Goal: Check status: Check status

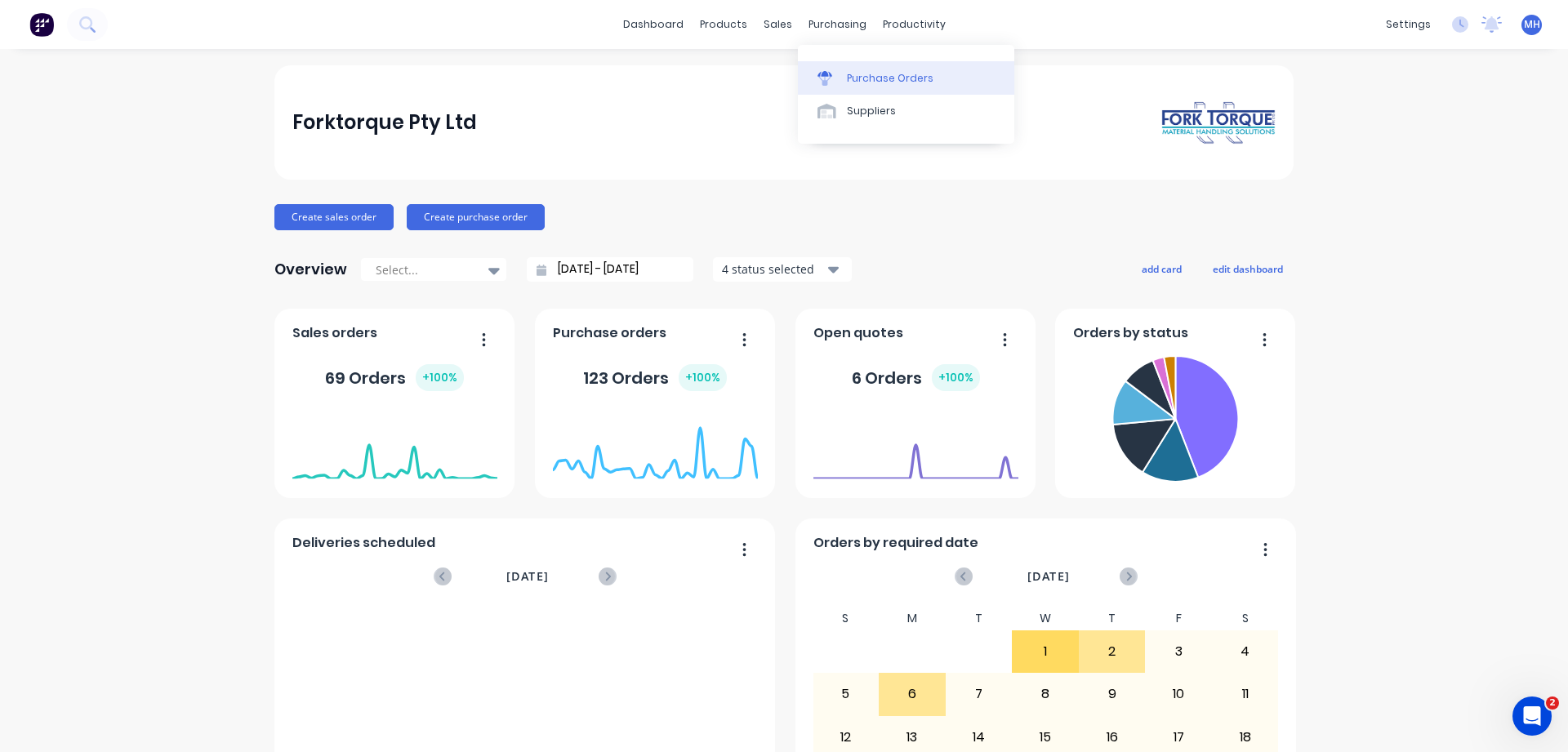
click at [865, 82] on div "Purchase Orders" at bounding box center [890, 78] width 86 height 15
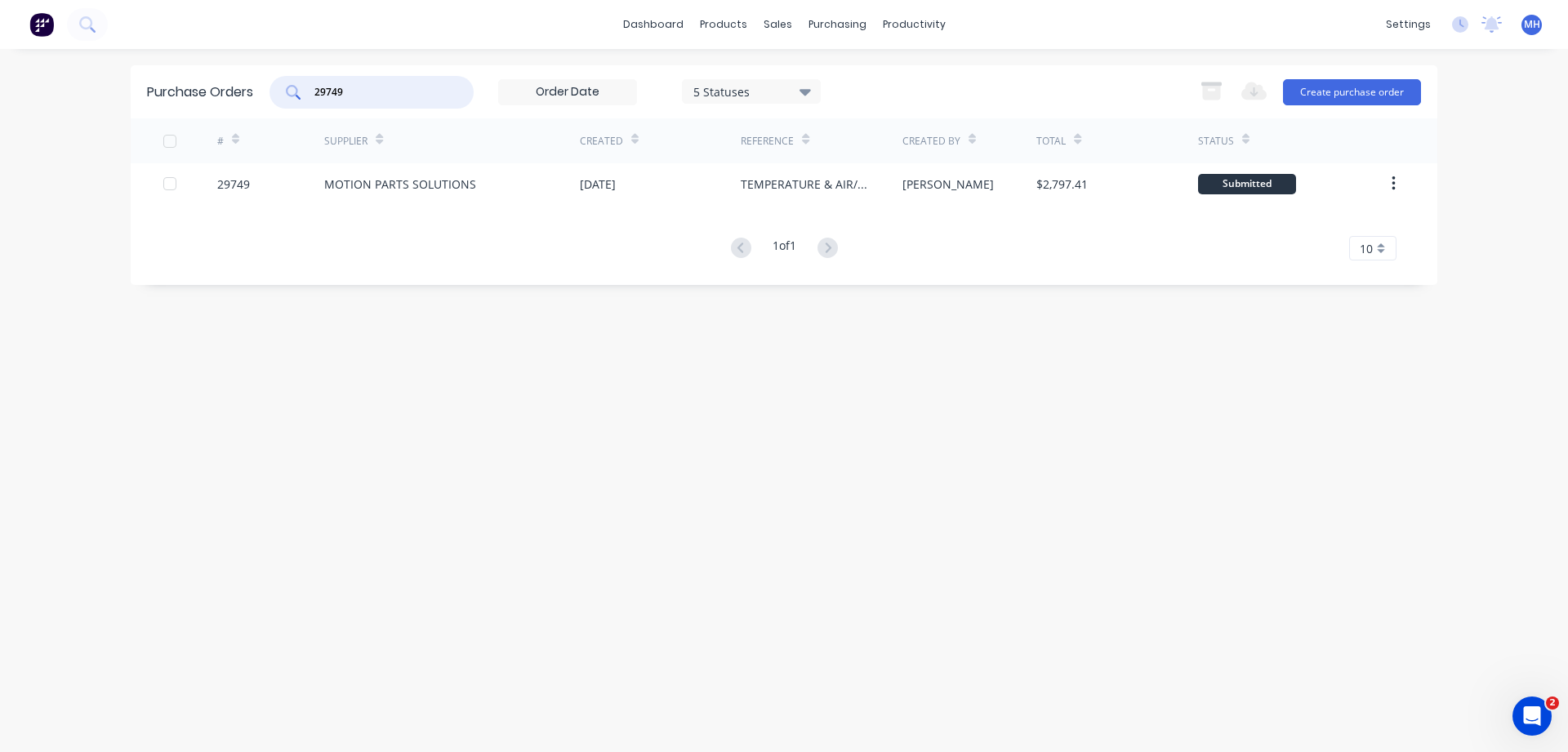
drag, startPoint x: 381, startPoint y: 89, endPoint x: 167, endPoint y: 90, distance: 214.0
click at [313, 90] on input "29749" at bounding box center [381, 93] width 136 height 17
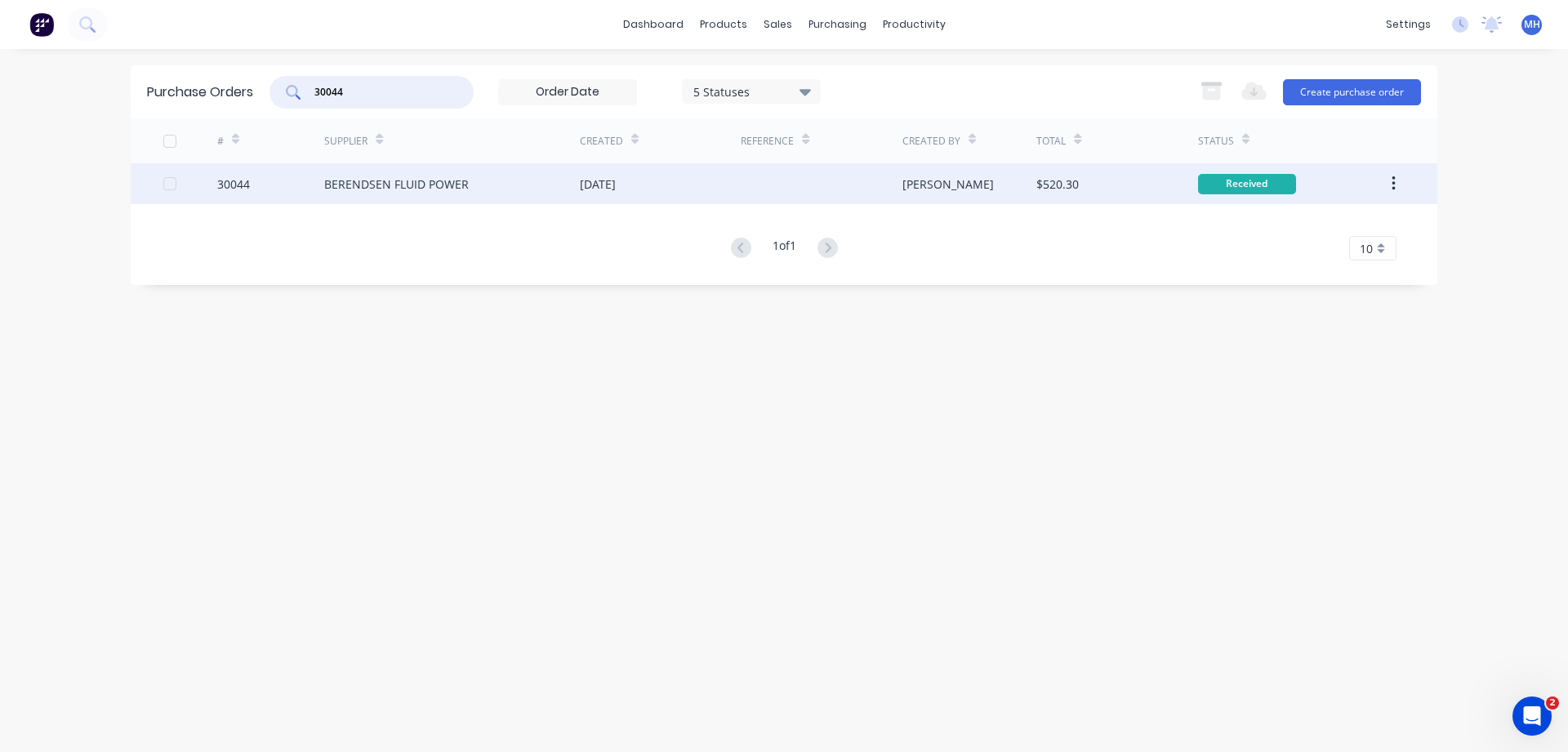
type input "30044"
click at [500, 179] on div "BERENDSEN FLUID POWER" at bounding box center [452, 183] width 256 height 41
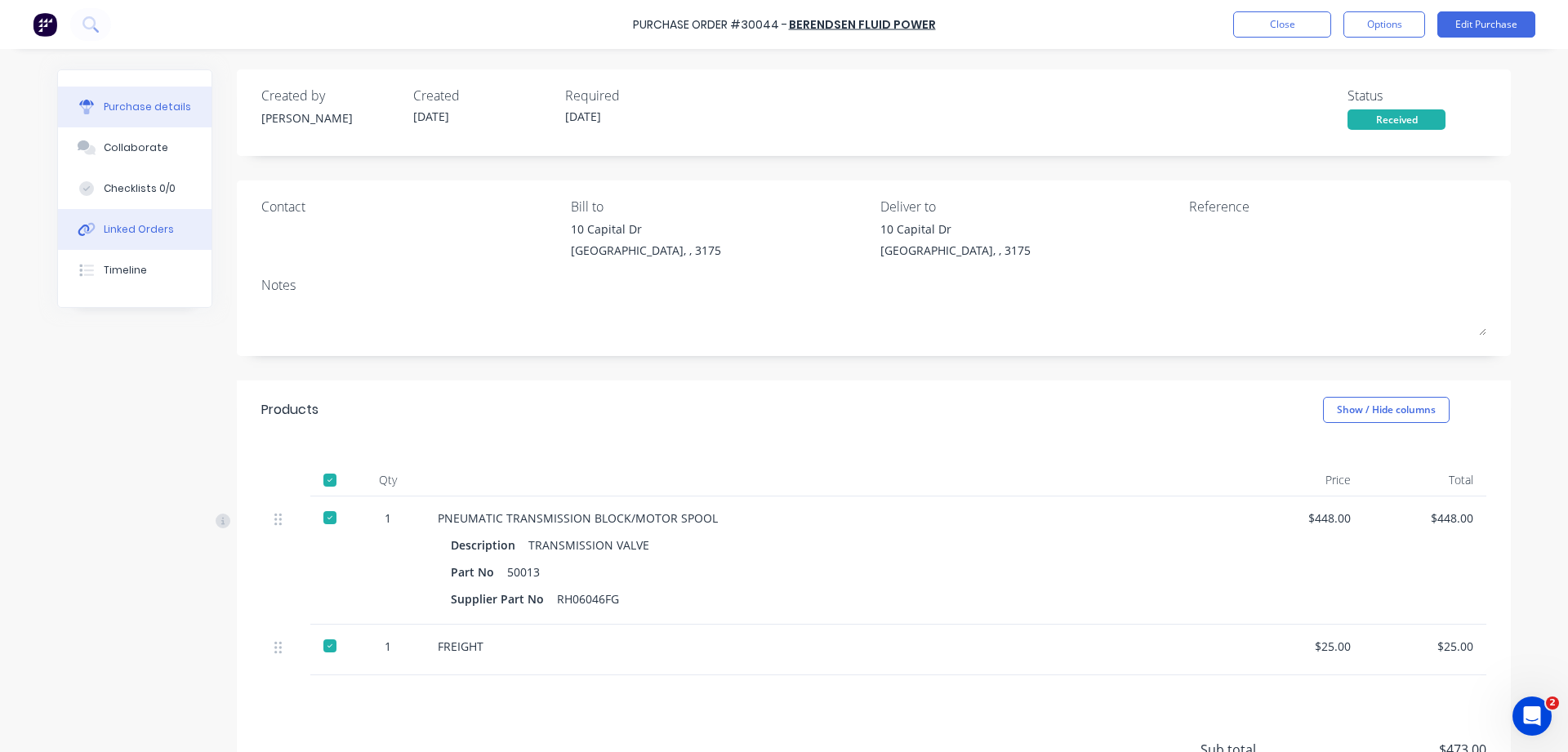
click at [138, 227] on div "Linked Orders" at bounding box center [138, 229] width 71 height 15
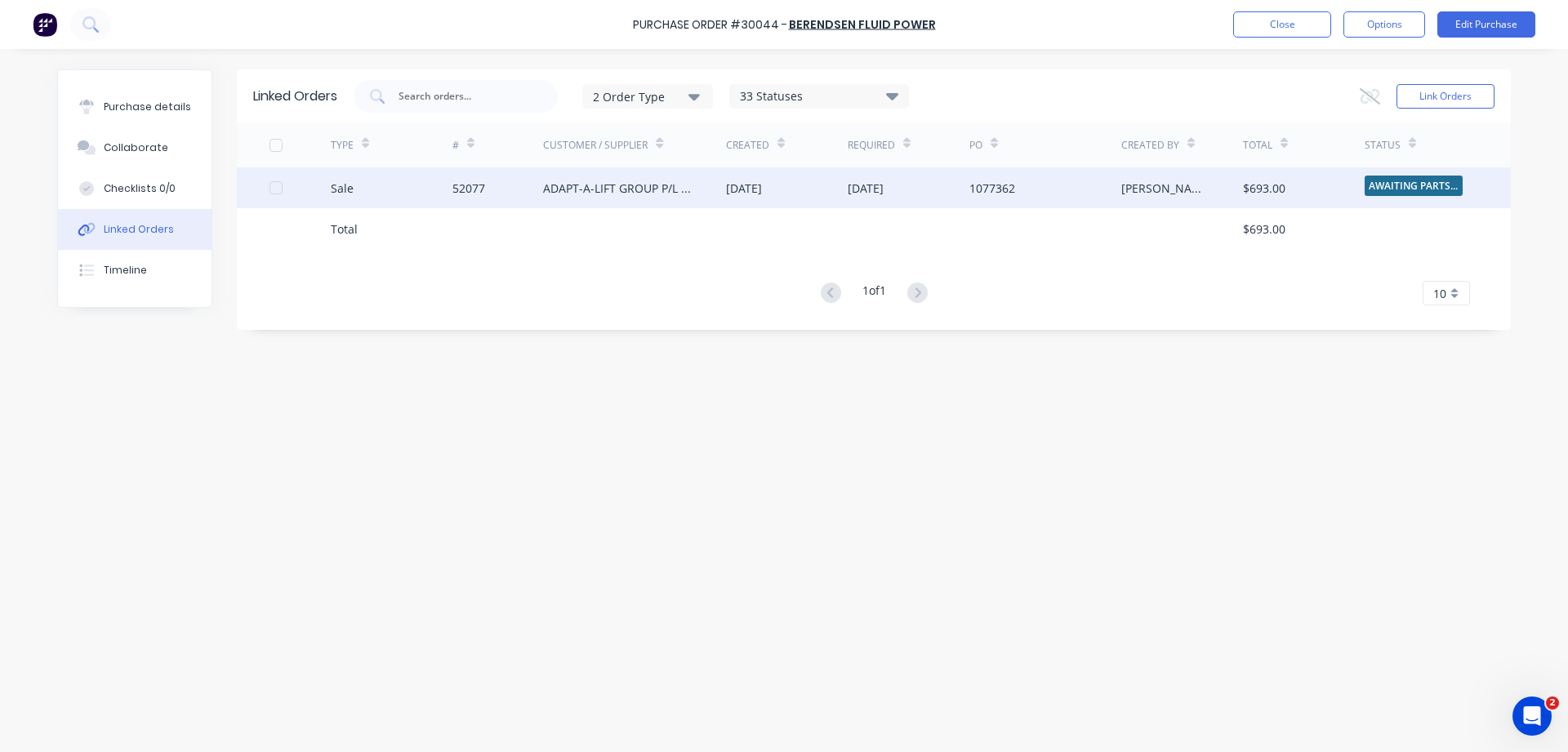
click at [646, 187] on div "ADAPT-A-LIFT GROUP P/L - SEVEN HILLS" at bounding box center [618, 188] width 150 height 17
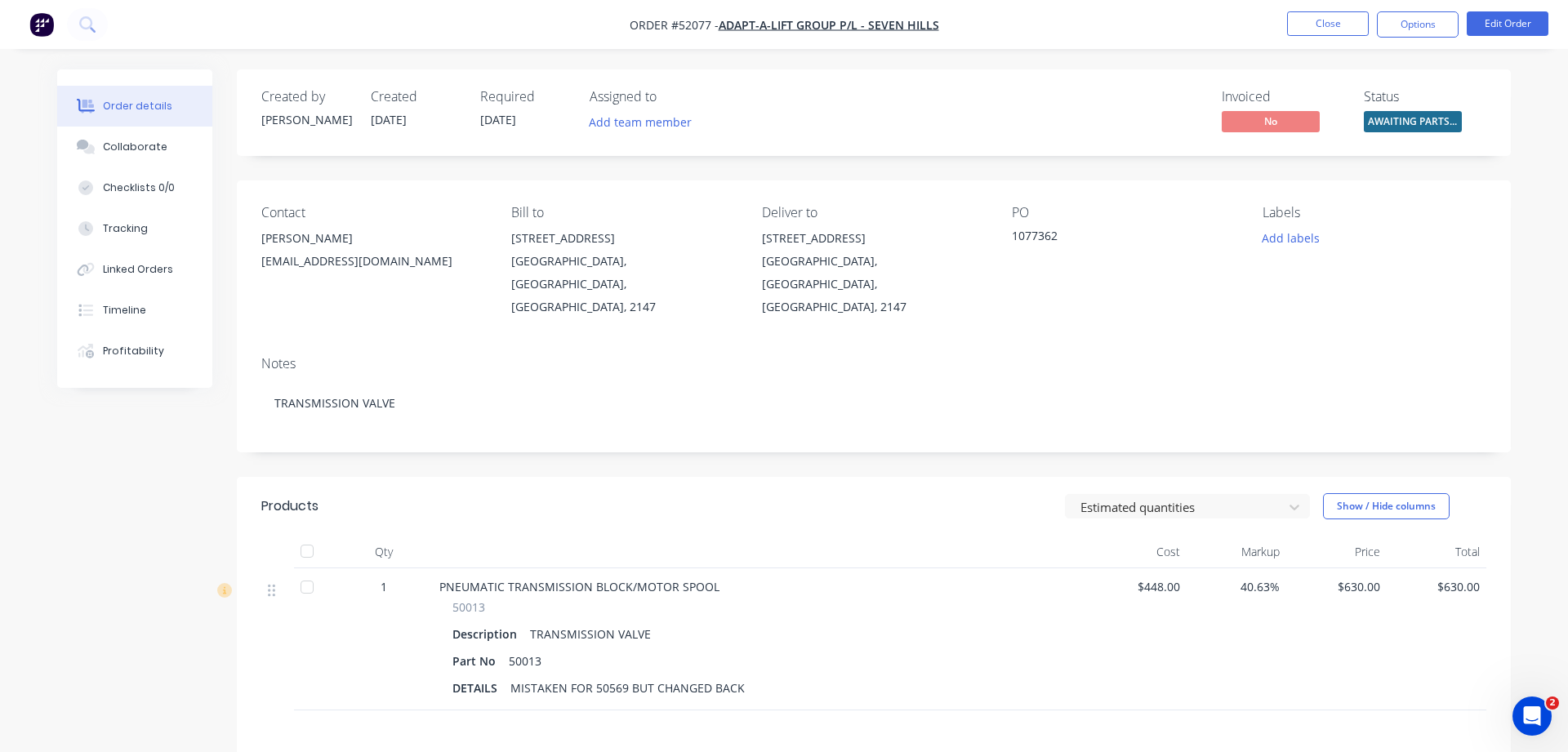
click at [1419, 124] on span "AWAITING PARTS ..." at bounding box center [1412, 121] width 98 height 20
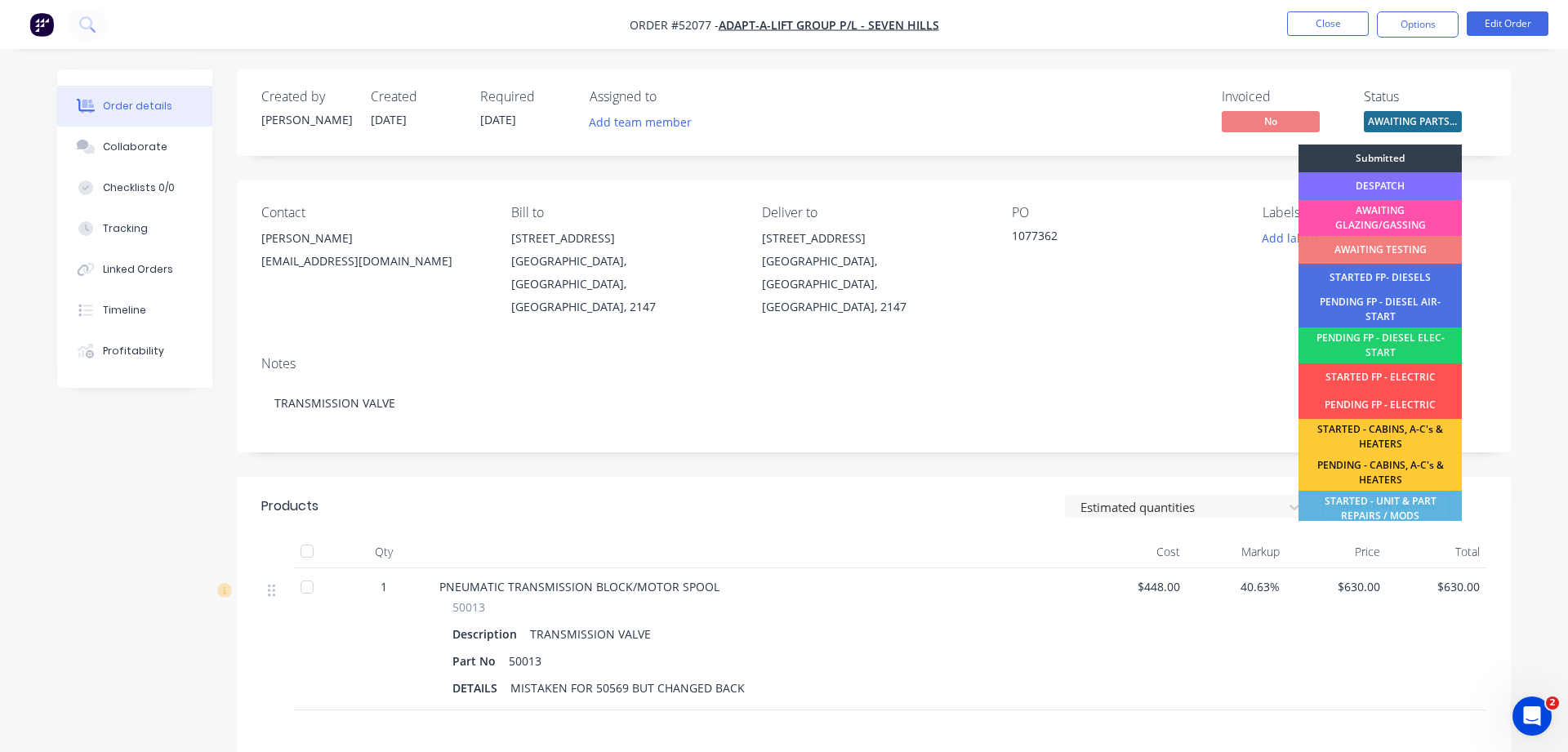
click at [1377, 187] on div "DESPATCH" at bounding box center [1380, 186] width 163 height 28
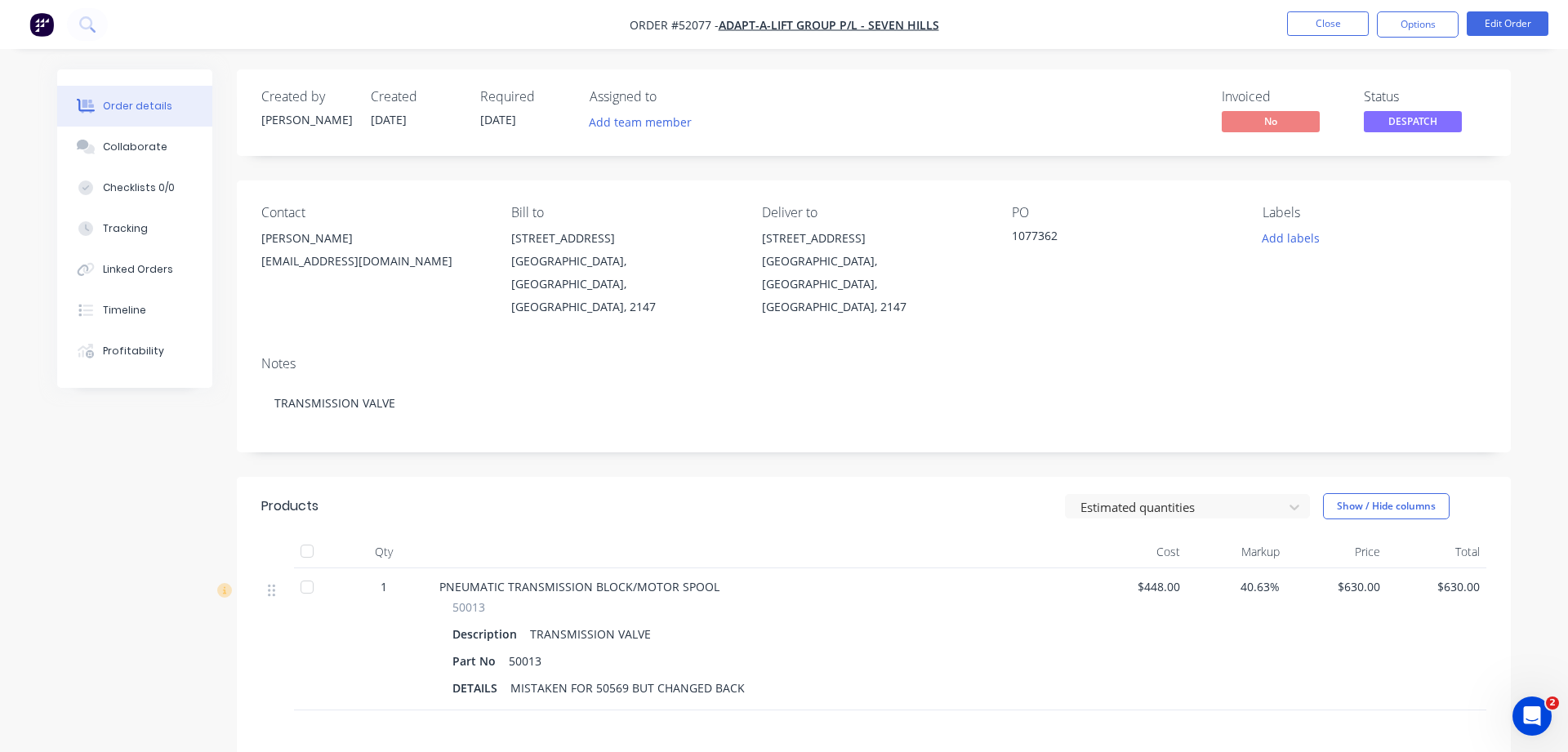
click at [1353, 710] on div "Products Estimated quantities Show / Hide columns Qty Cost Markup Price Total 1…" at bounding box center [873, 726] width 1274 height 500
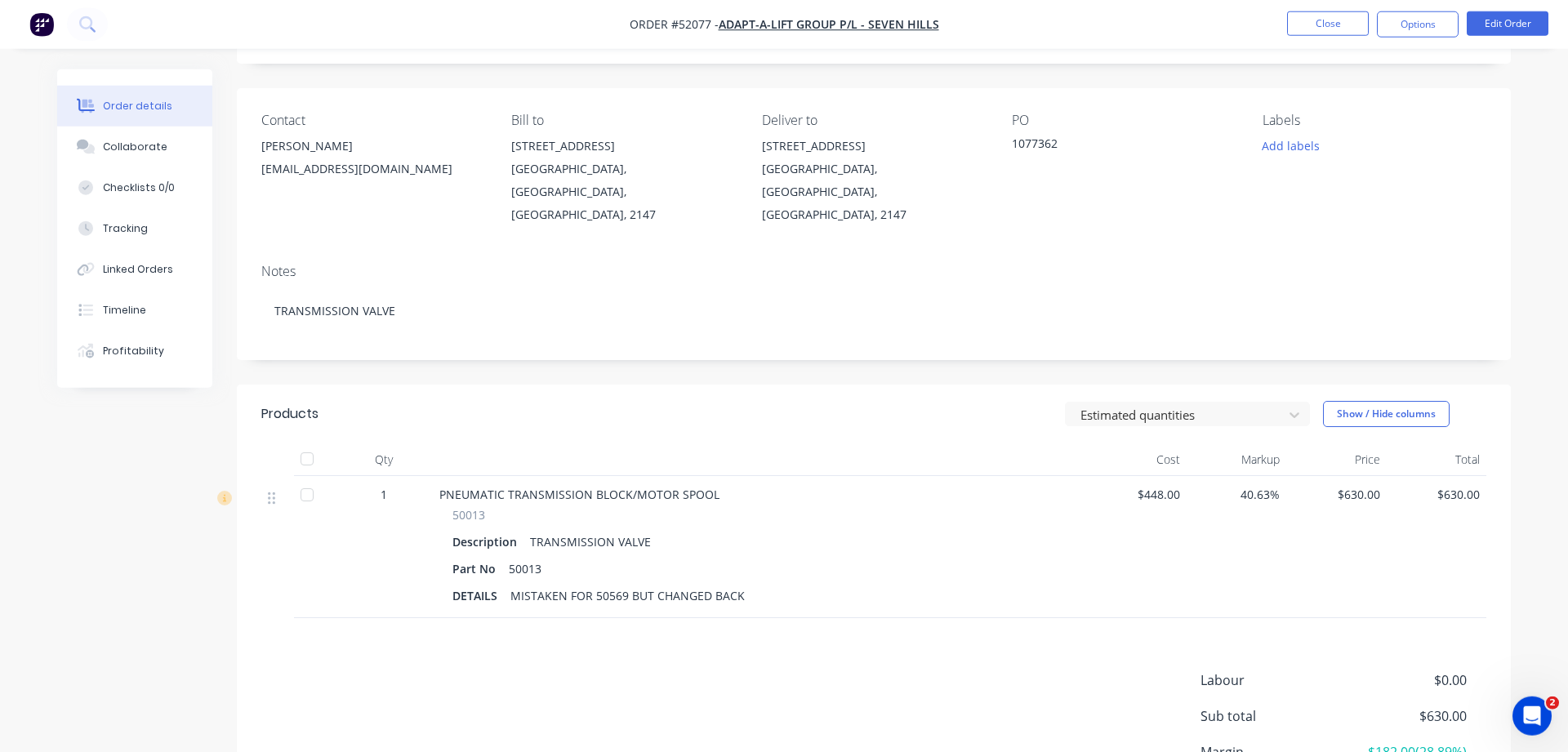
scroll to position [227, 0]
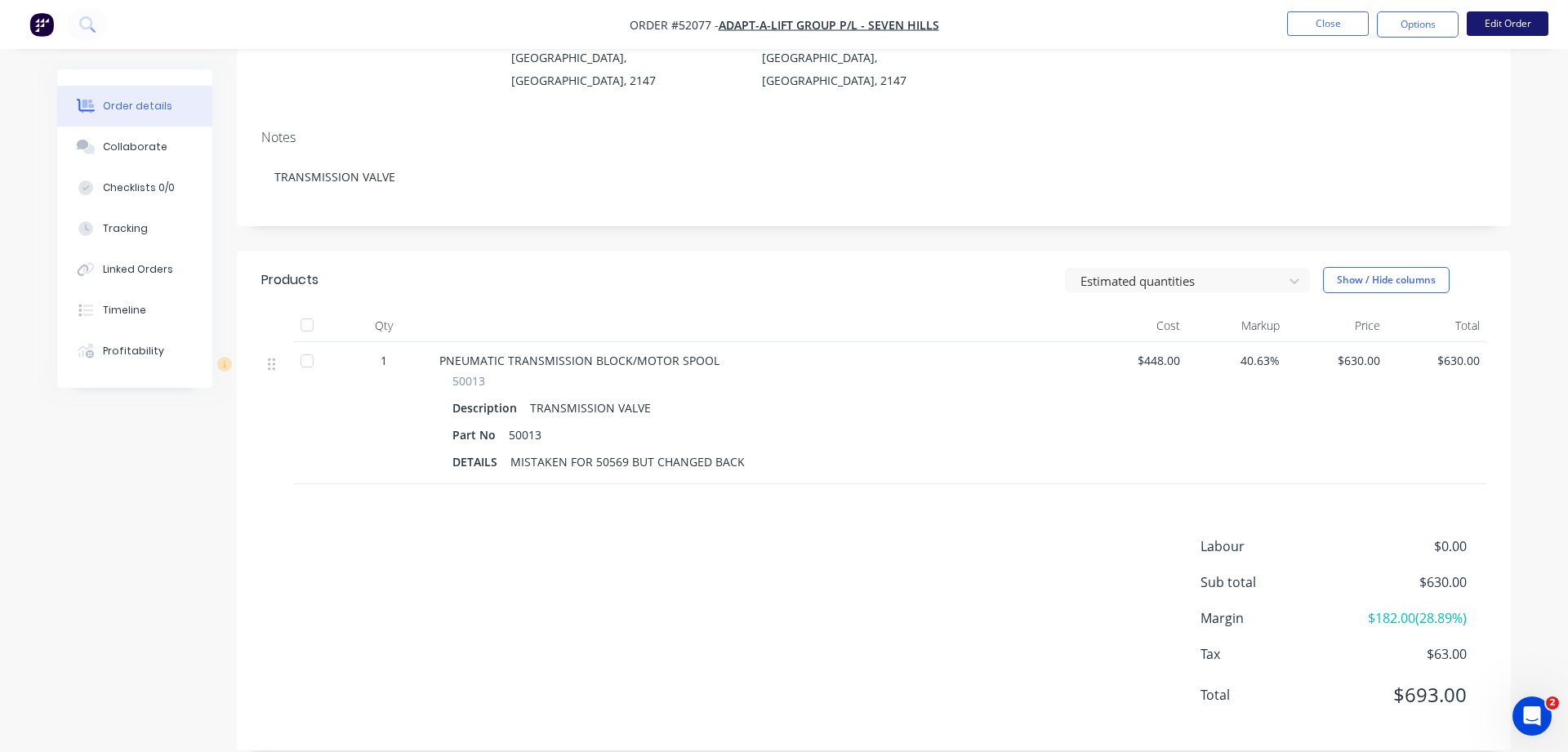
click at [1494, 27] on button "Edit Order" at bounding box center [1507, 23] width 82 height 25
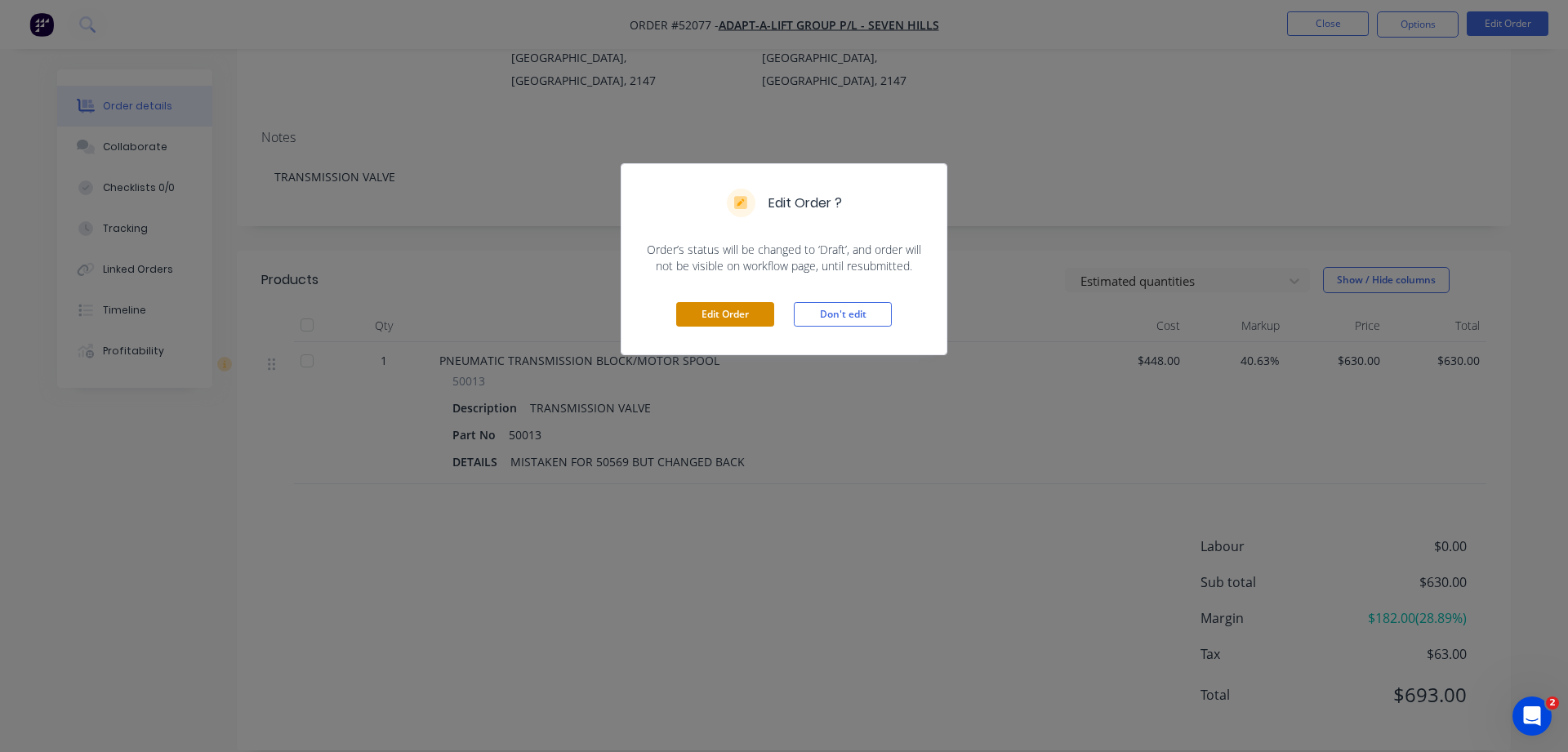
click at [750, 317] on button "Edit Order" at bounding box center [724, 315] width 98 height 25
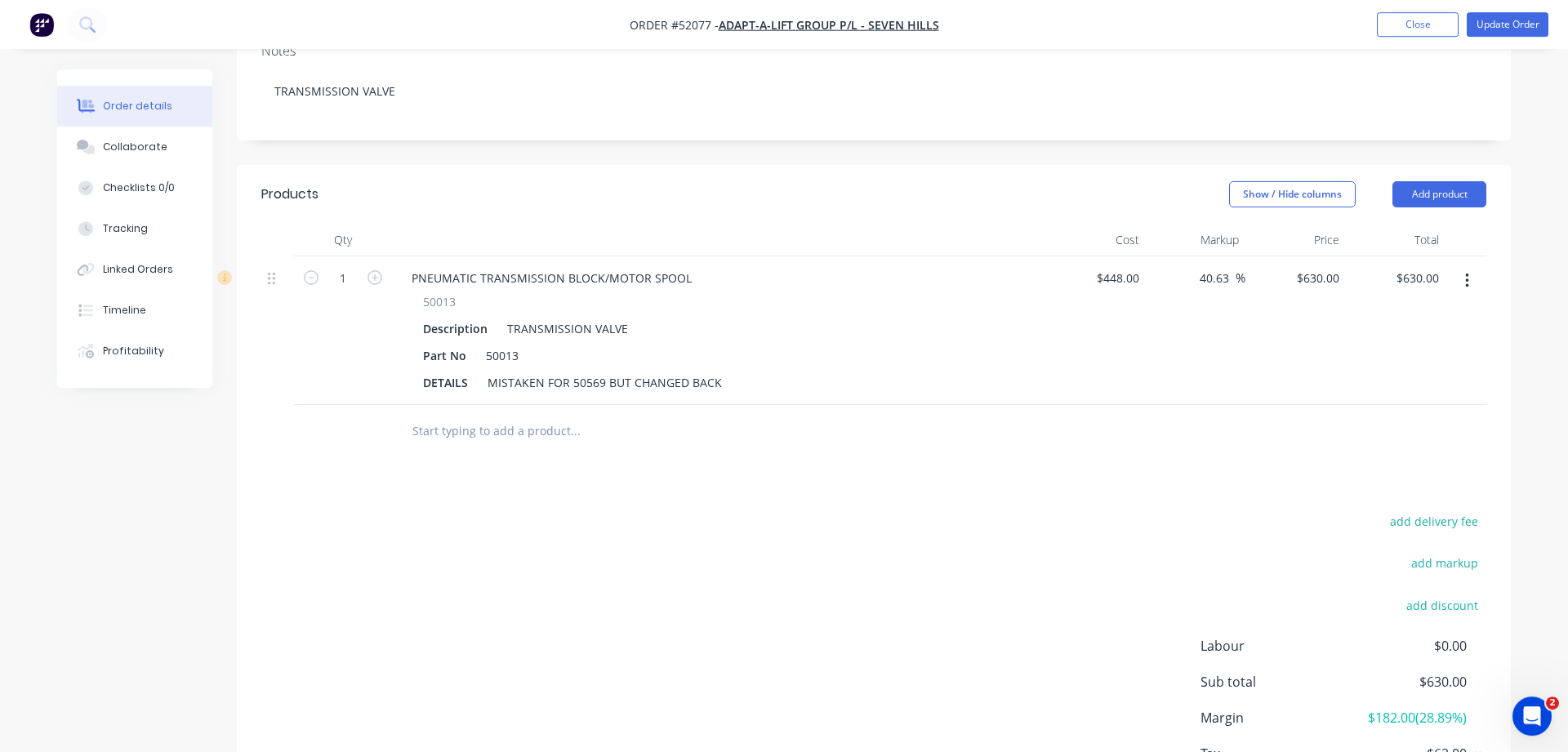
scroll to position [437, 0]
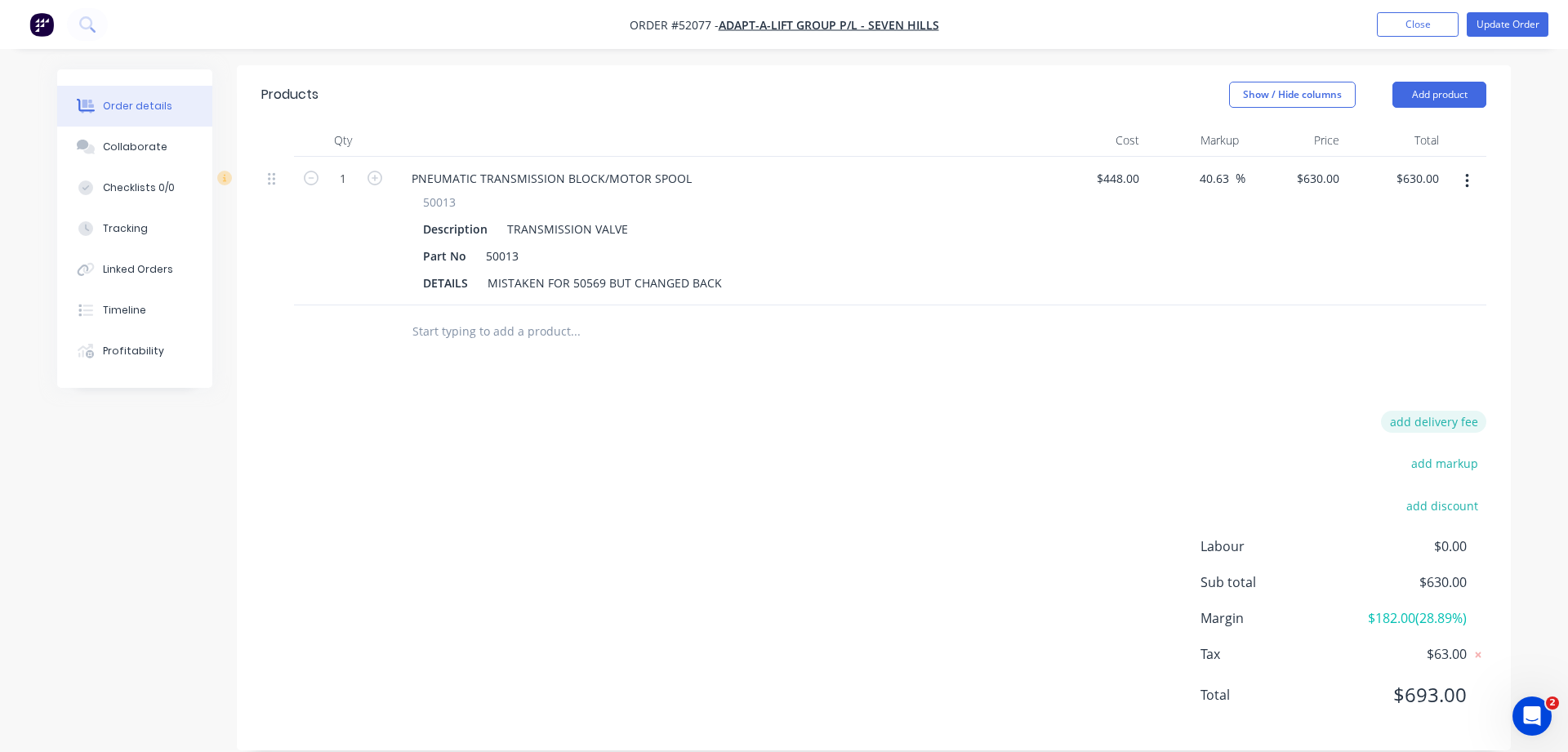
click at [1465, 411] on button "add delivery fee" at bounding box center [1433, 422] width 105 height 22
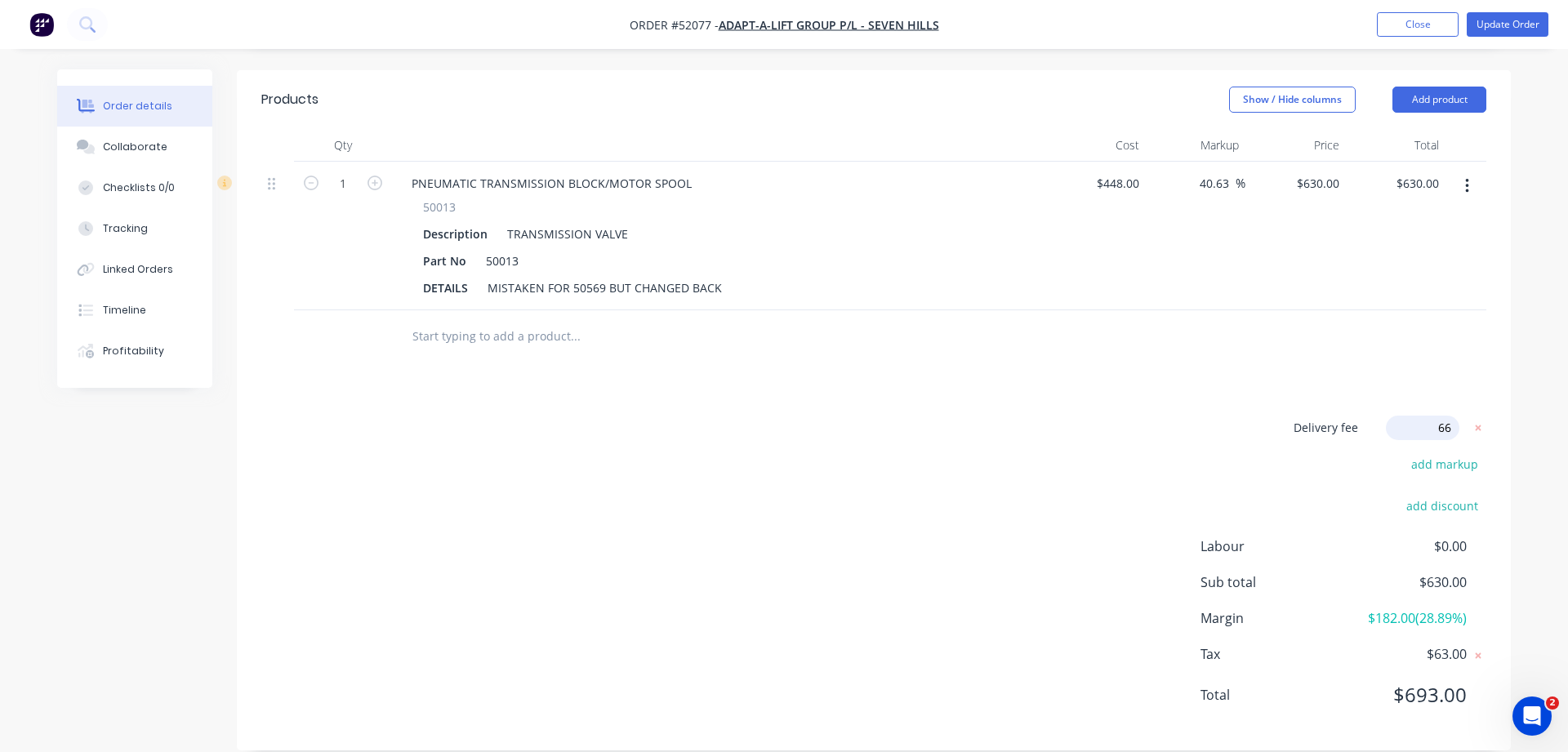
type input "6"
type input "33"
click at [1521, 28] on button "Update Order" at bounding box center [1507, 24] width 82 height 25
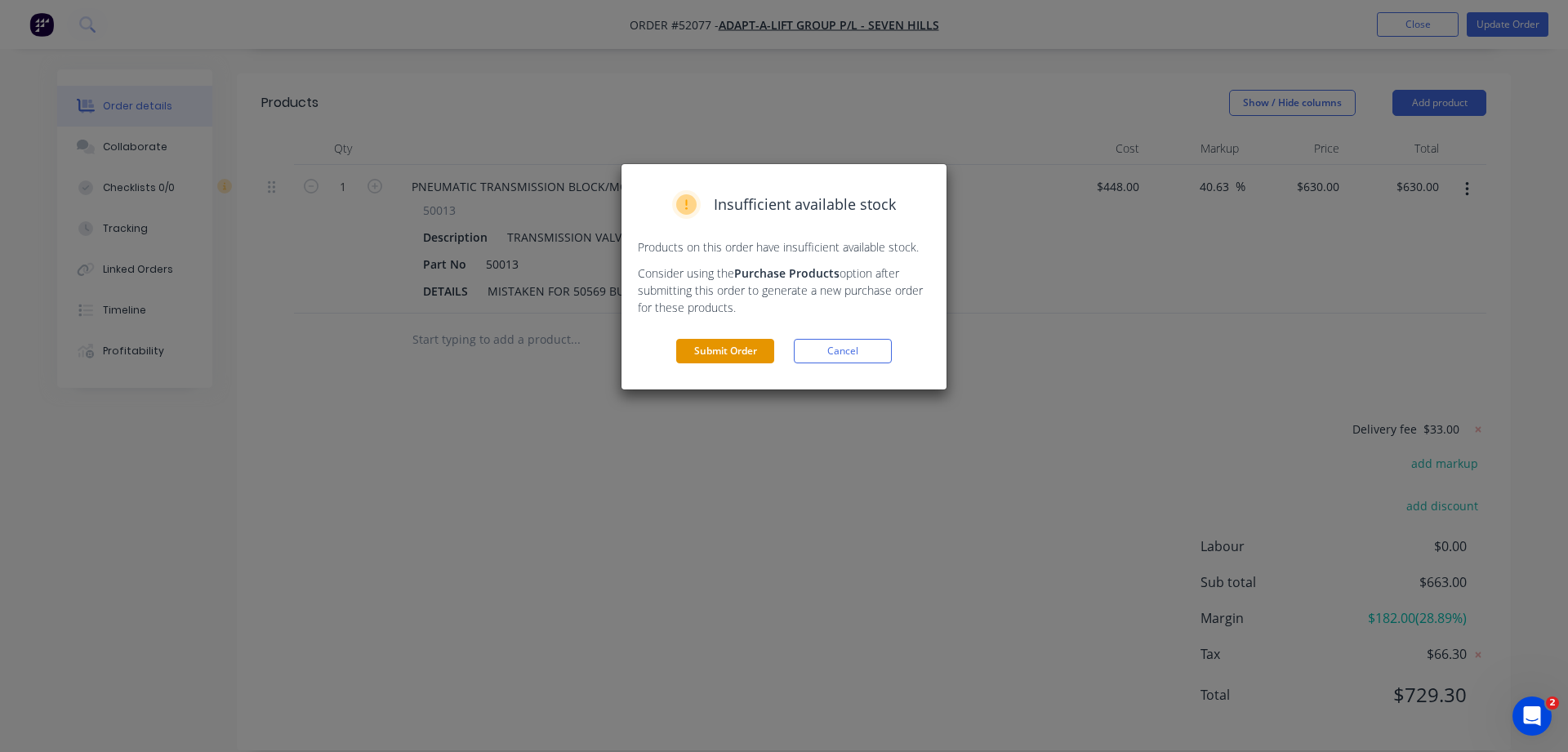
click at [730, 347] on button "Submit Order" at bounding box center [724, 351] width 98 height 25
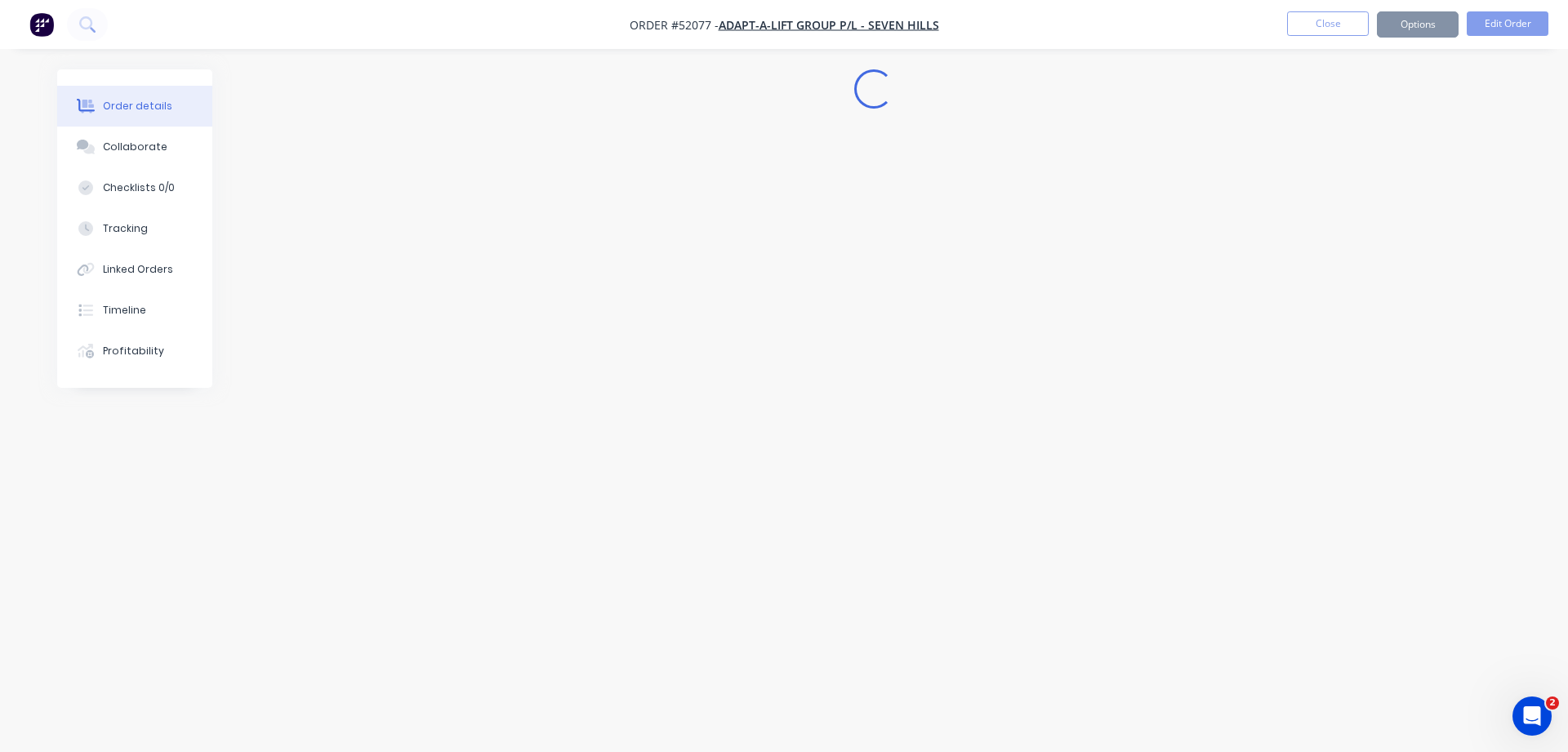
scroll to position [0, 0]
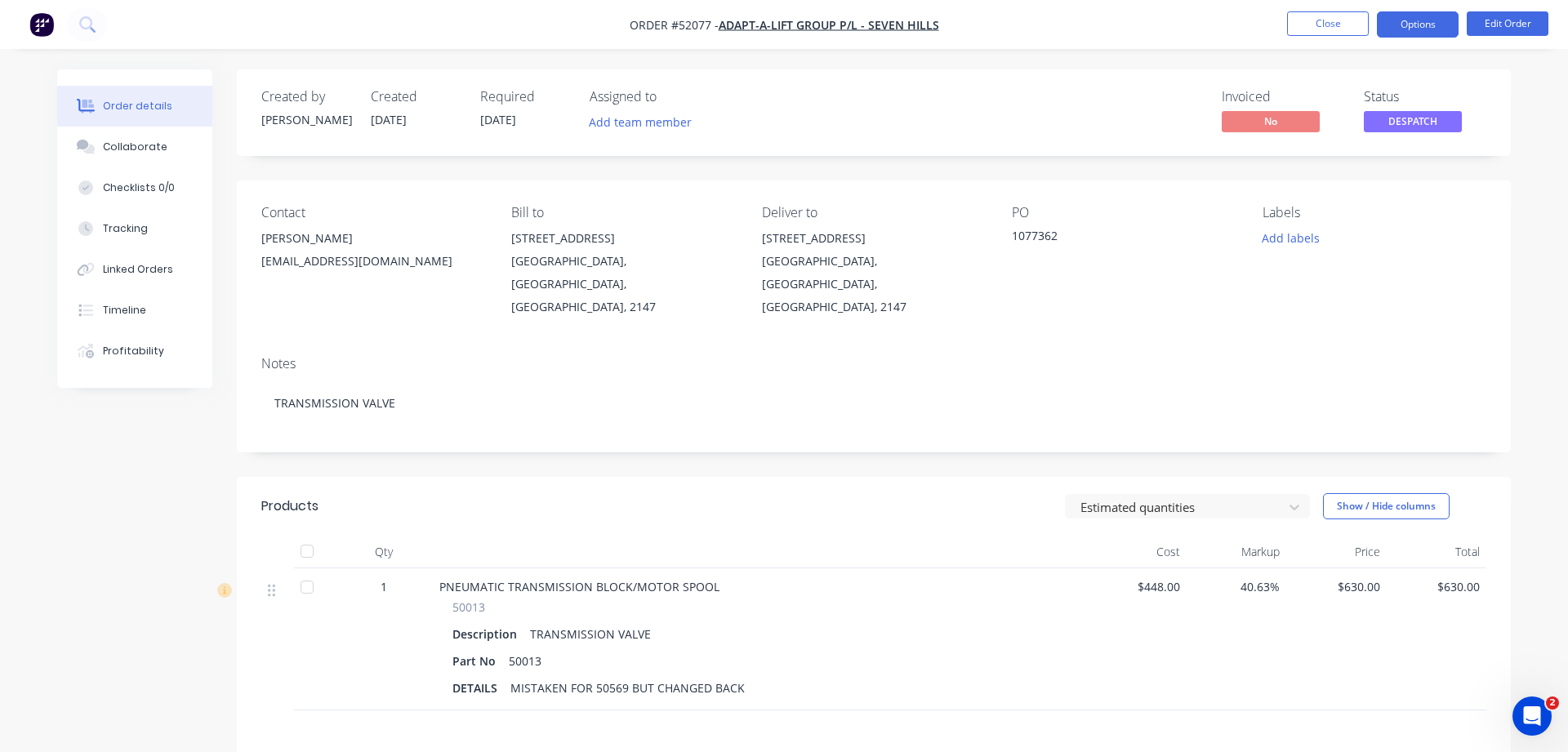
click at [1399, 26] on button "Options" at bounding box center [1418, 24] width 82 height 26
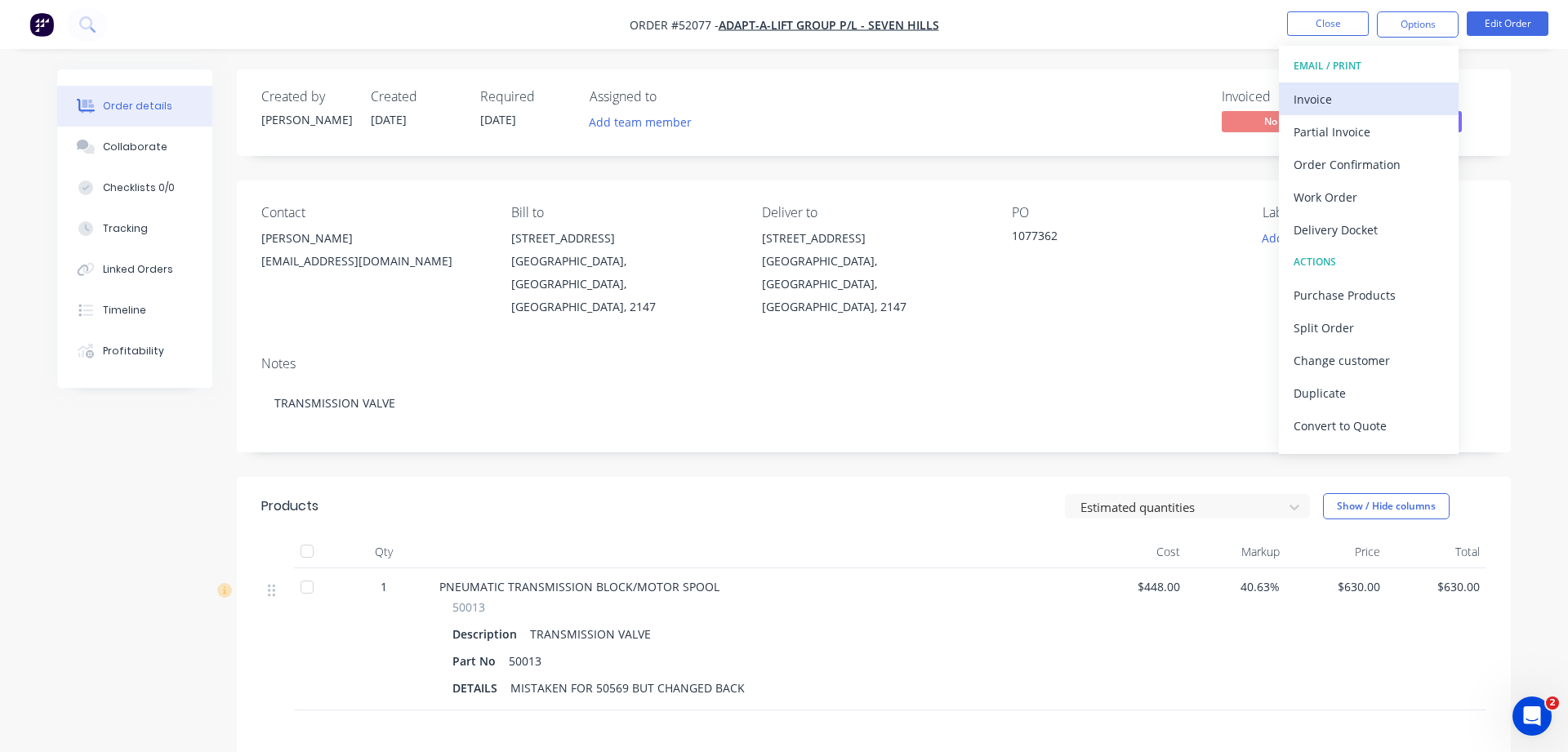
click at [1312, 101] on div "Invoice" at bounding box center [1369, 99] width 150 height 24
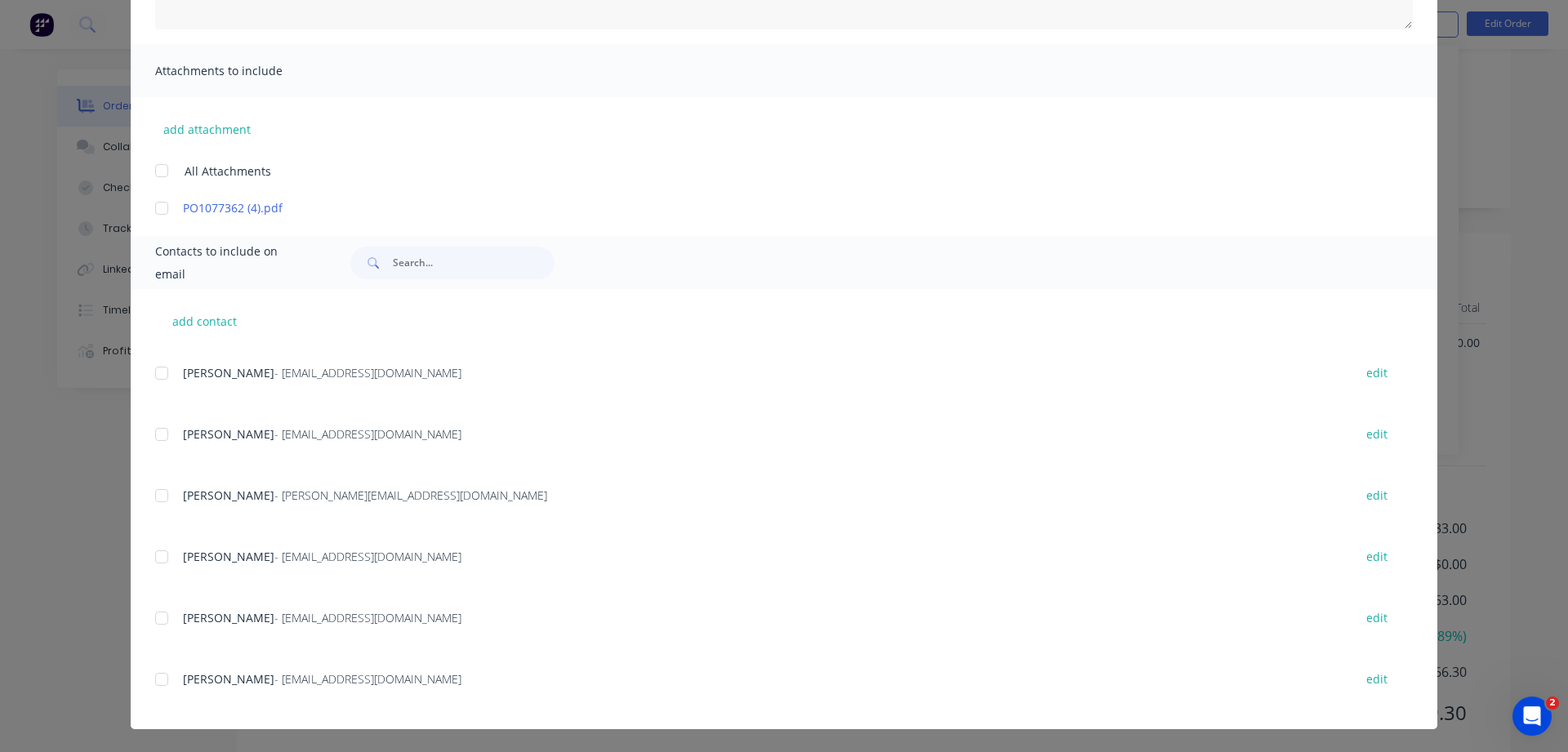
scroll to position [262, 0]
click at [160, 556] on div at bounding box center [162, 558] width 33 height 33
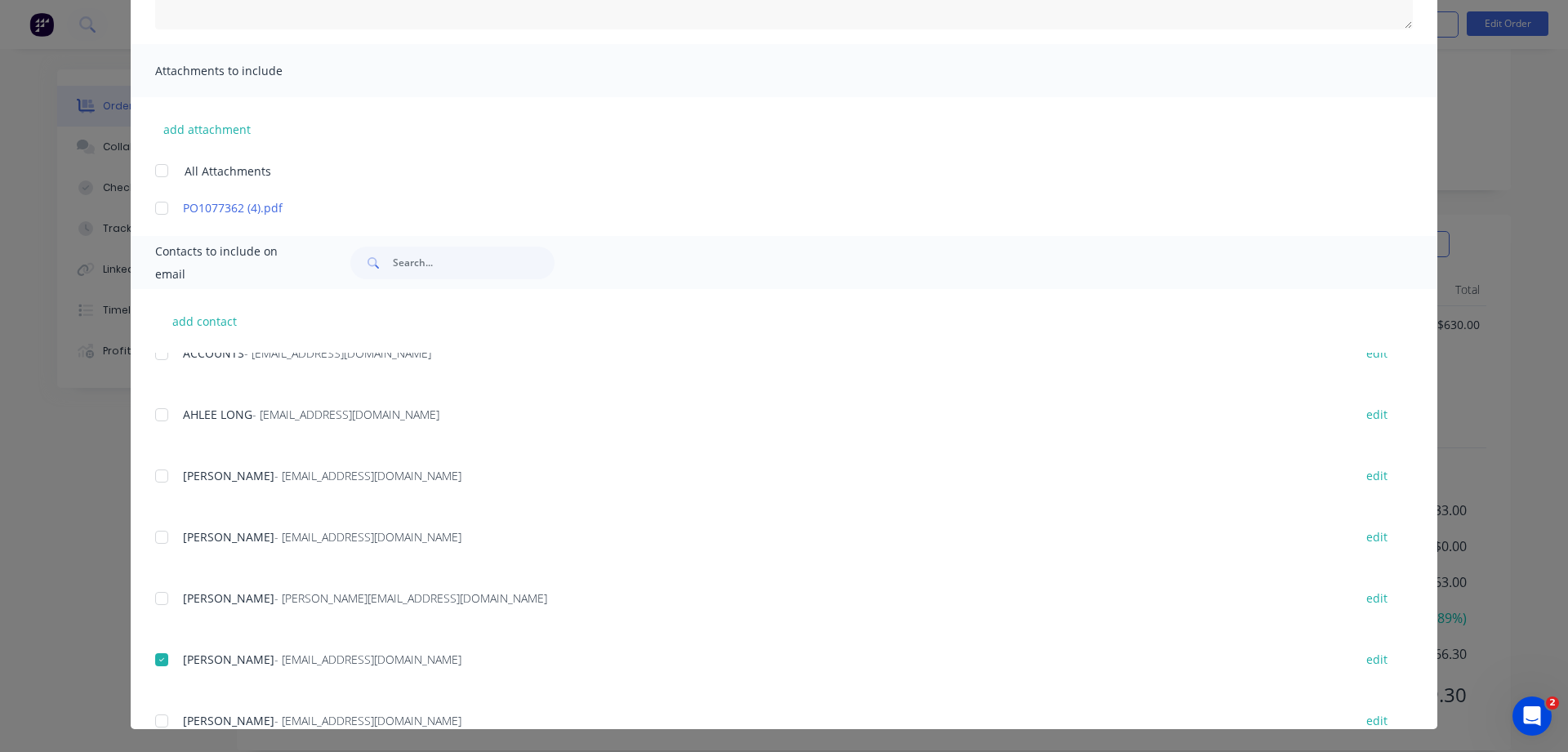
scroll to position [234, 0]
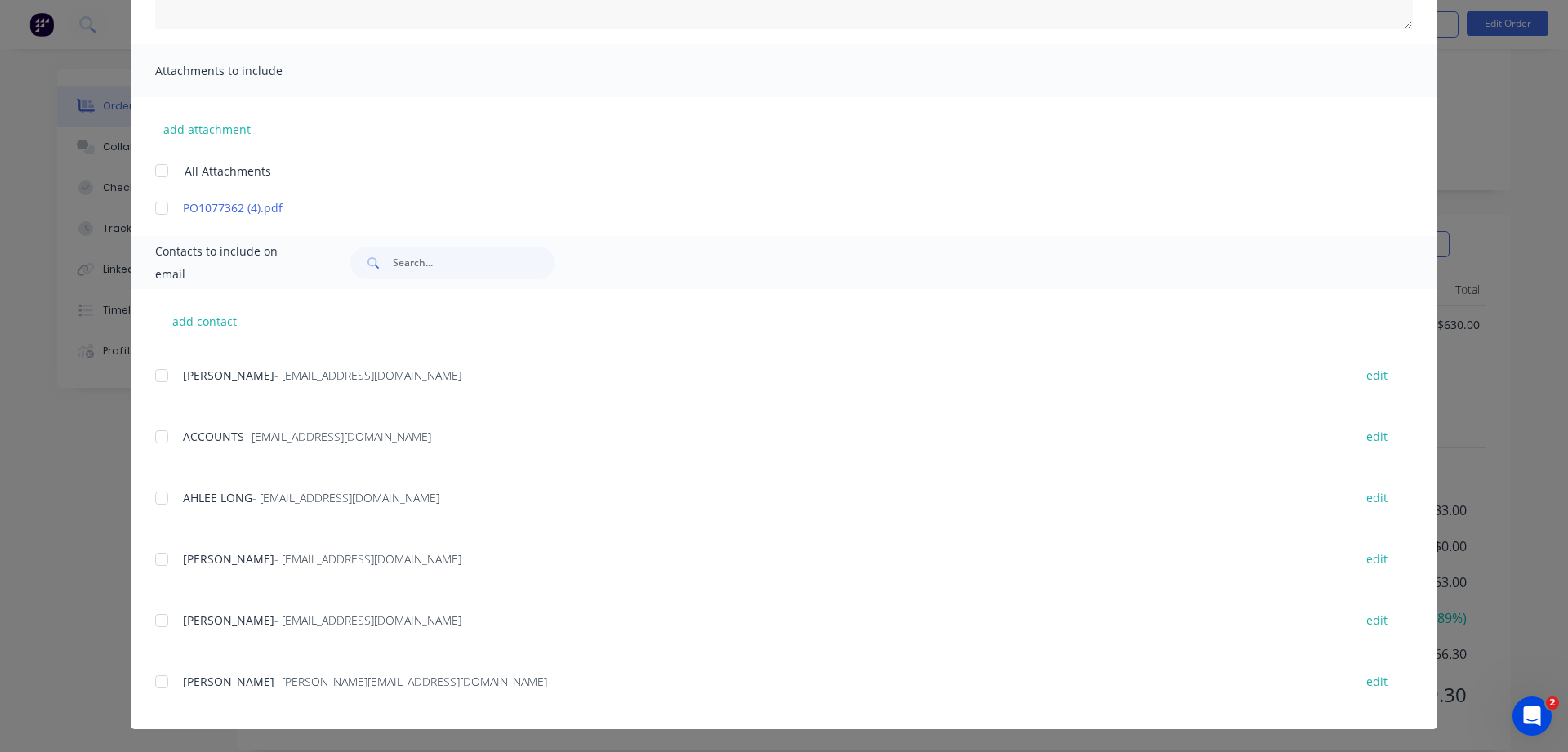
click at [167, 439] on div at bounding box center [162, 437] width 33 height 33
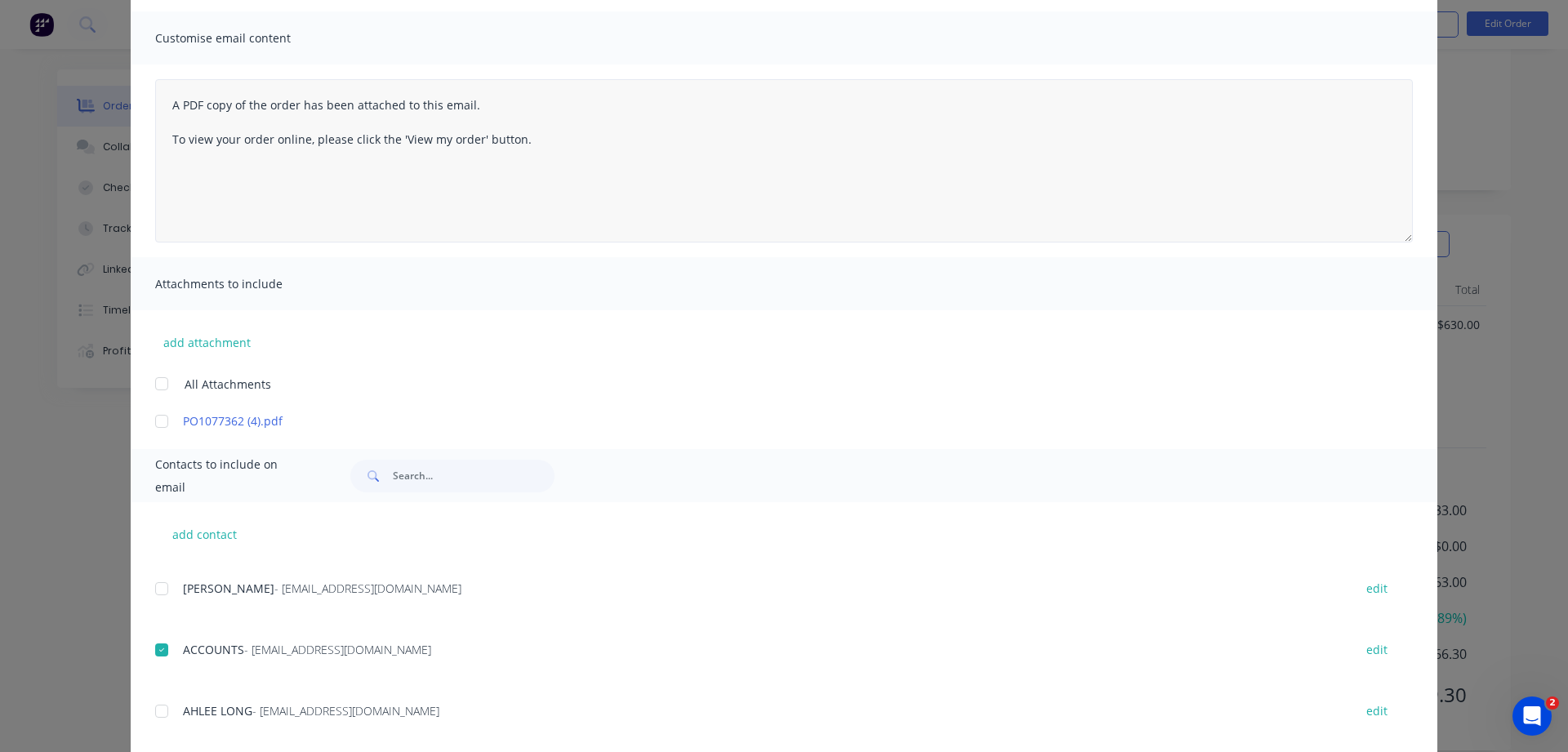
scroll to position [0, 0]
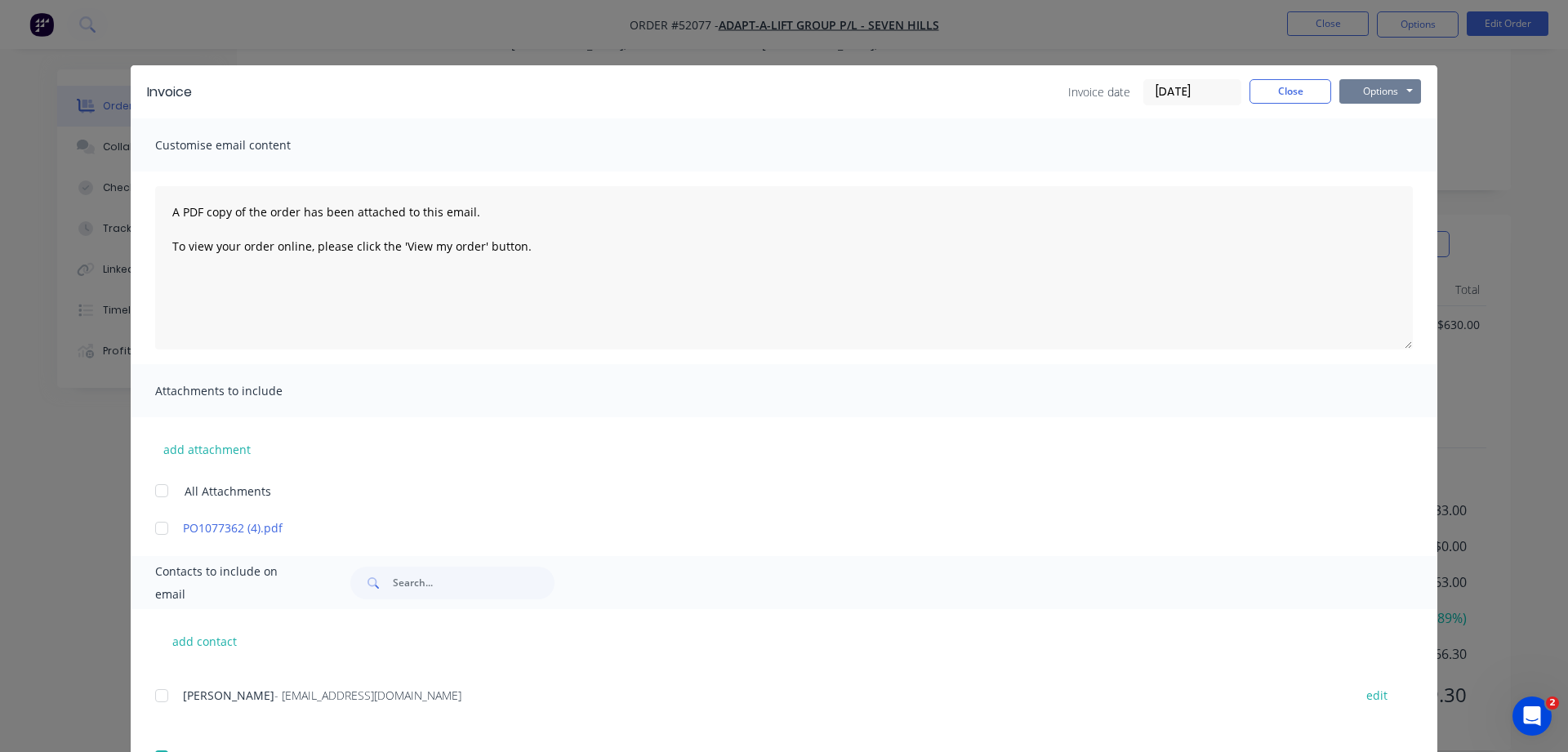
click at [1379, 96] on button "Options" at bounding box center [1380, 91] width 82 height 25
click at [1383, 170] on button "Email" at bounding box center [1392, 173] width 105 height 27
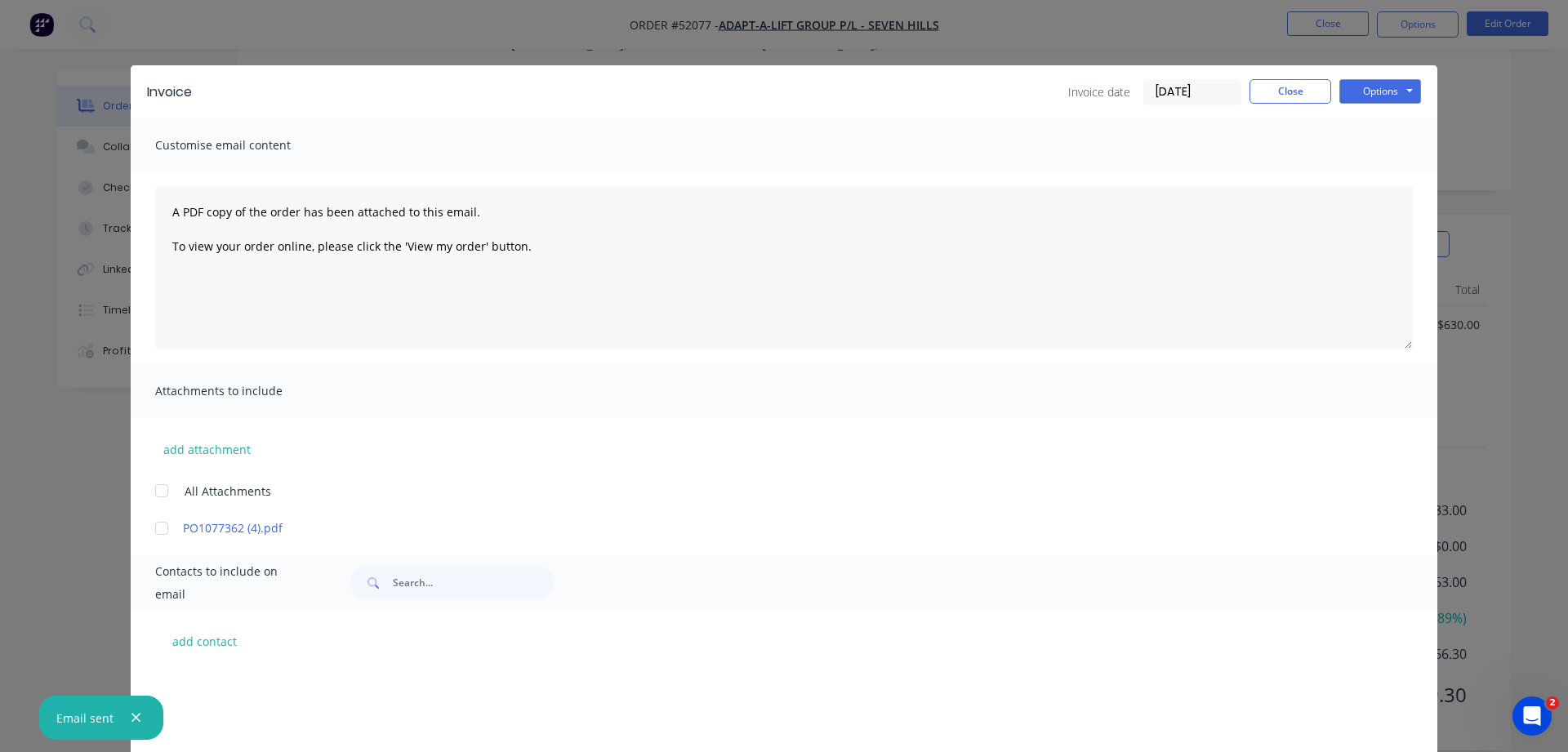
scroll to position [234, 0]
click at [1293, 96] on button "Close" at bounding box center [1290, 91] width 82 height 25
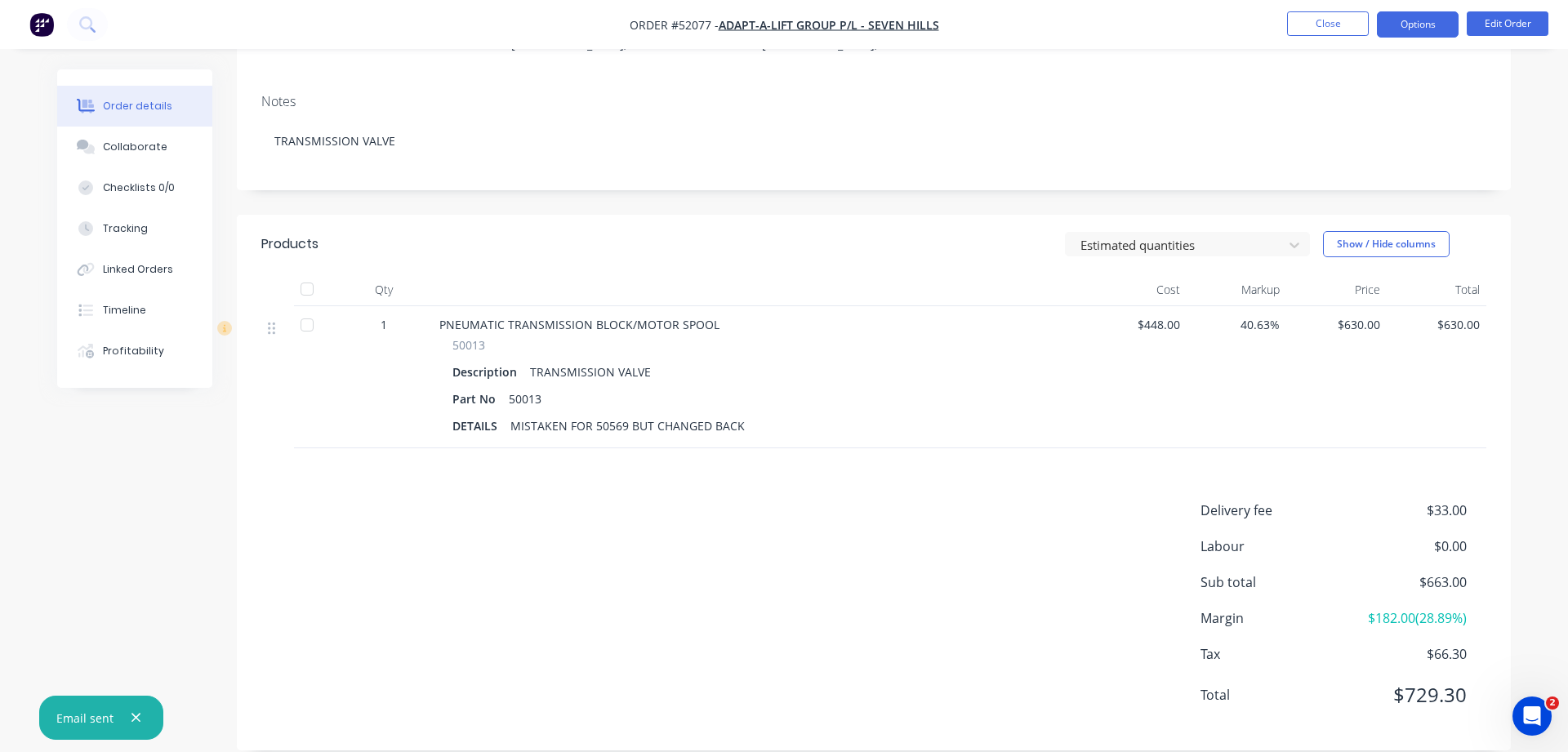
click at [1430, 22] on button "Options" at bounding box center [1418, 24] width 82 height 26
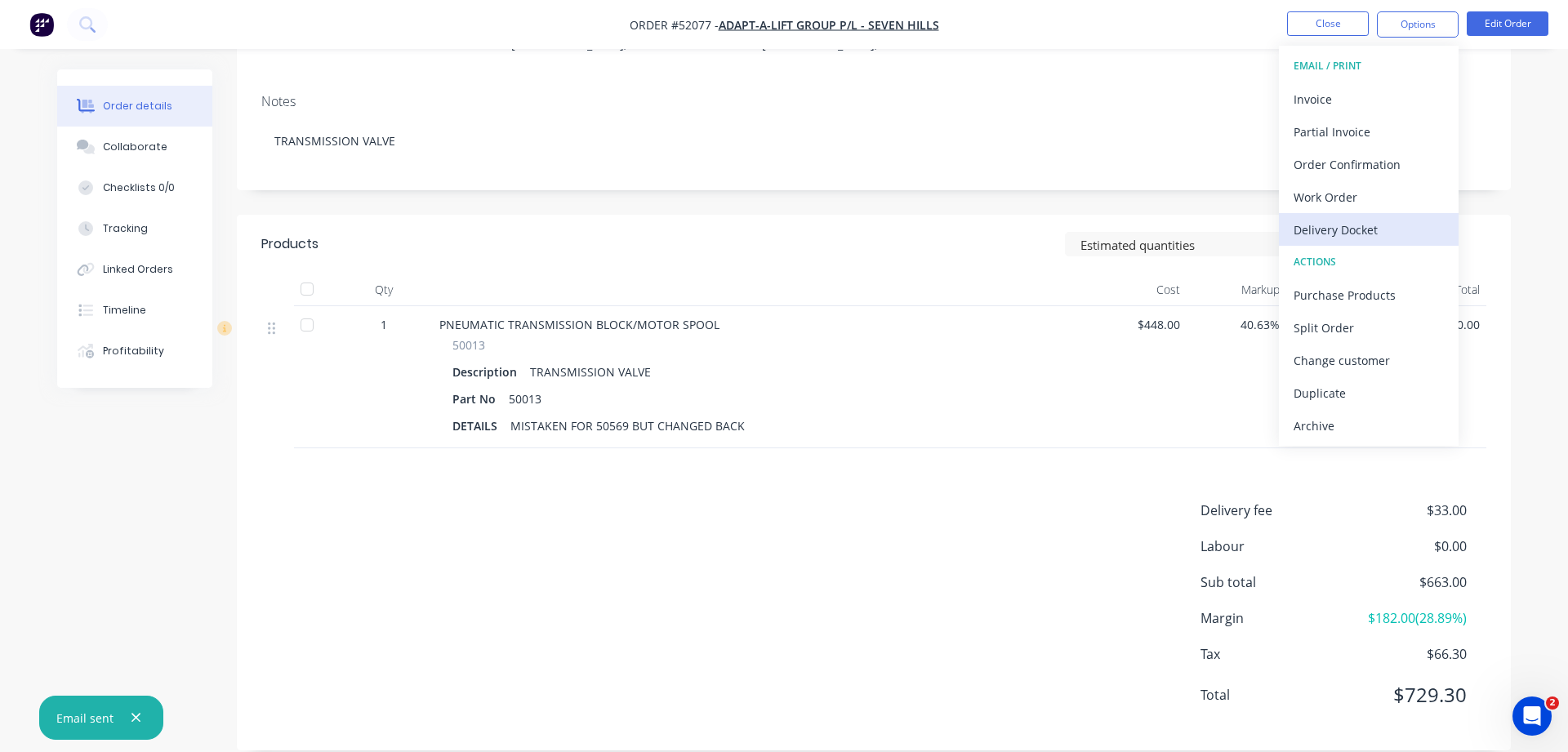
click at [1362, 234] on div "Delivery Docket" at bounding box center [1369, 230] width 150 height 24
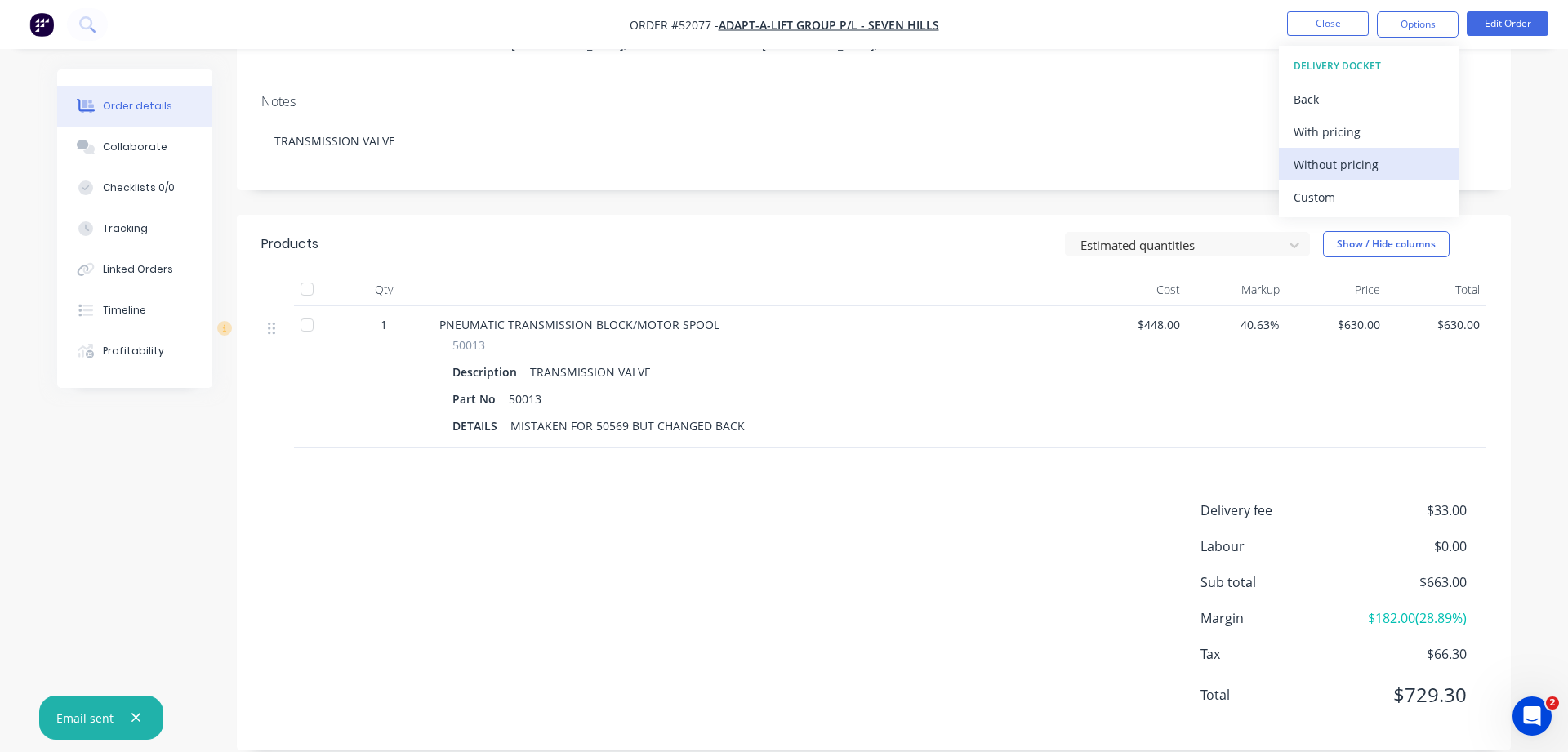
click at [1355, 160] on div "Without pricing" at bounding box center [1369, 165] width 150 height 24
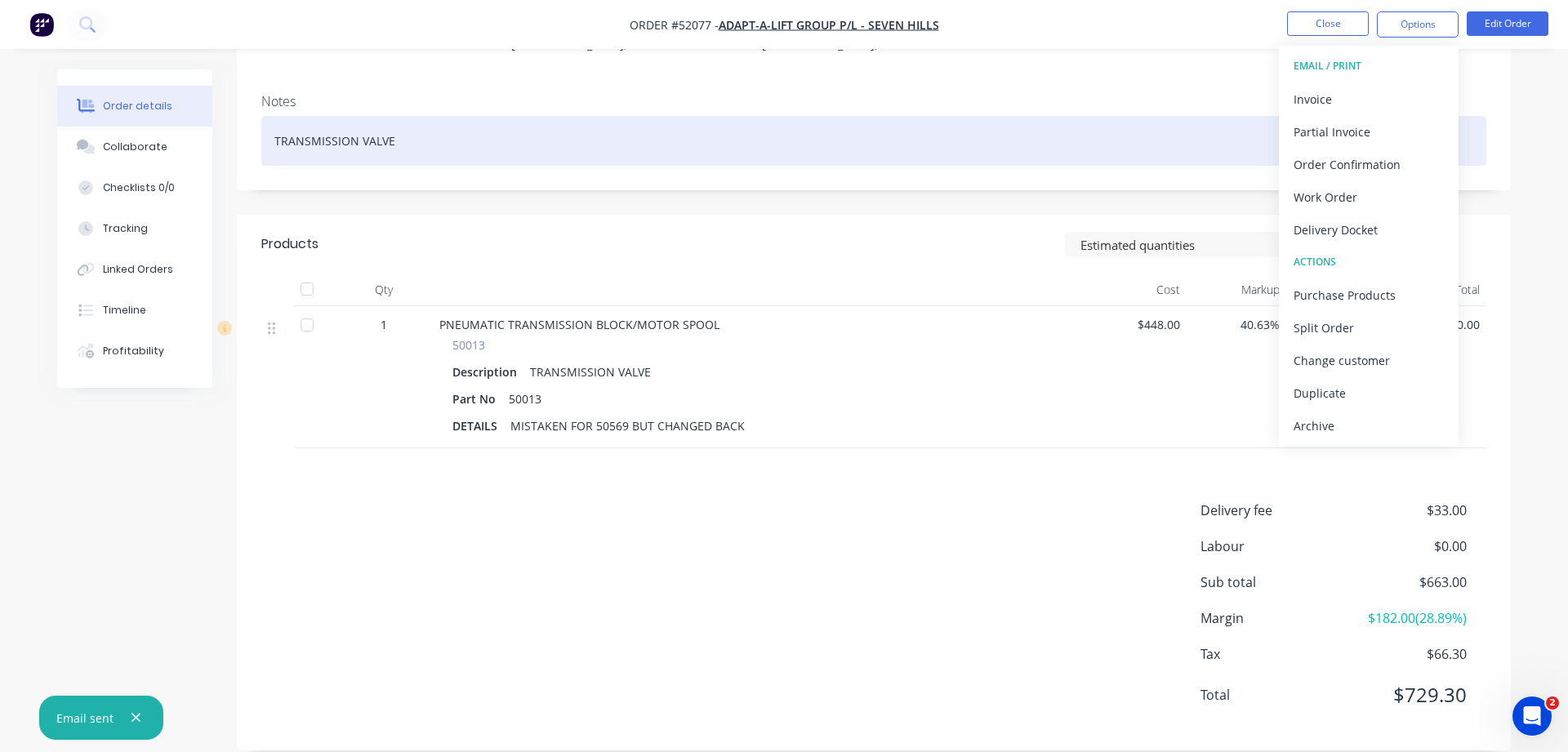
click at [1106, 127] on div "TRANSMISSION VALVE" at bounding box center [874, 140] width 1225 height 50
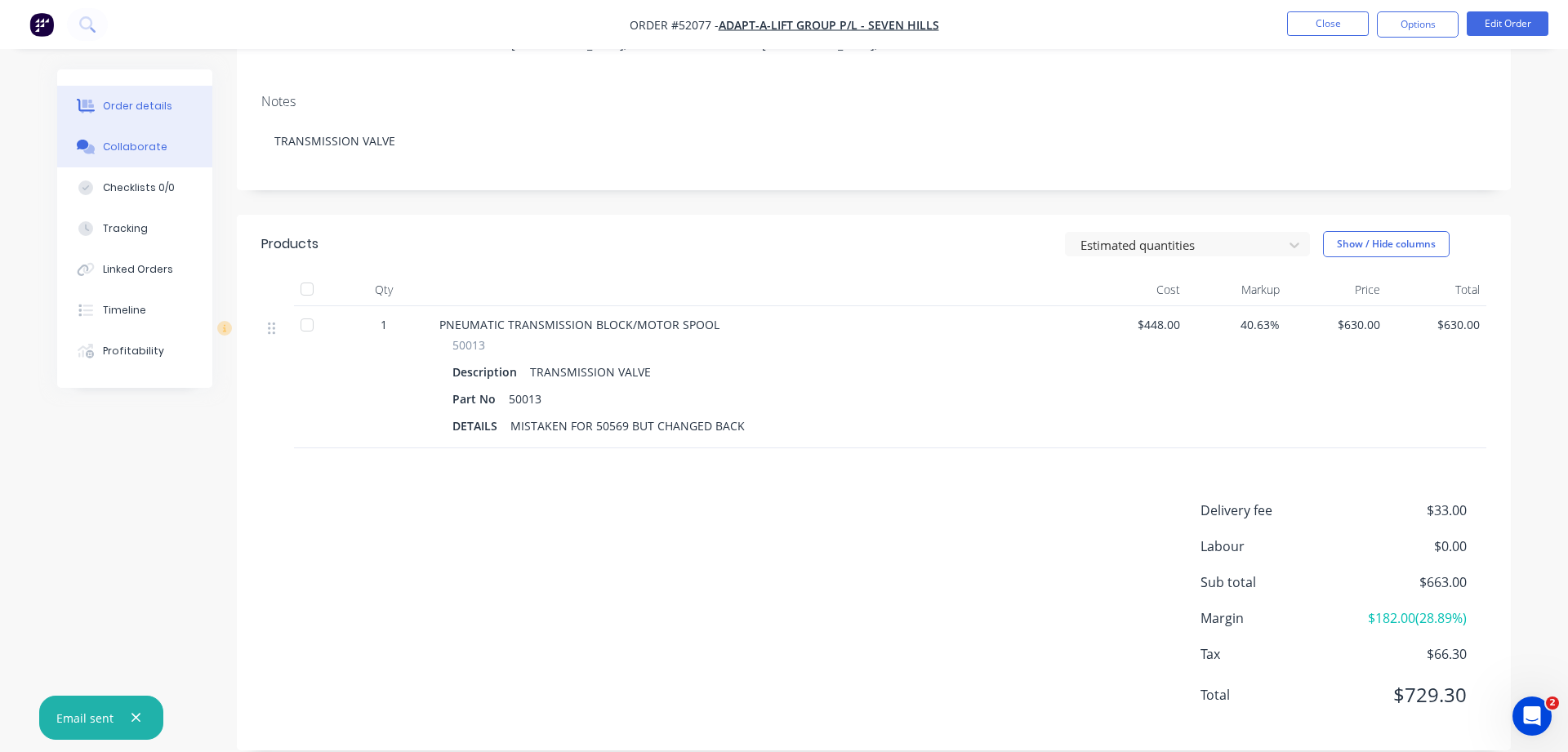
click at [121, 149] on div "Collaborate" at bounding box center [135, 147] width 64 height 15
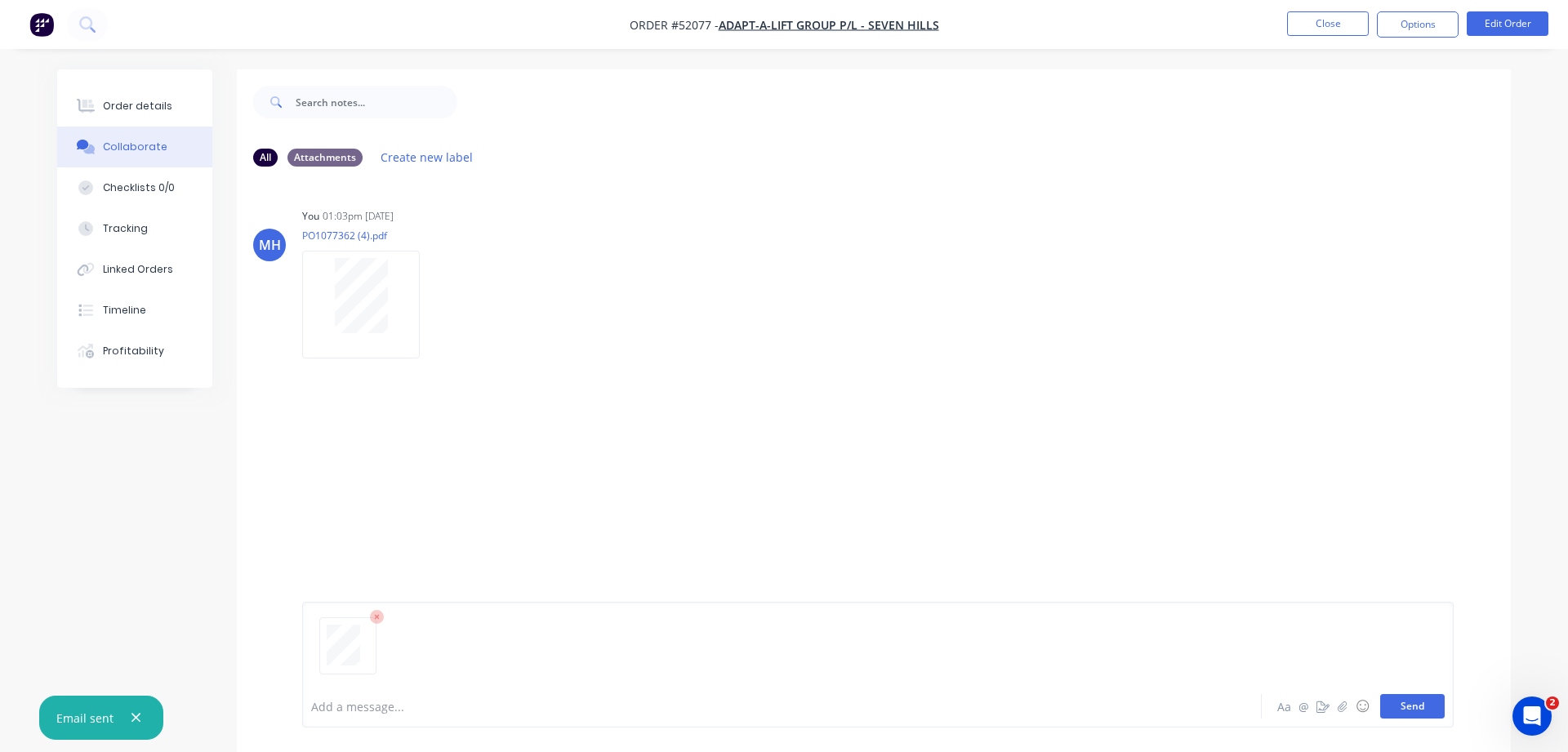
click at [1401, 713] on button "Send" at bounding box center [1412, 706] width 64 height 25
click at [1336, 23] on button "Close" at bounding box center [1328, 23] width 82 height 25
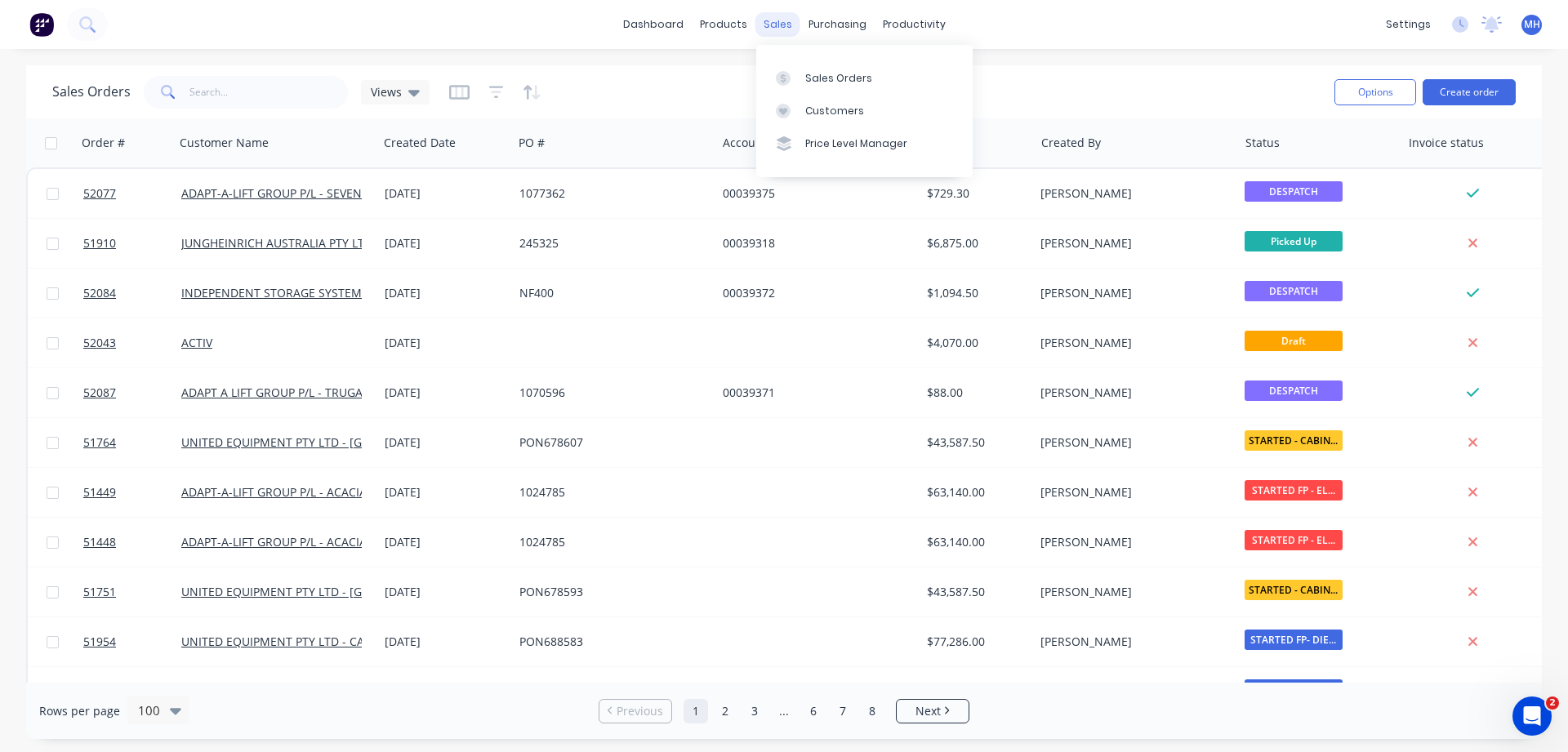
click at [767, 18] on div "sales" at bounding box center [778, 24] width 45 height 25
click at [790, 81] on icon at bounding box center [783, 78] width 15 height 15
click at [237, 94] on input "text" at bounding box center [270, 93] width 160 height 33
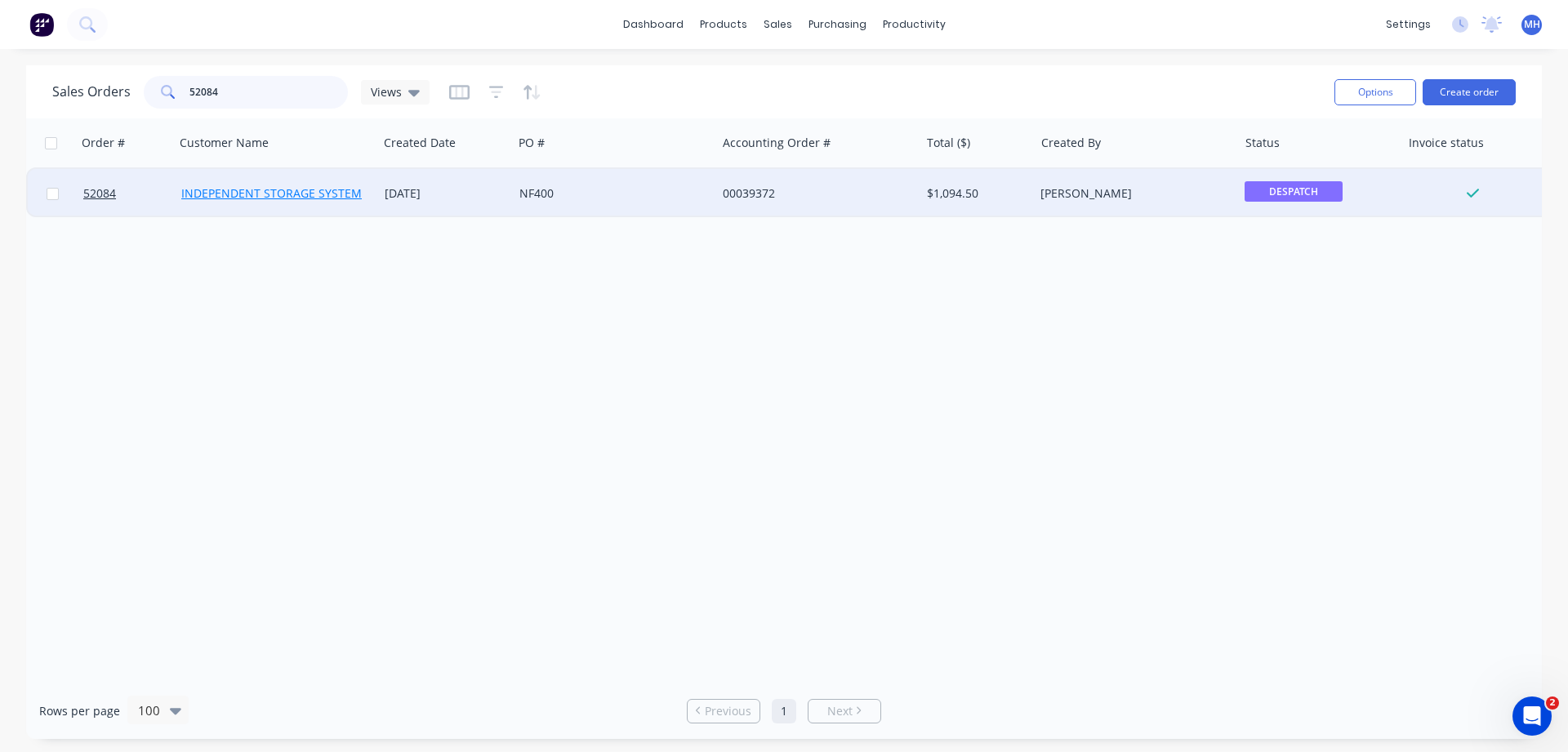
type input "52084"
click at [249, 194] on link "INDEPENDENT STORAGE SYSTEMS ([GEOGRAPHIC_DATA]) PTY LTD" at bounding box center [359, 193] width 356 height 16
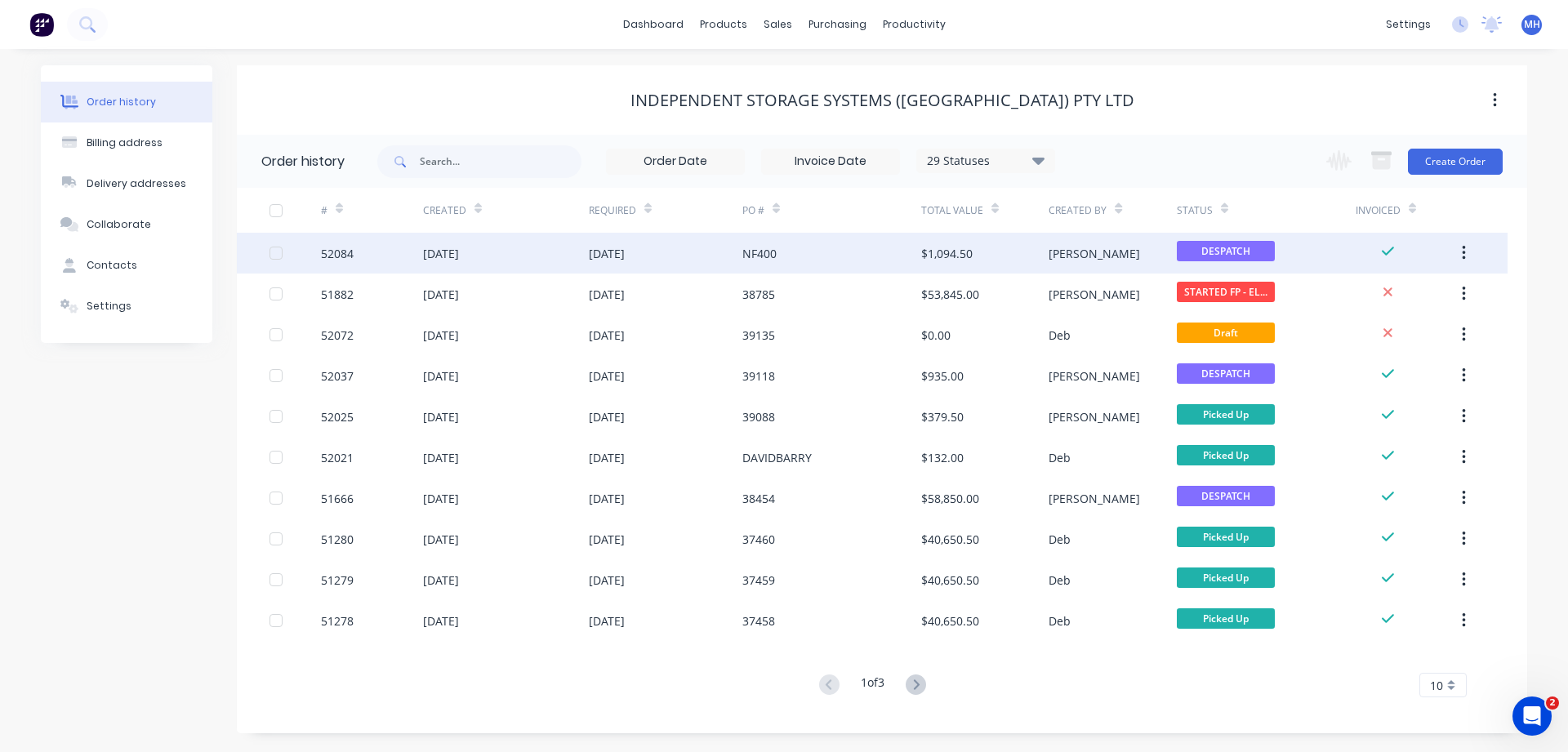
click at [817, 258] on div "NF400" at bounding box center [832, 253] width 179 height 41
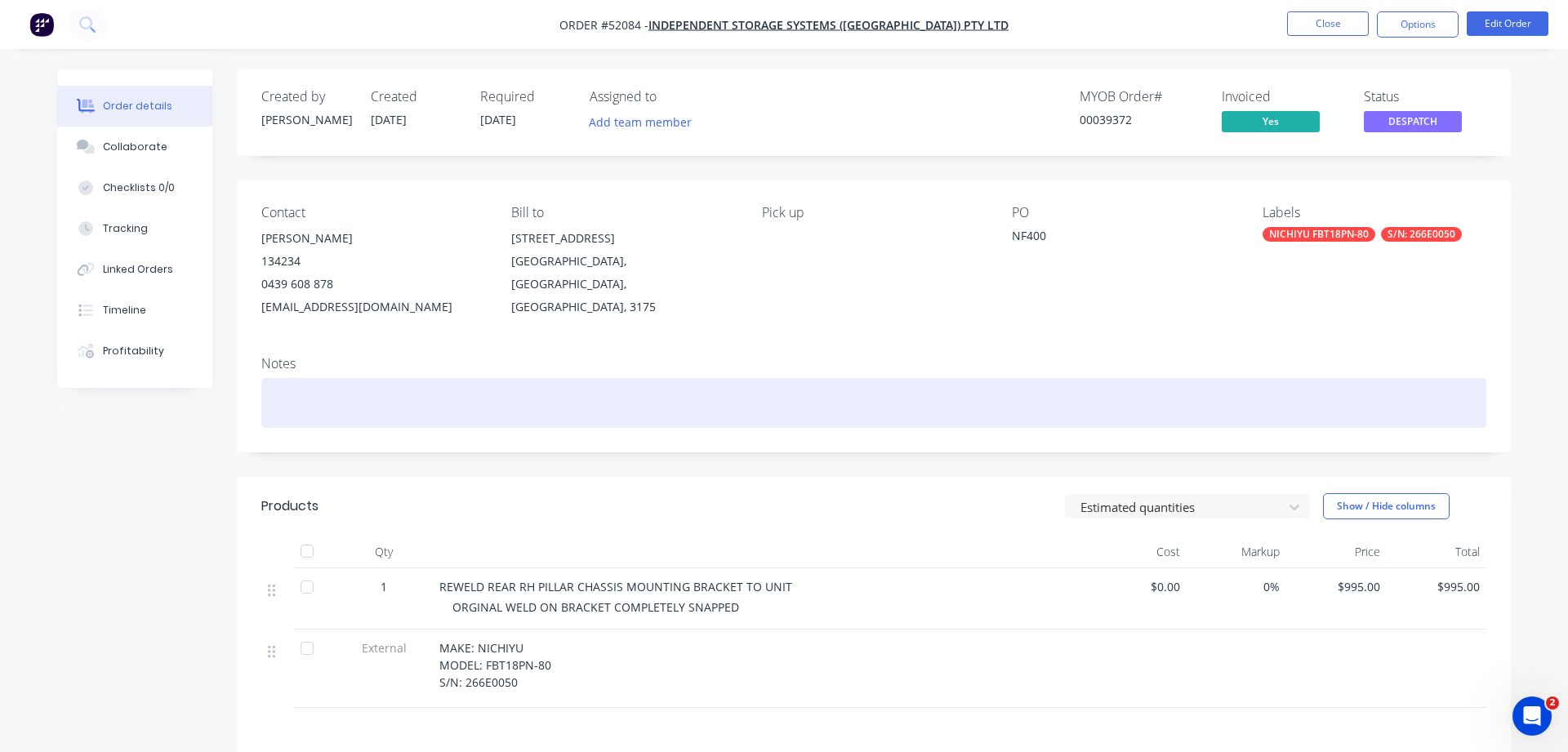
click at [856, 390] on div at bounding box center [874, 403] width 1225 height 50
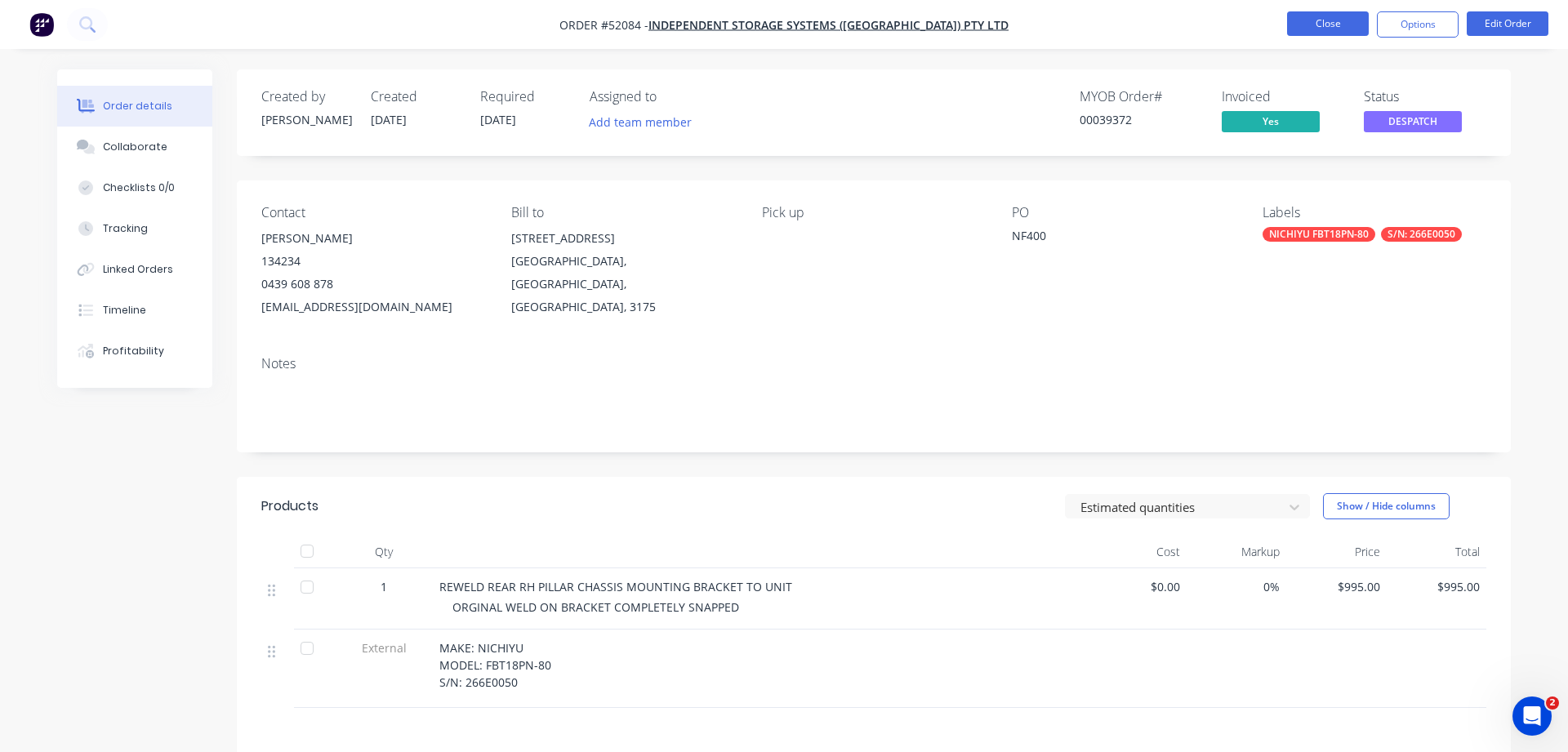
click at [1342, 26] on button "Close" at bounding box center [1328, 23] width 82 height 25
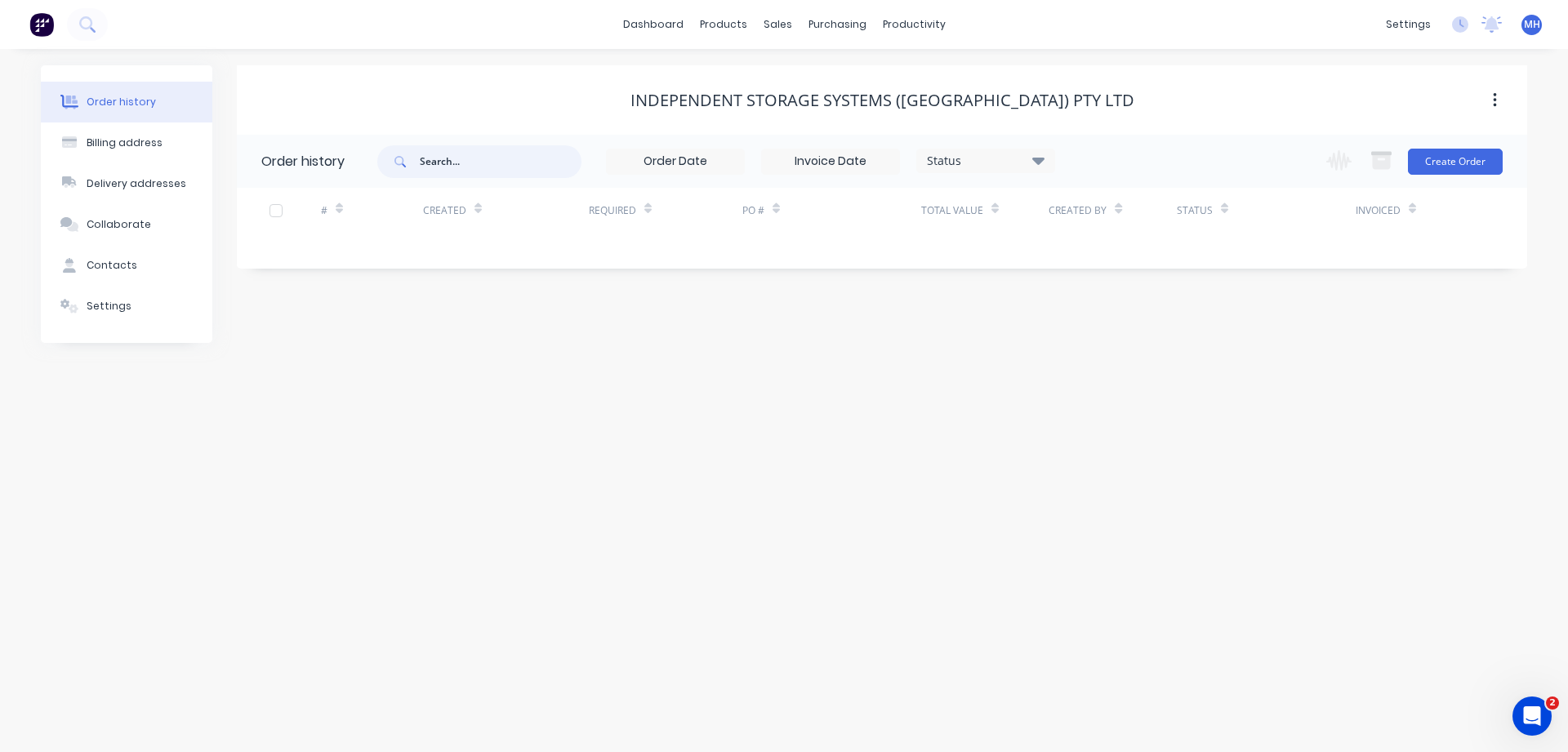
click at [451, 166] on input "text" at bounding box center [501, 162] width 161 height 33
type input "52043"
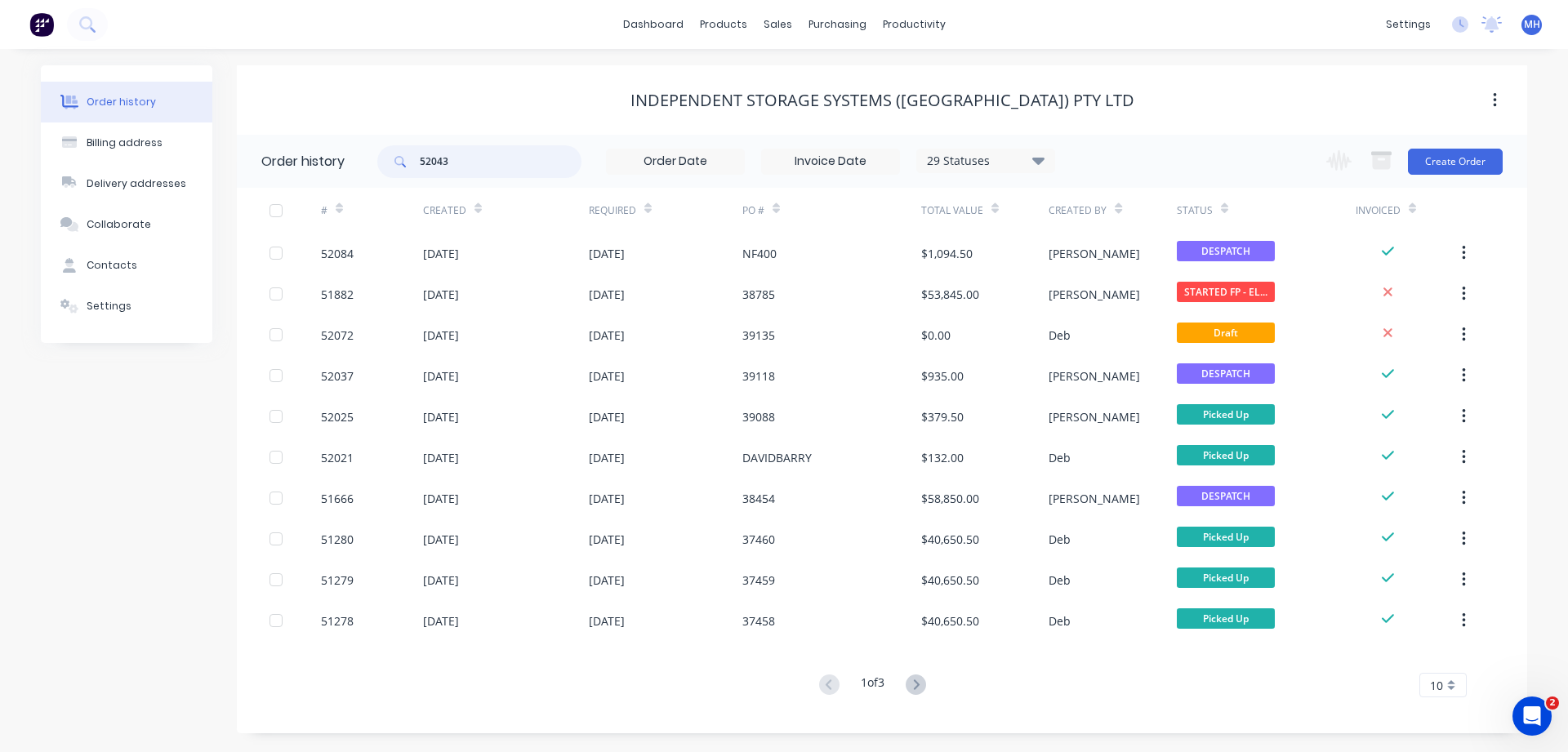
drag, startPoint x: 465, startPoint y: 164, endPoint x: 399, endPoint y: 160, distance: 66.1
click at [420, 160] on input "52043" at bounding box center [501, 162] width 161 height 33
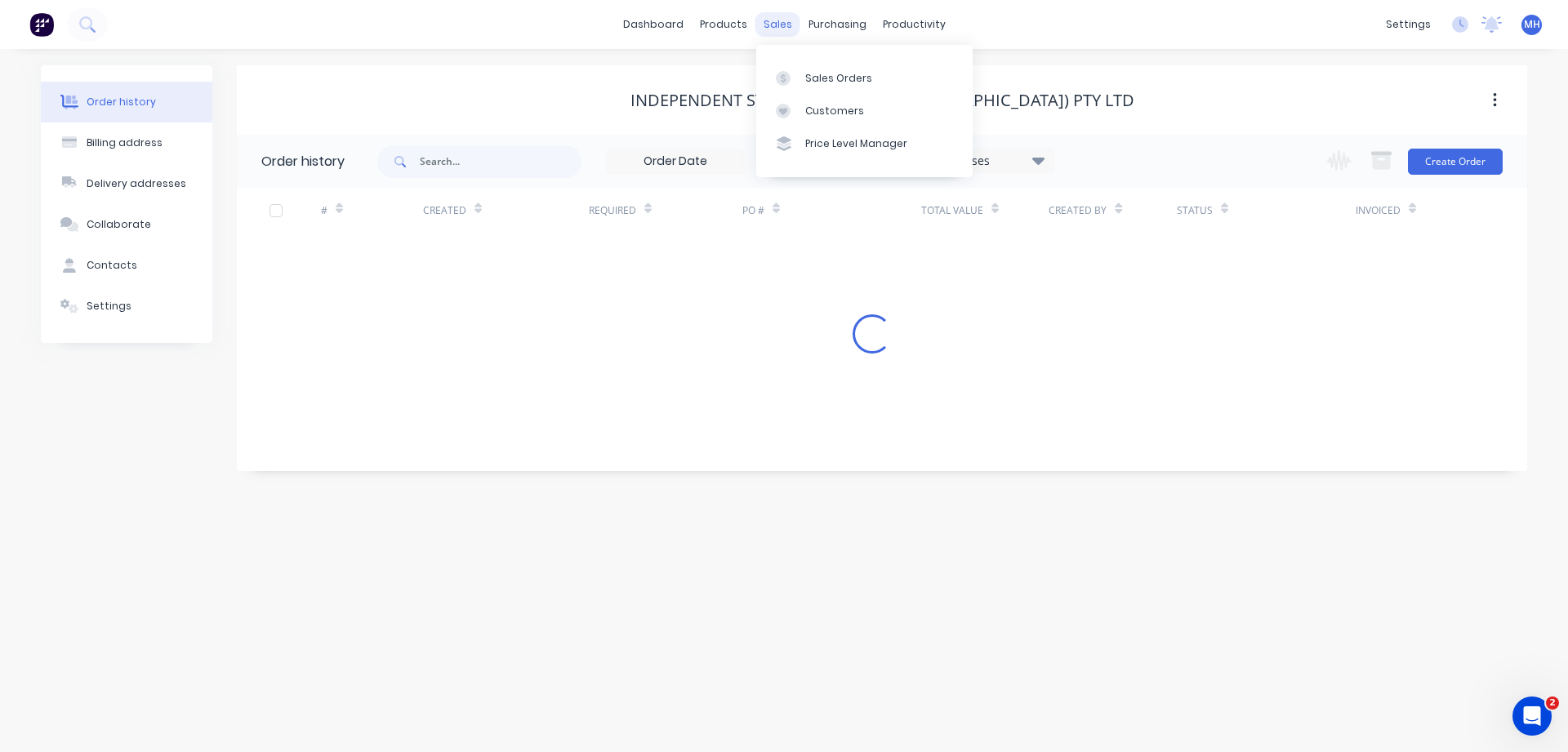
click at [779, 27] on div "sales" at bounding box center [778, 24] width 45 height 25
click at [824, 78] on div "Sales Orders" at bounding box center [838, 78] width 67 height 15
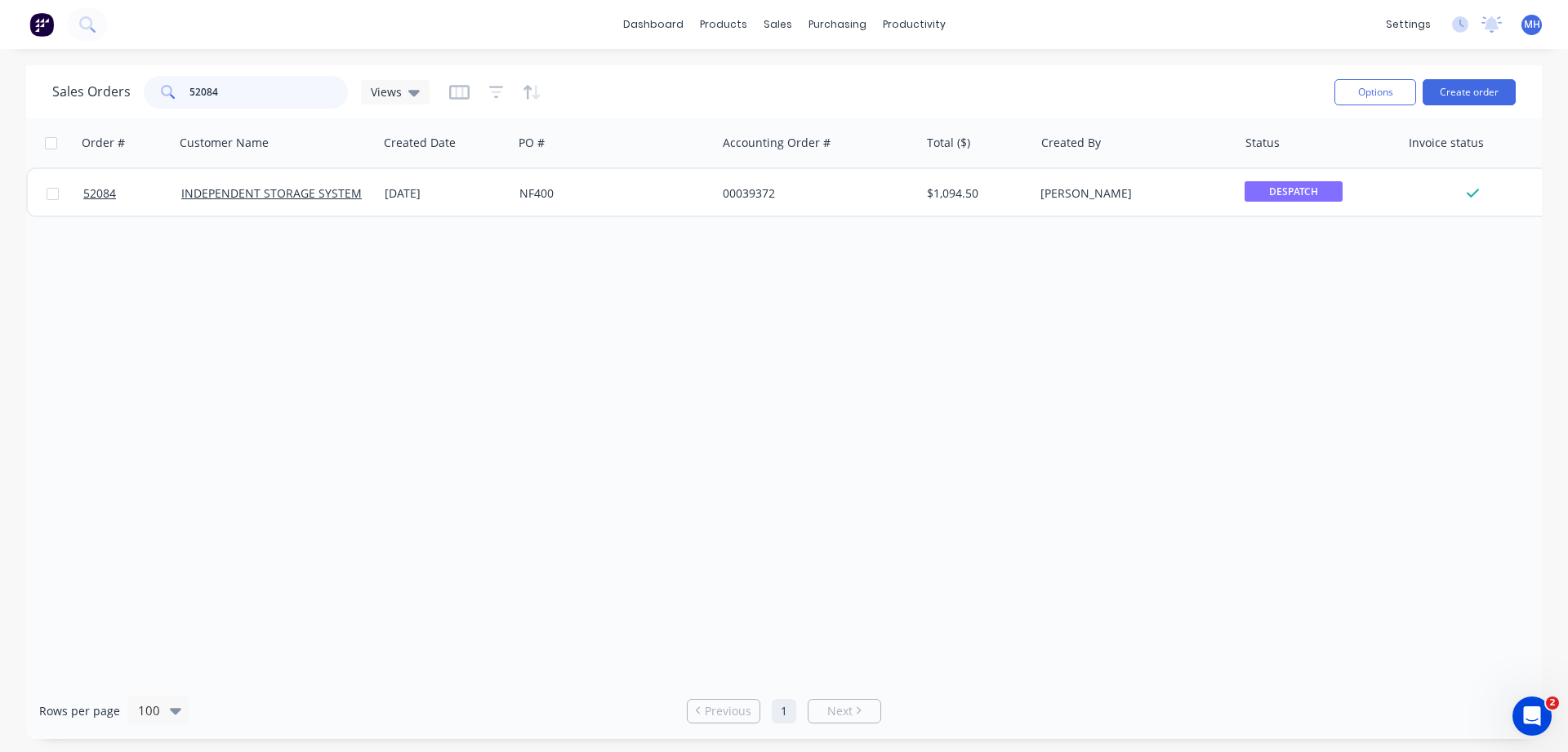
drag, startPoint x: 228, startPoint y: 101, endPoint x: 16, endPoint y: 83, distance: 212.8
click at [190, 82] on input "52084" at bounding box center [270, 93] width 160 height 33
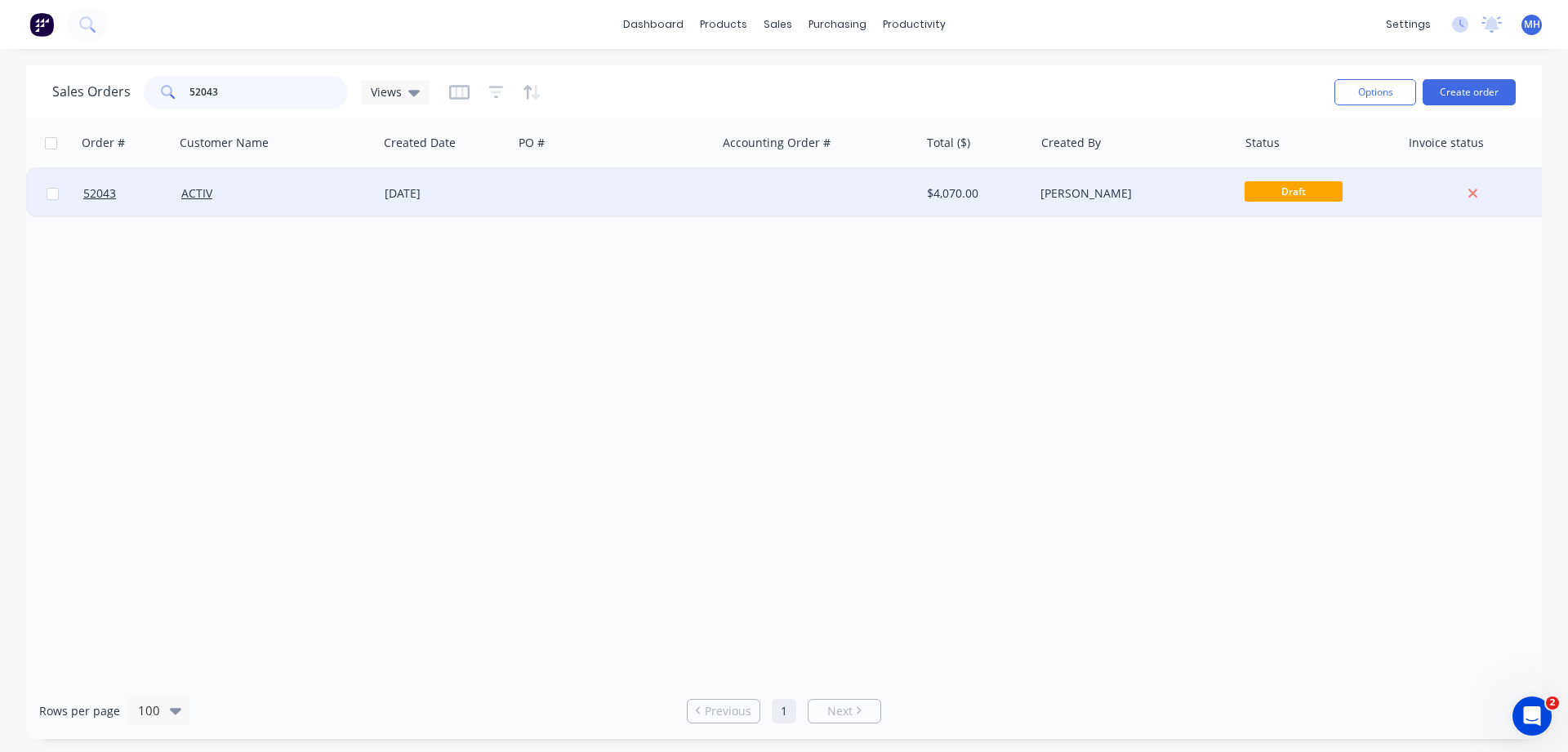
type input "52043"
click at [232, 205] on div "ACTIV" at bounding box center [277, 193] width 204 height 49
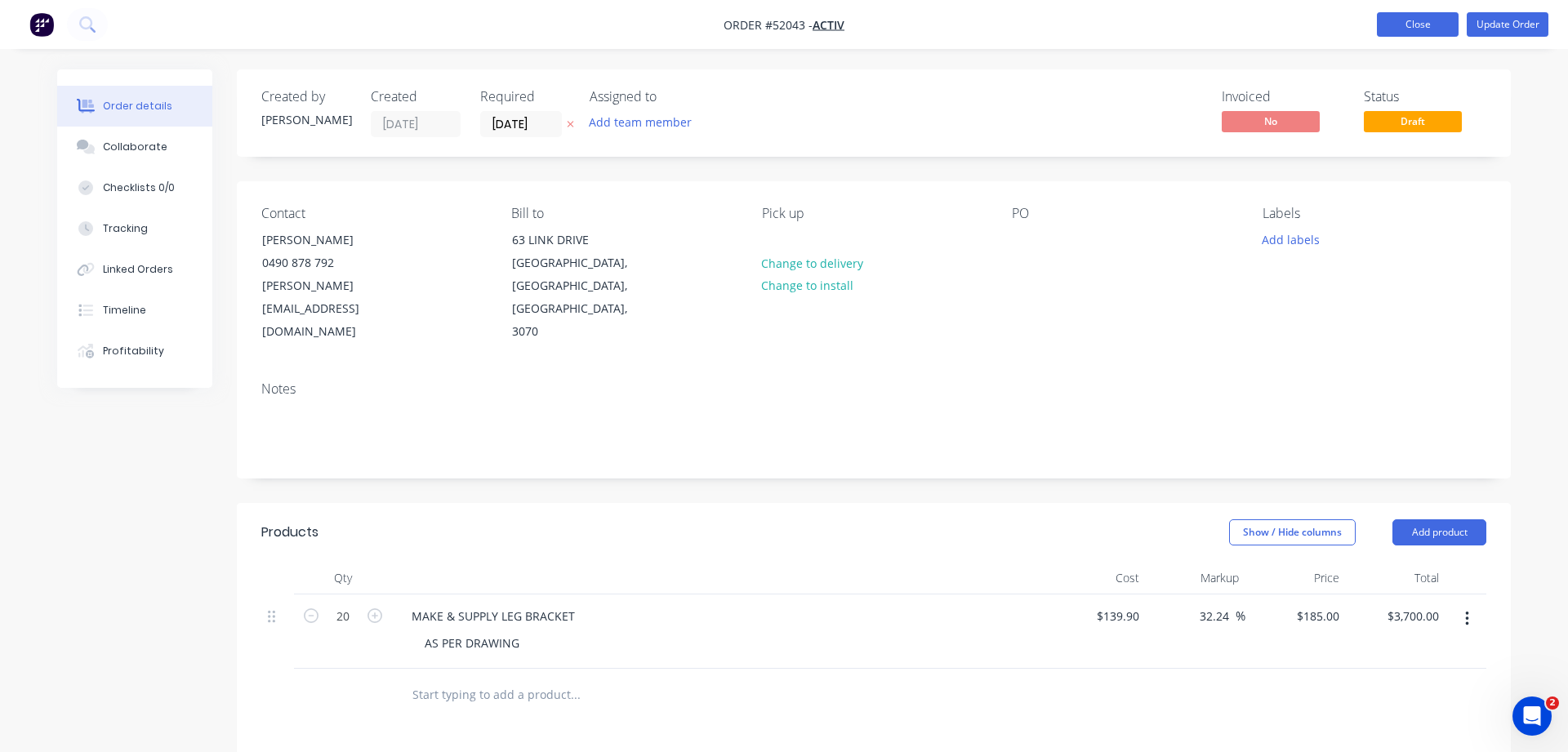
click at [1414, 23] on button "Close" at bounding box center [1418, 24] width 82 height 25
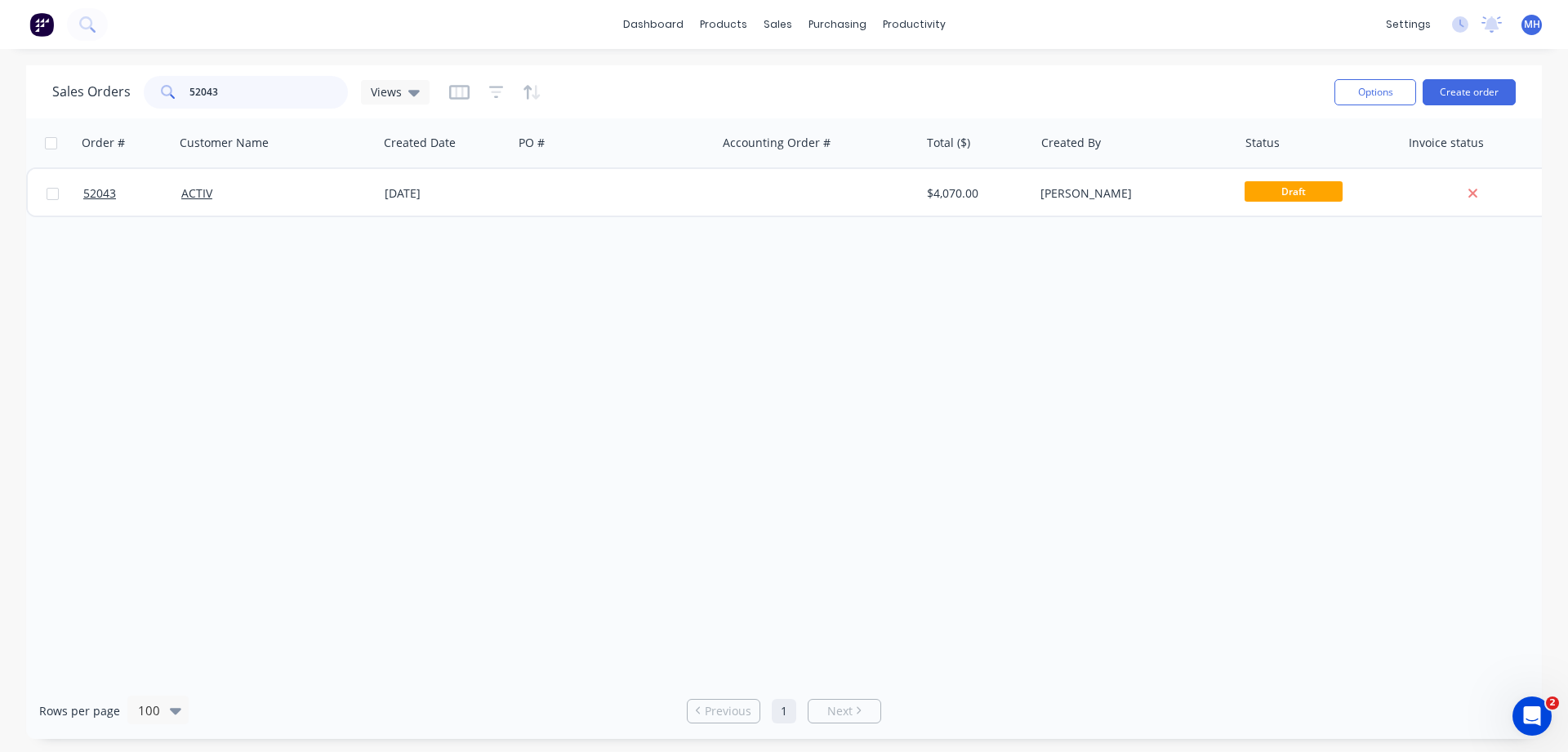
drag, startPoint x: 237, startPoint y: 99, endPoint x: 110, endPoint y: 96, distance: 127.0
click at [190, 96] on input "52043" at bounding box center [270, 93] width 160 height 33
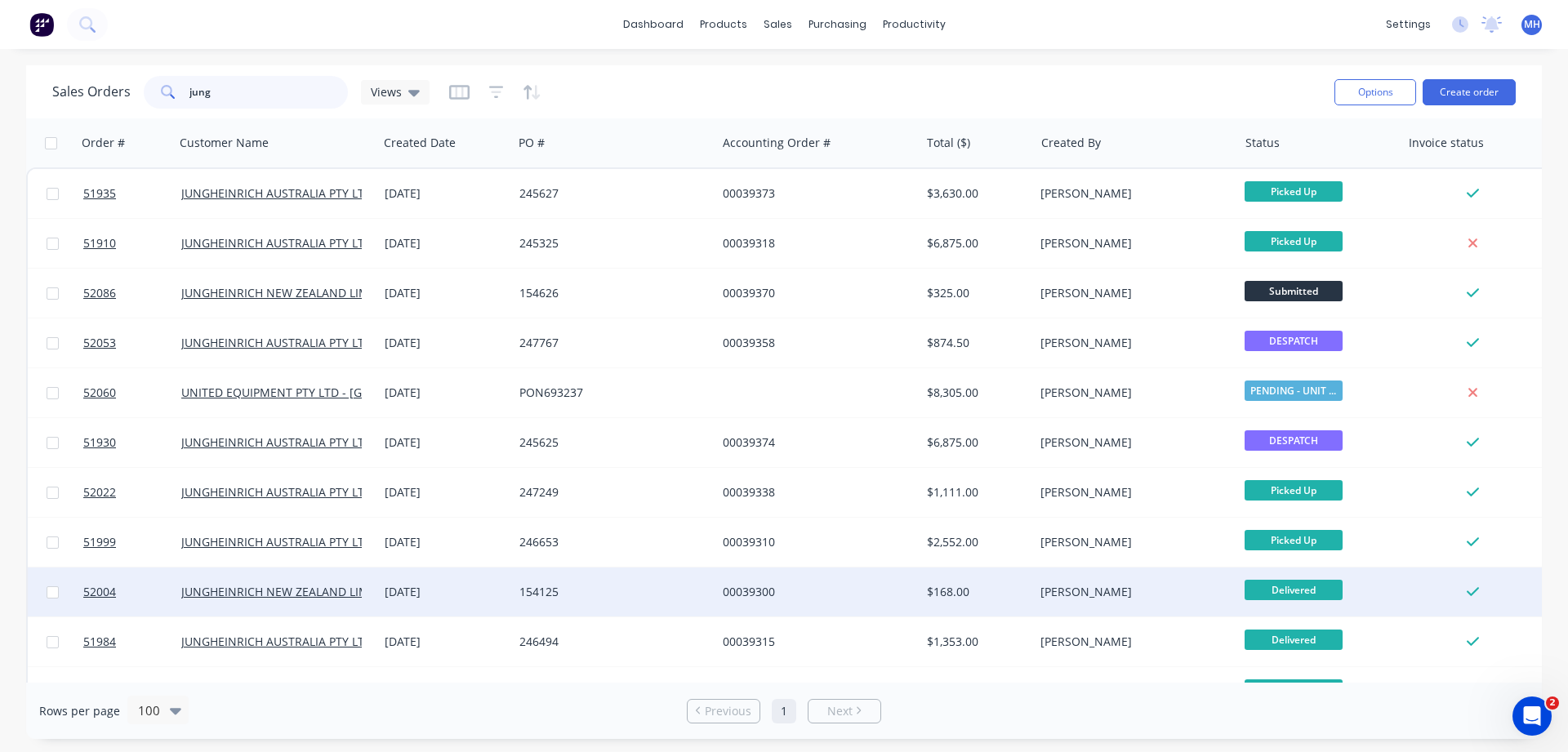
type input "jung"
click at [629, 582] on div "154125" at bounding box center [614, 592] width 204 height 49
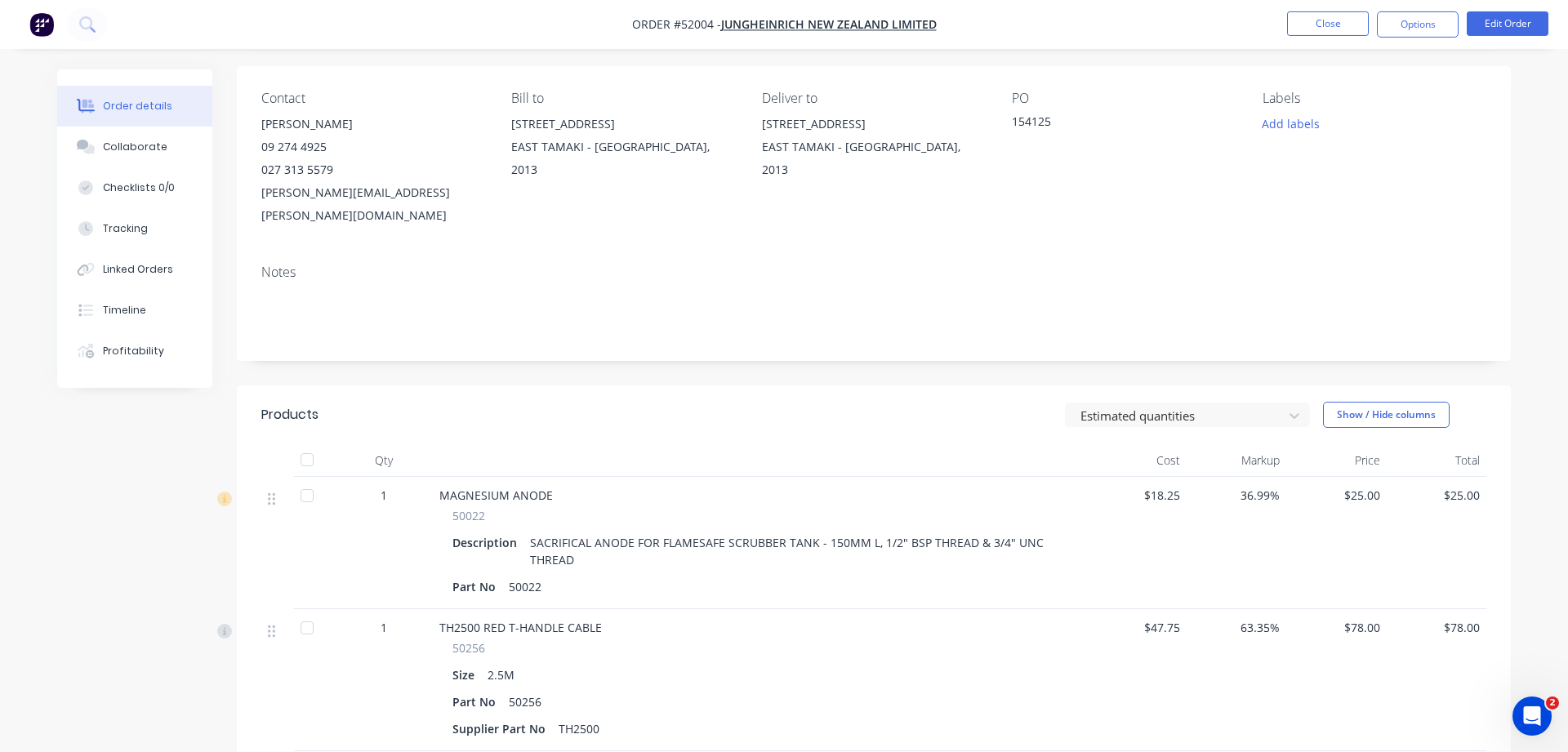
scroll to position [167, 0]
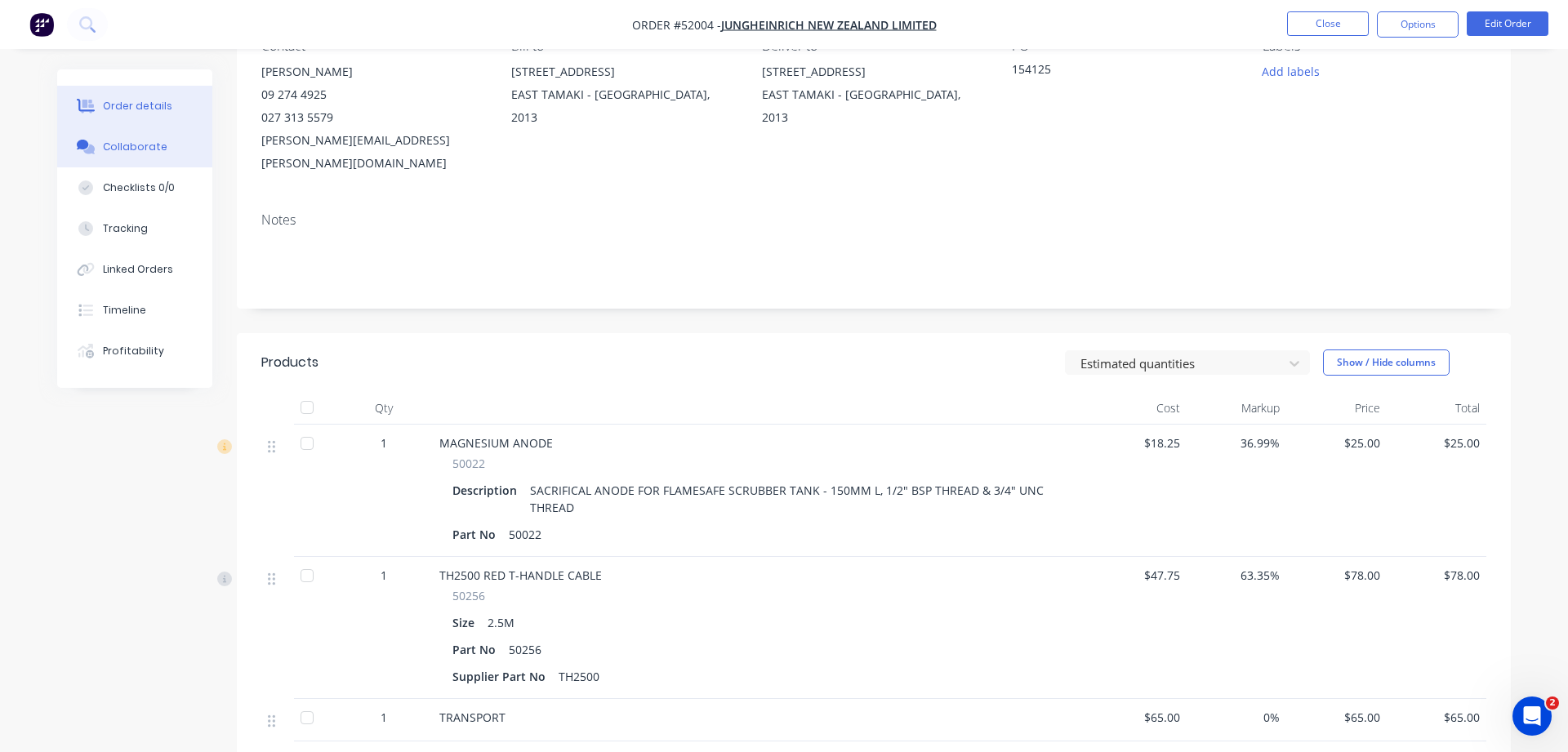
click at [159, 150] on div "Collaborate" at bounding box center [135, 147] width 64 height 15
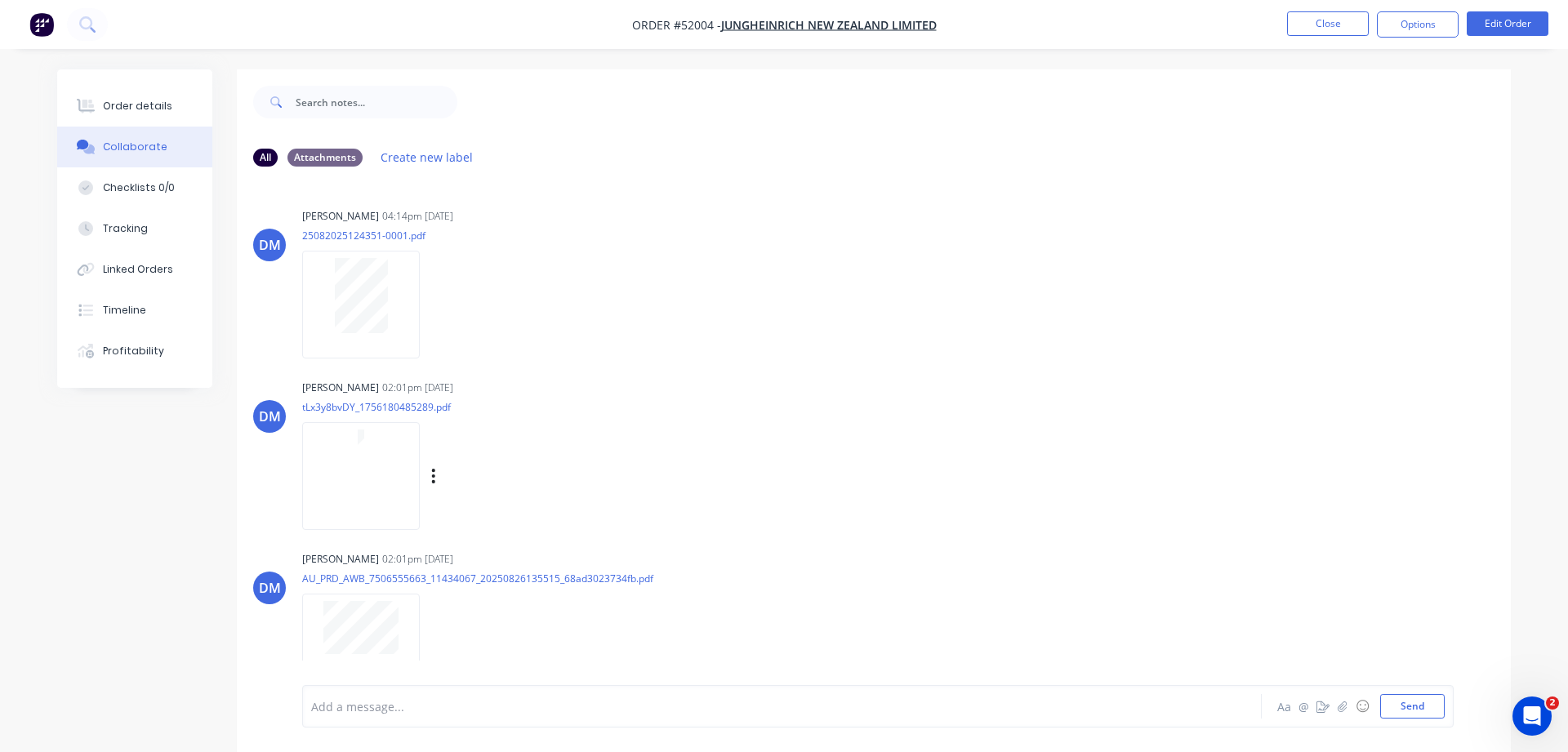
scroll to position [24, 0]
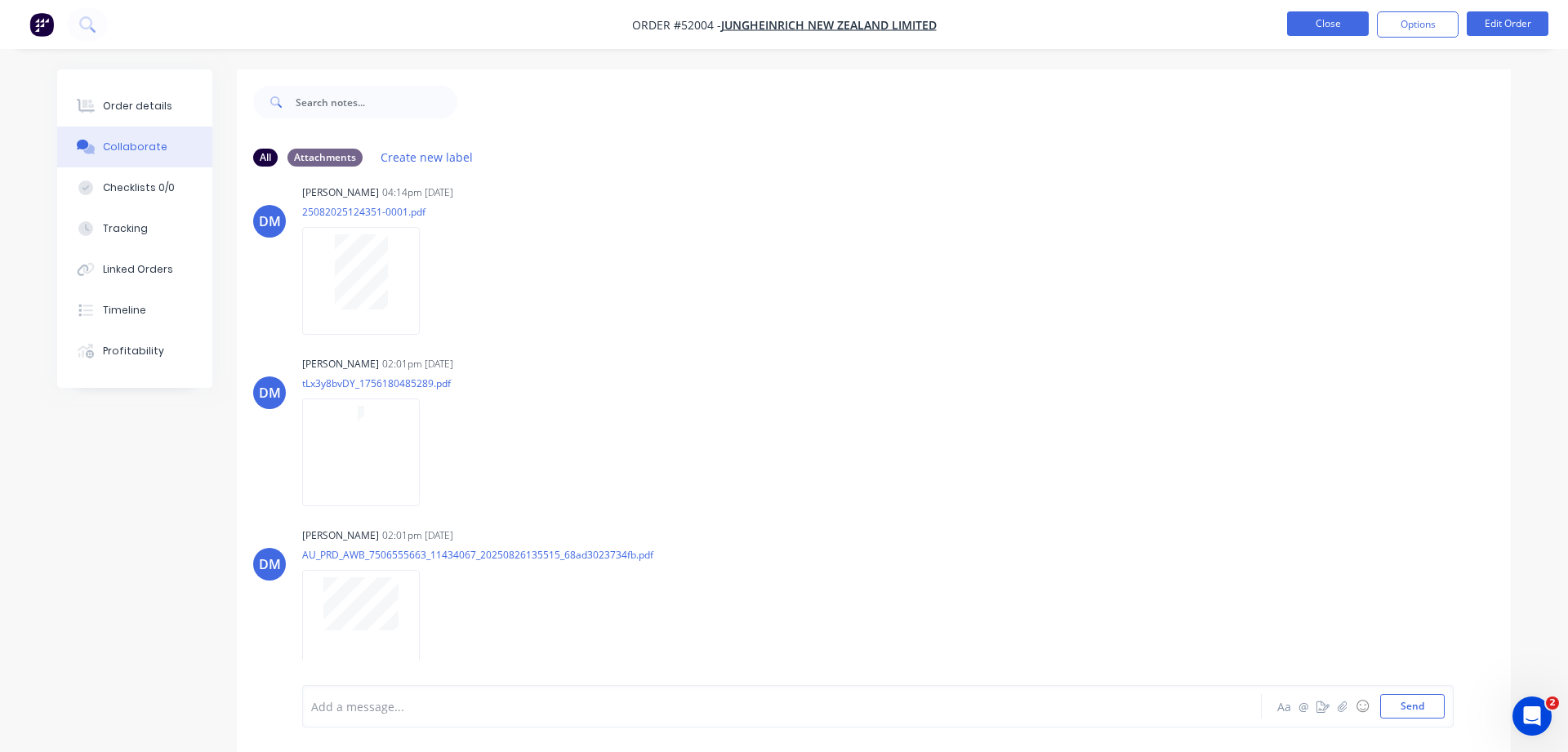
click at [1323, 20] on button "Close" at bounding box center [1328, 23] width 82 height 25
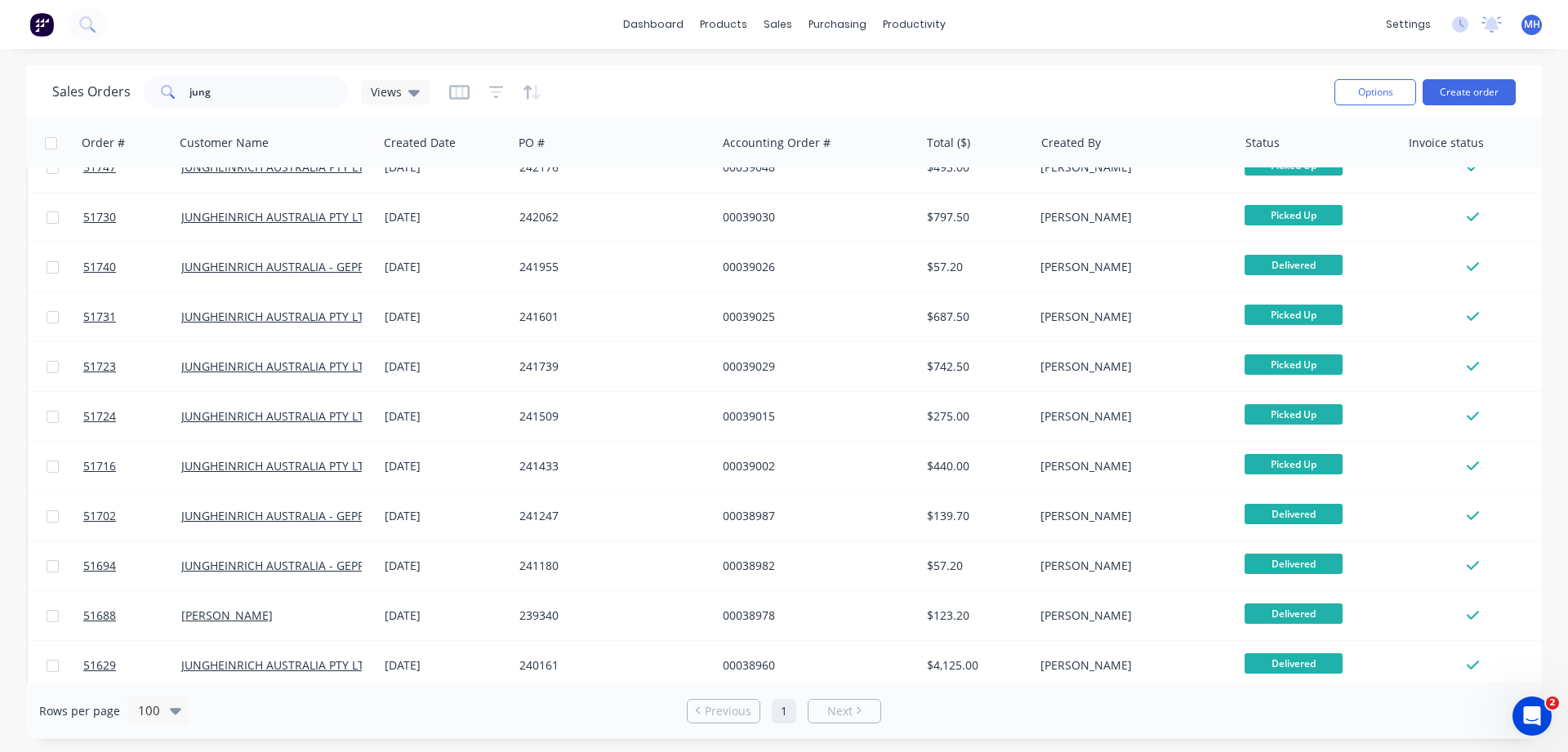
scroll to position [1117, 0]
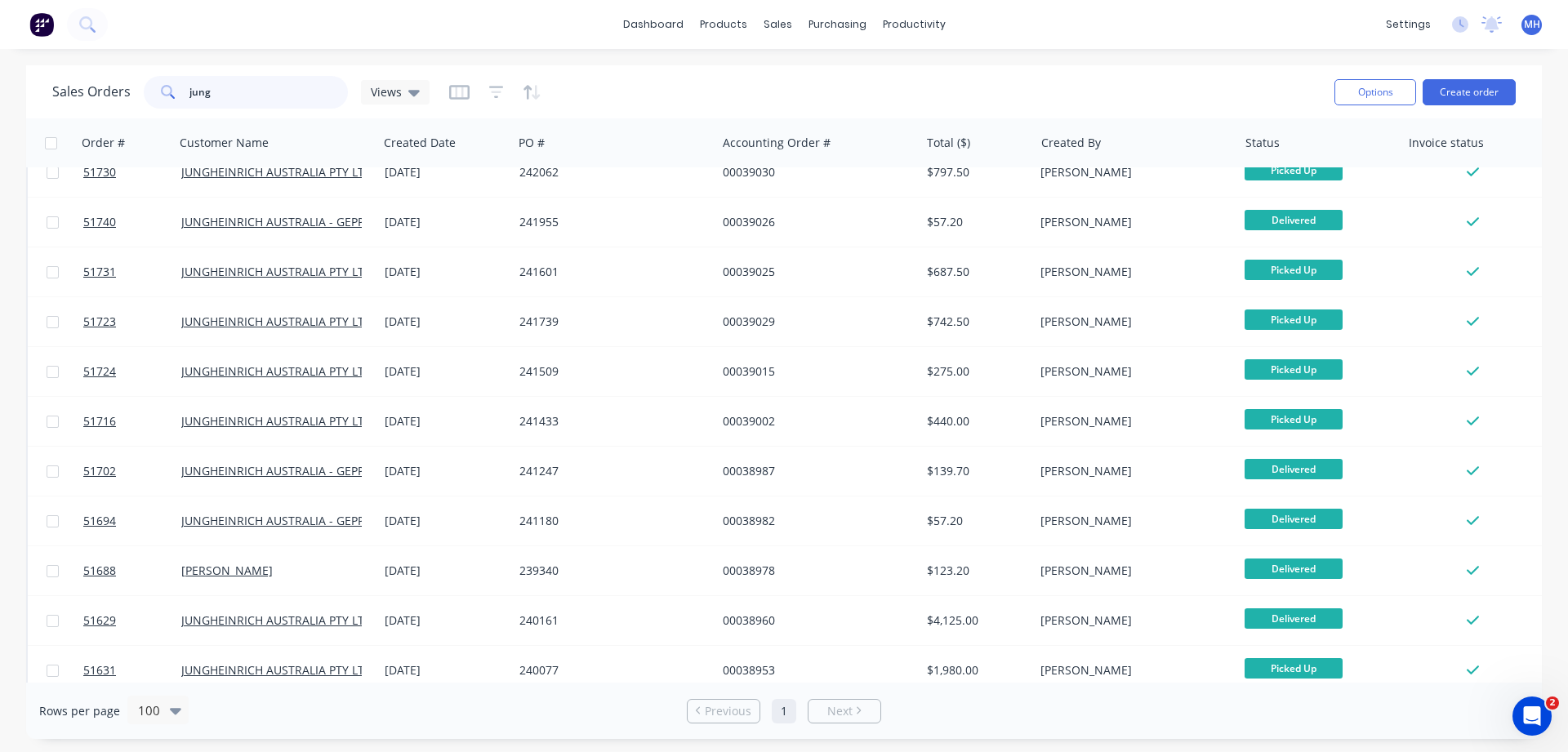
drag, startPoint x: 218, startPoint y: 99, endPoint x: 121, endPoint y: 90, distance: 97.4
click at [190, 90] on input "jung" at bounding box center [270, 93] width 160 height 33
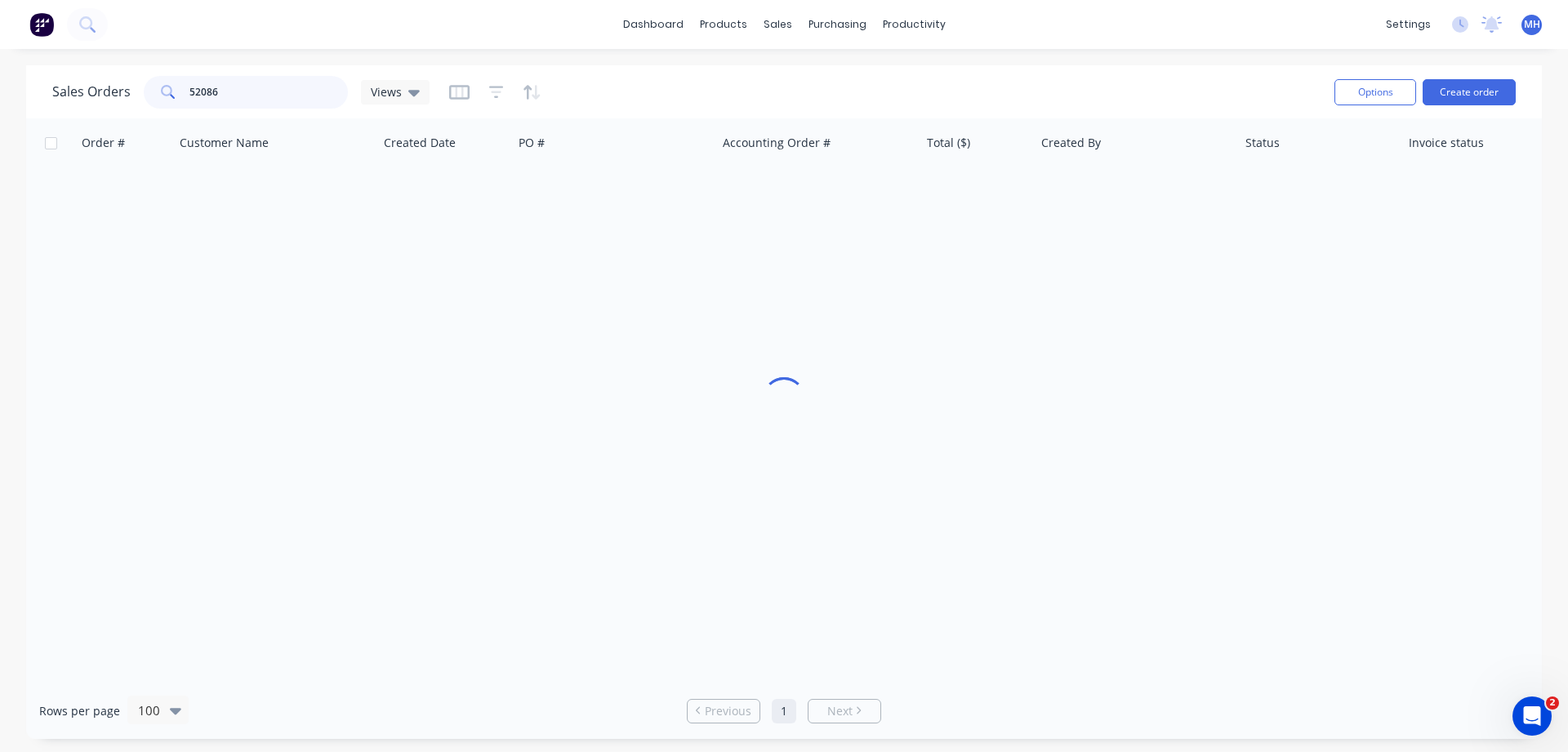
scroll to position [0, 0]
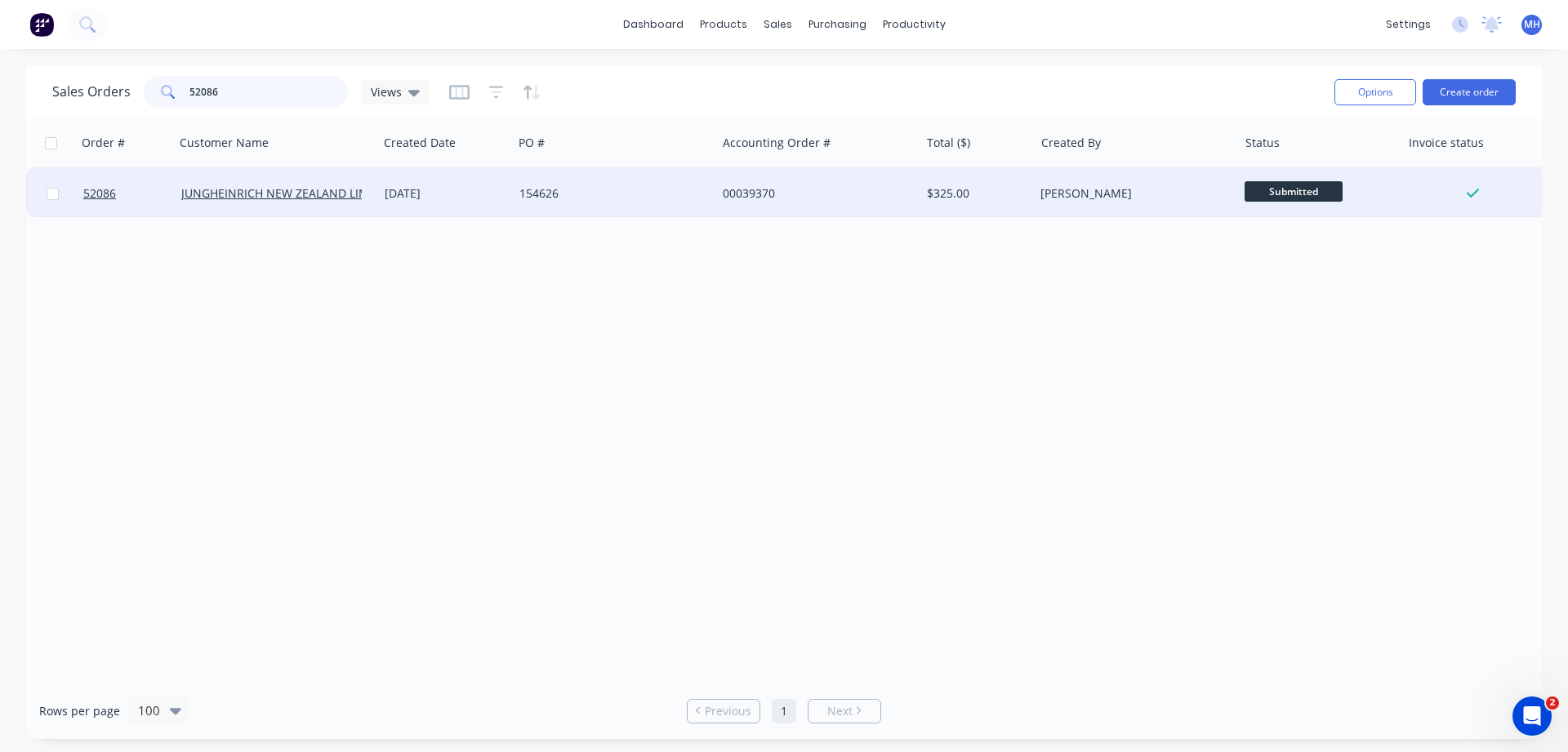
type input "52086"
click at [647, 197] on div "154626" at bounding box center [610, 194] width 182 height 17
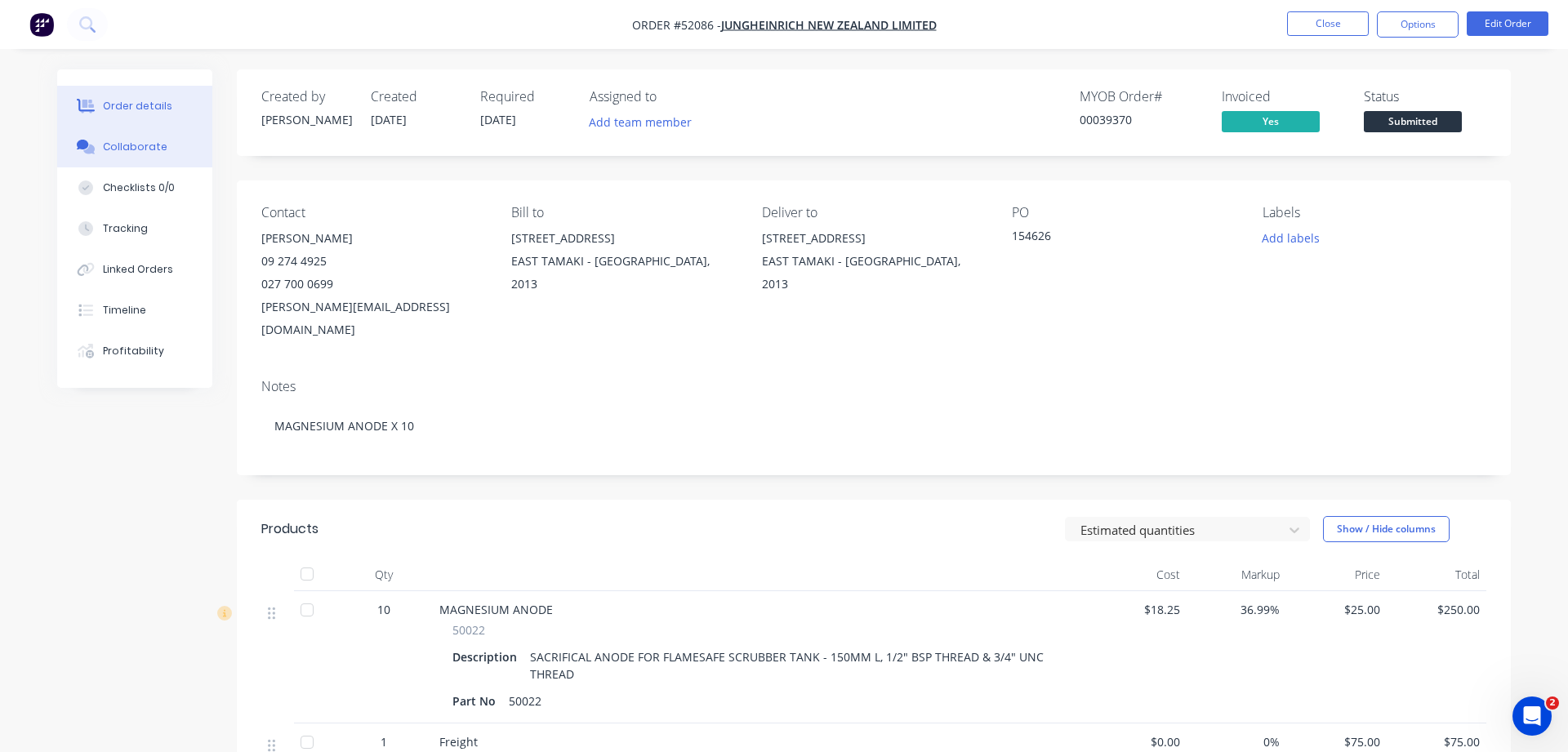
click at [125, 143] on div "Collaborate" at bounding box center [135, 147] width 64 height 15
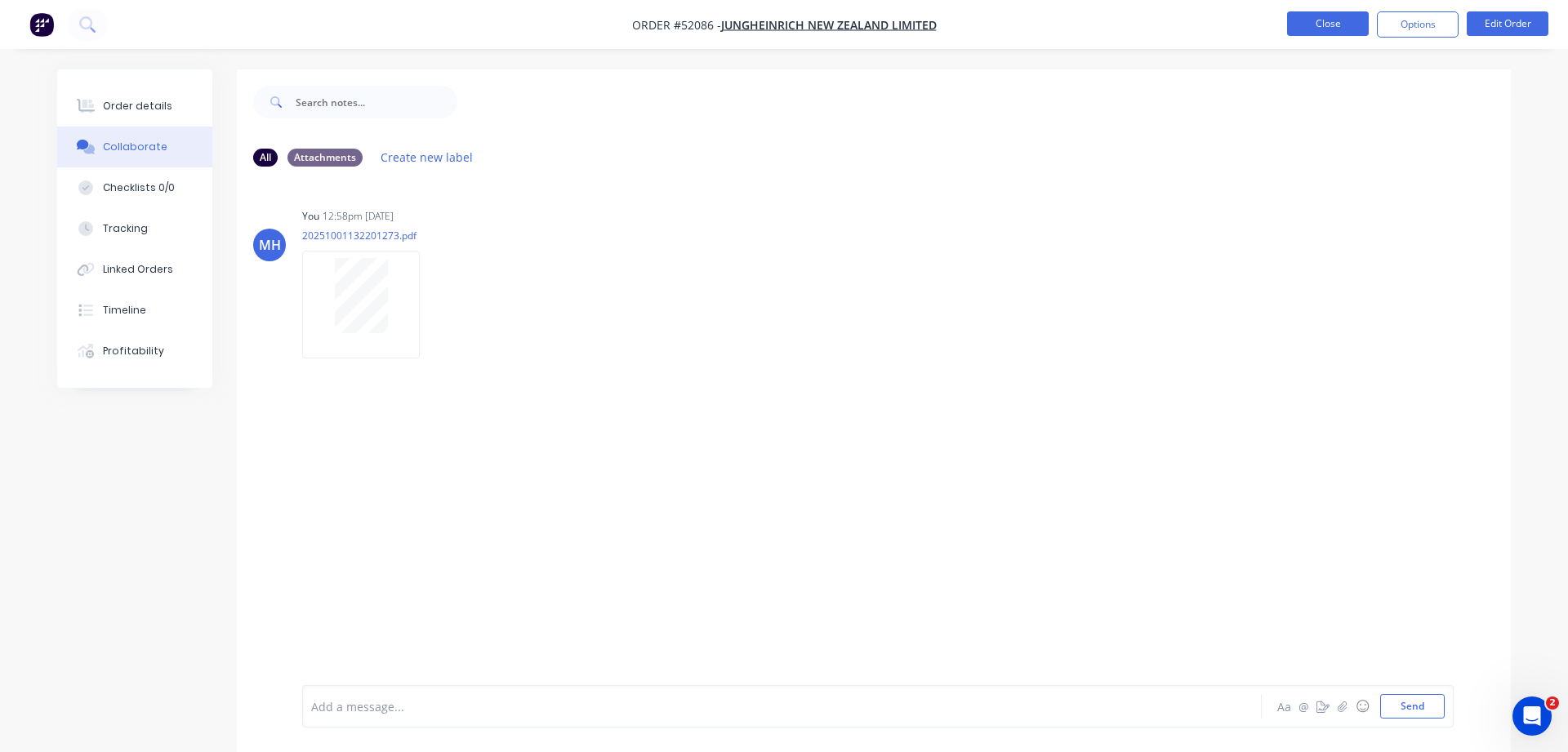
click at [1305, 17] on button "Close" at bounding box center [1328, 23] width 82 height 25
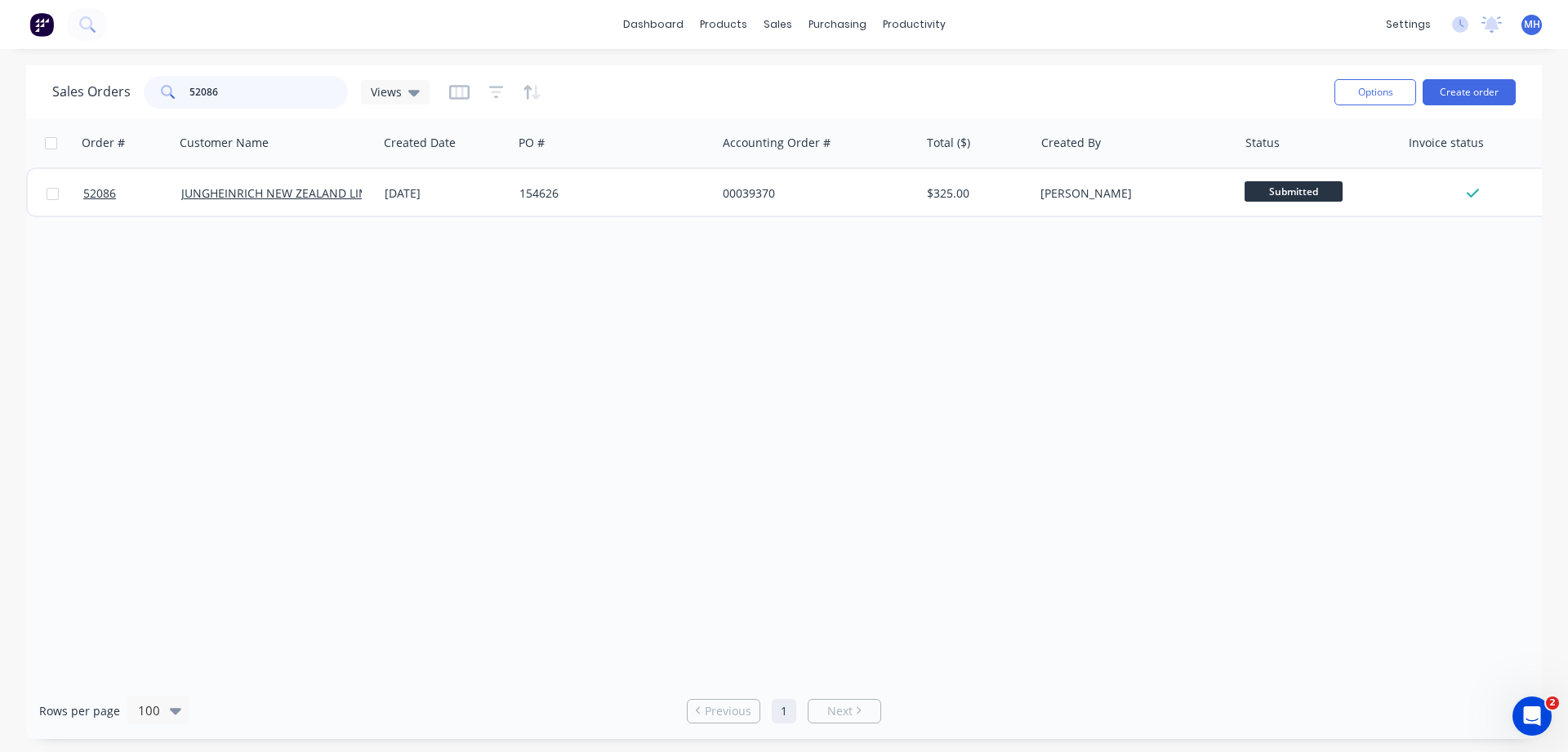
drag, startPoint x: 238, startPoint y: 97, endPoint x: 46, endPoint y: 92, distance: 192.1
click at [190, 92] on input "52086" at bounding box center [270, 93] width 160 height 33
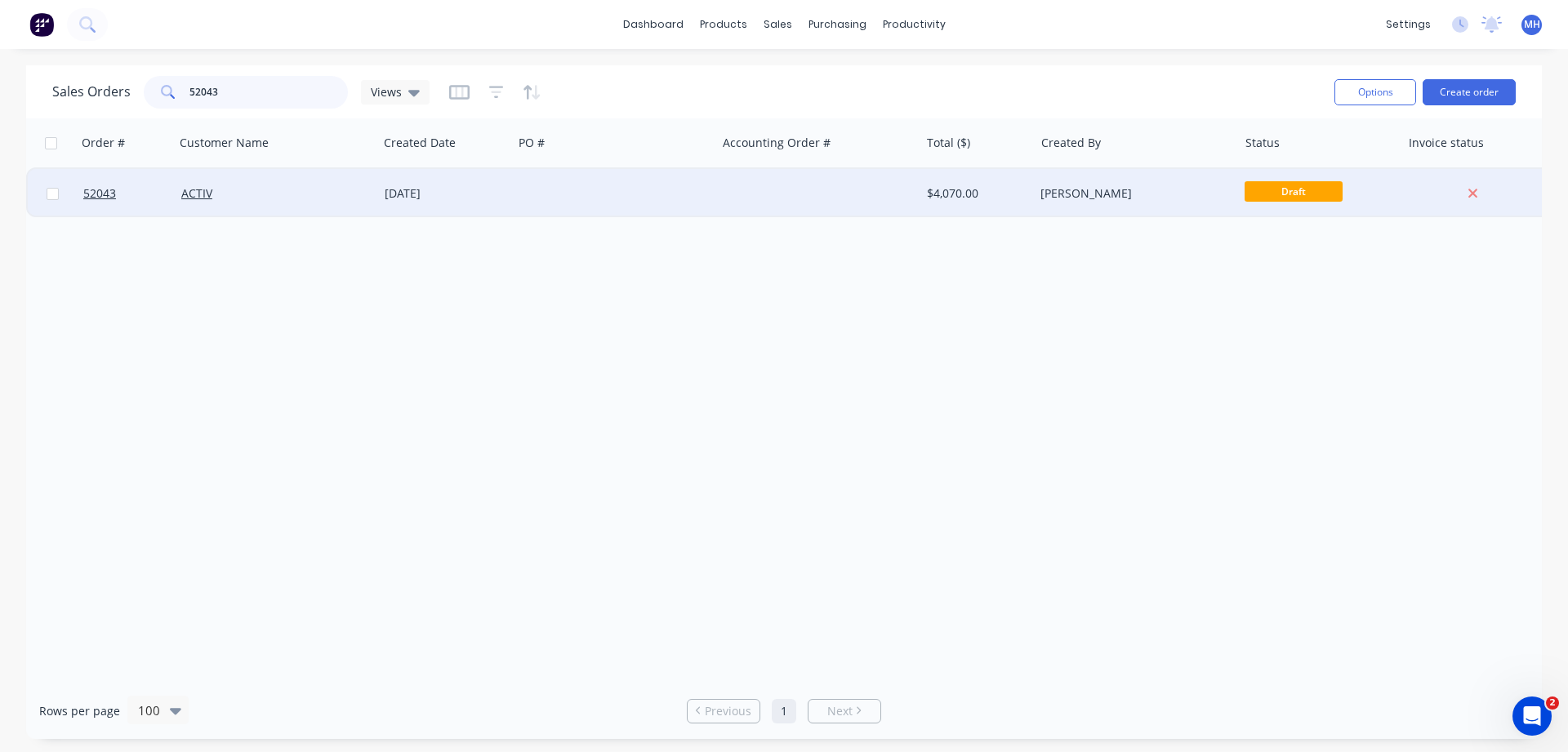
type input "52043"
click at [411, 190] on div "[DATE]" at bounding box center [445, 194] width 122 height 17
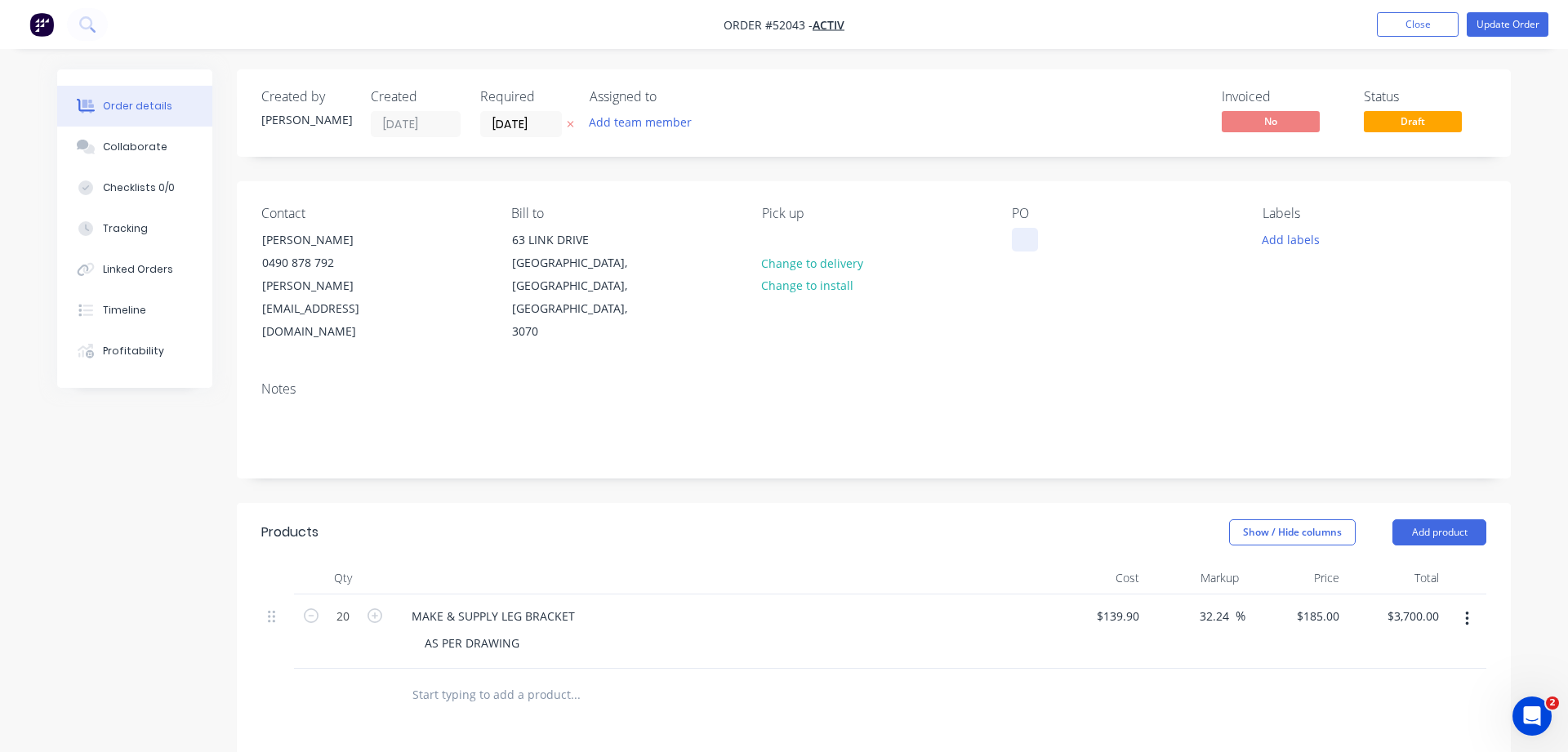
click at [1021, 242] on div at bounding box center [1024, 239] width 26 height 24
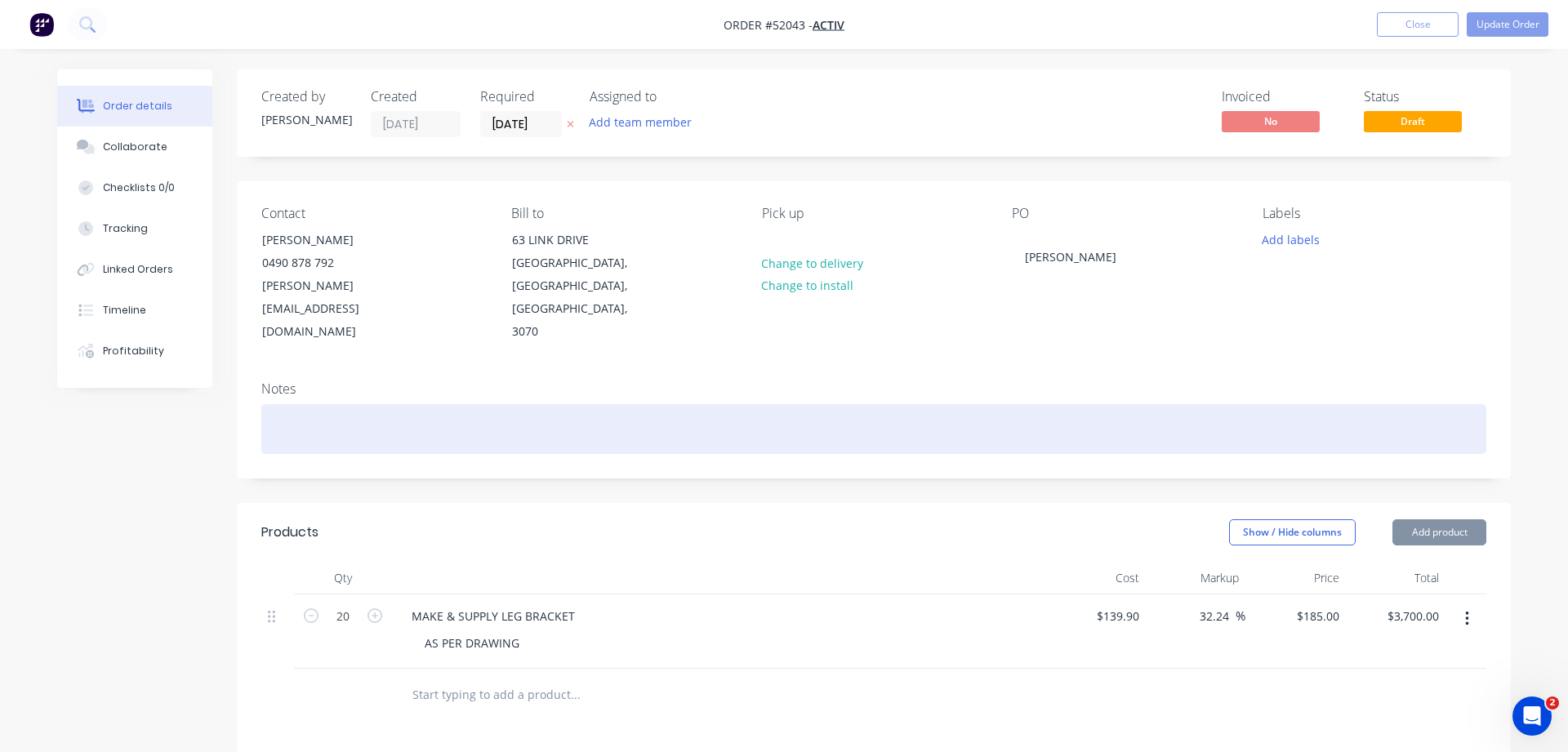
click at [337, 404] on div at bounding box center [874, 429] width 1225 height 50
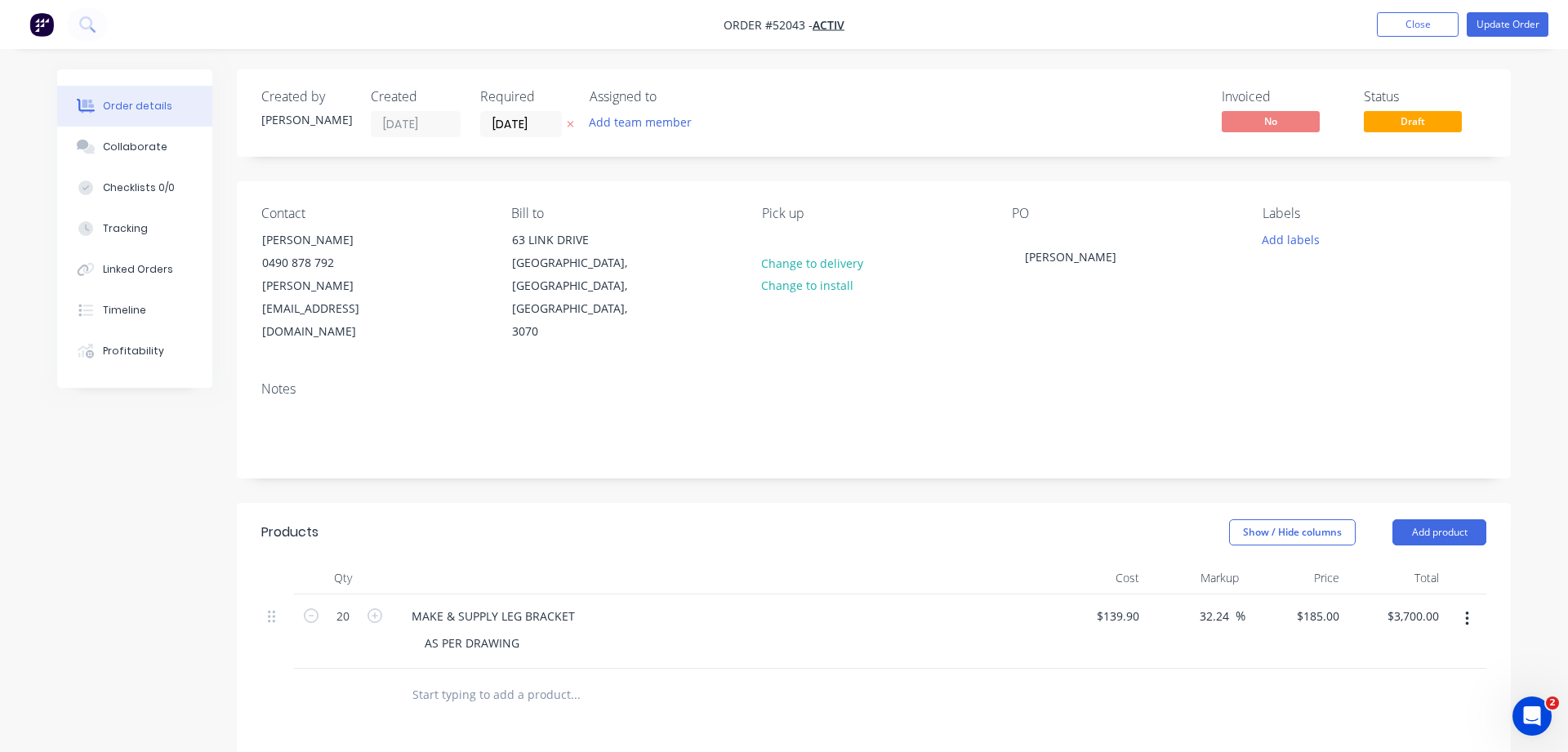
click at [339, 382] on div "Notes" at bounding box center [874, 389] width 1225 height 16
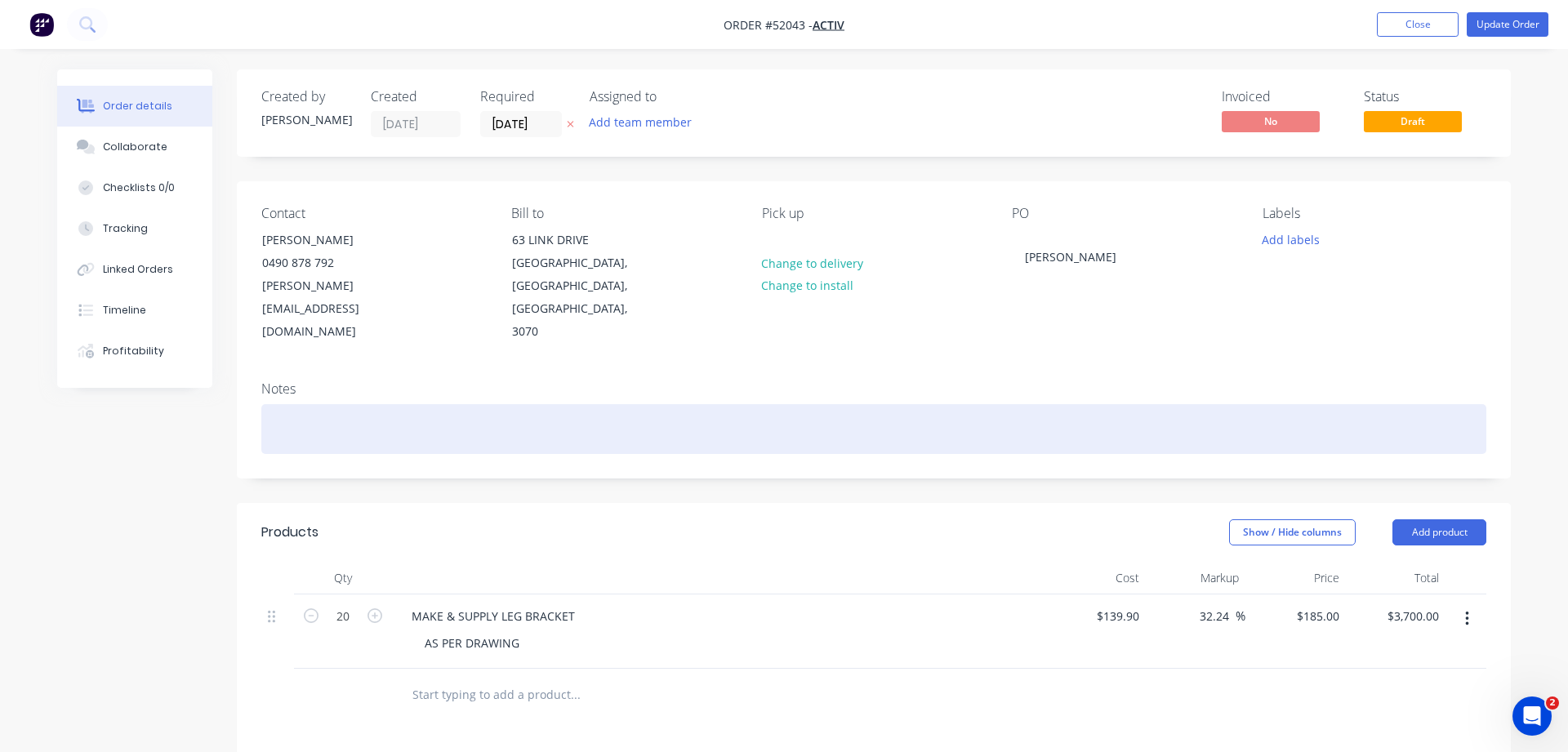
click at [341, 404] on div at bounding box center [874, 429] width 1225 height 50
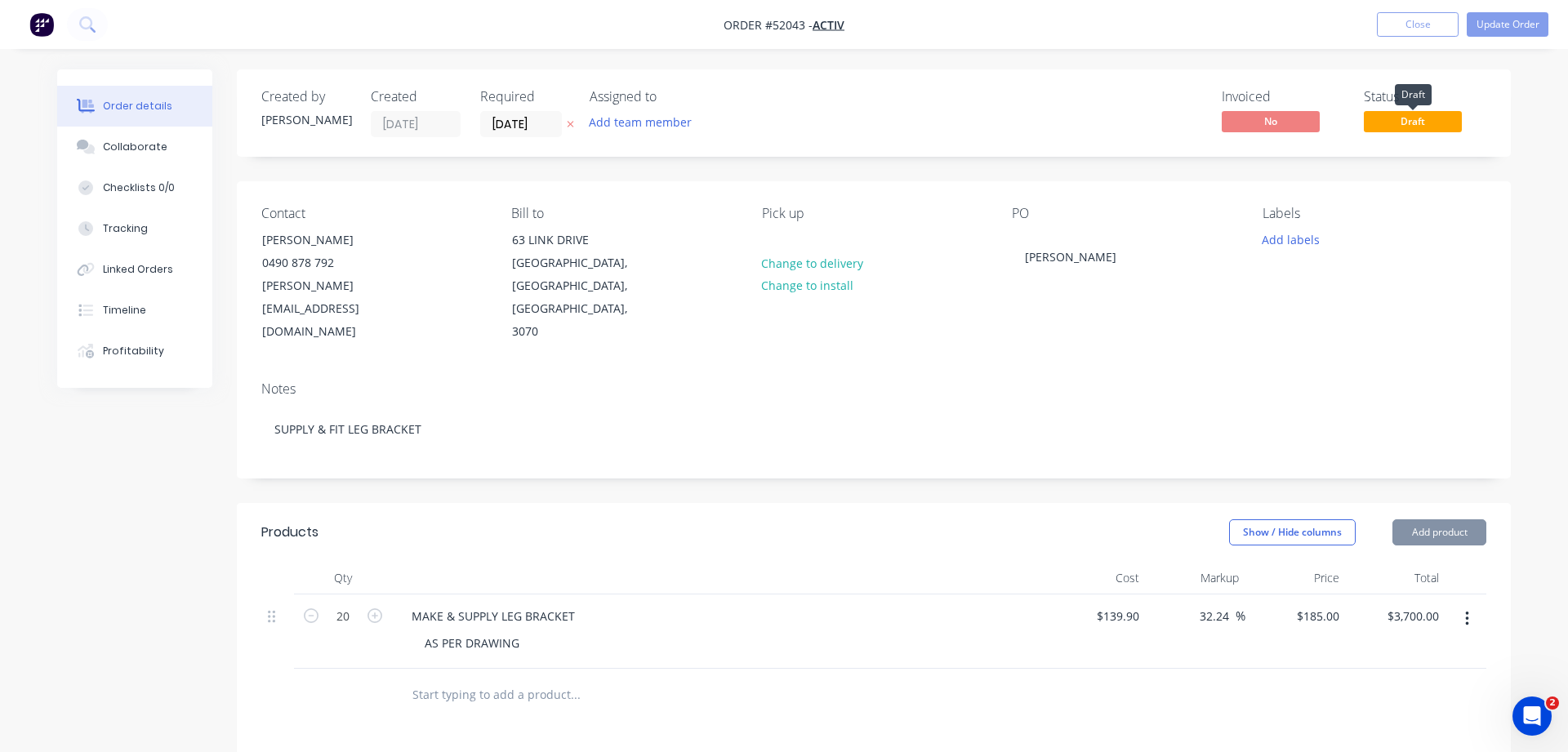
click at [1399, 124] on span "Draft" at bounding box center [1412, 121] width 98 height 20
click at [1527, 21] on button "Update Order" at bounding box center [1507, 24] width 82 height 25
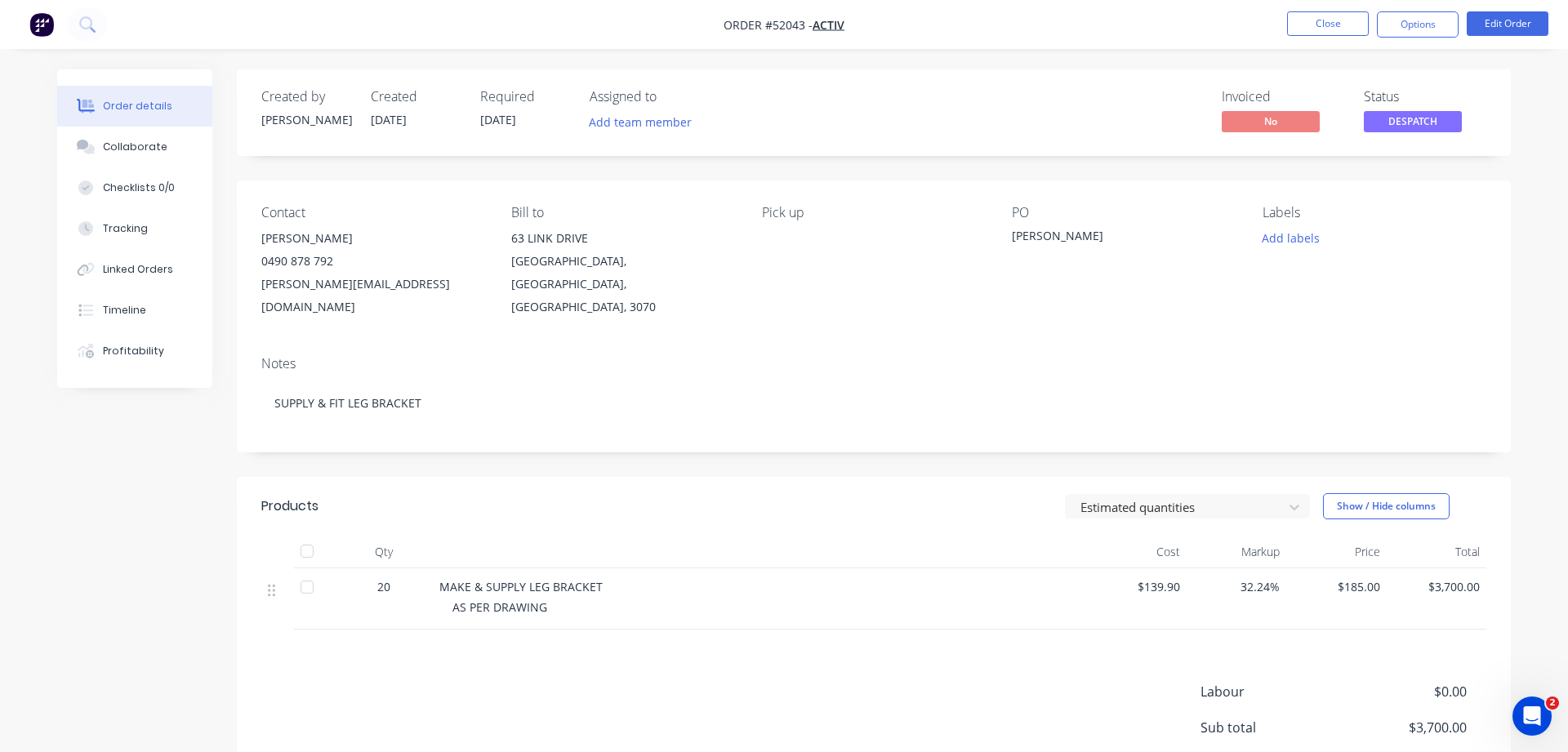
click at [1400, 116] on span "DESPATCH" at bounding box center [1412, 121] width 98 height 20
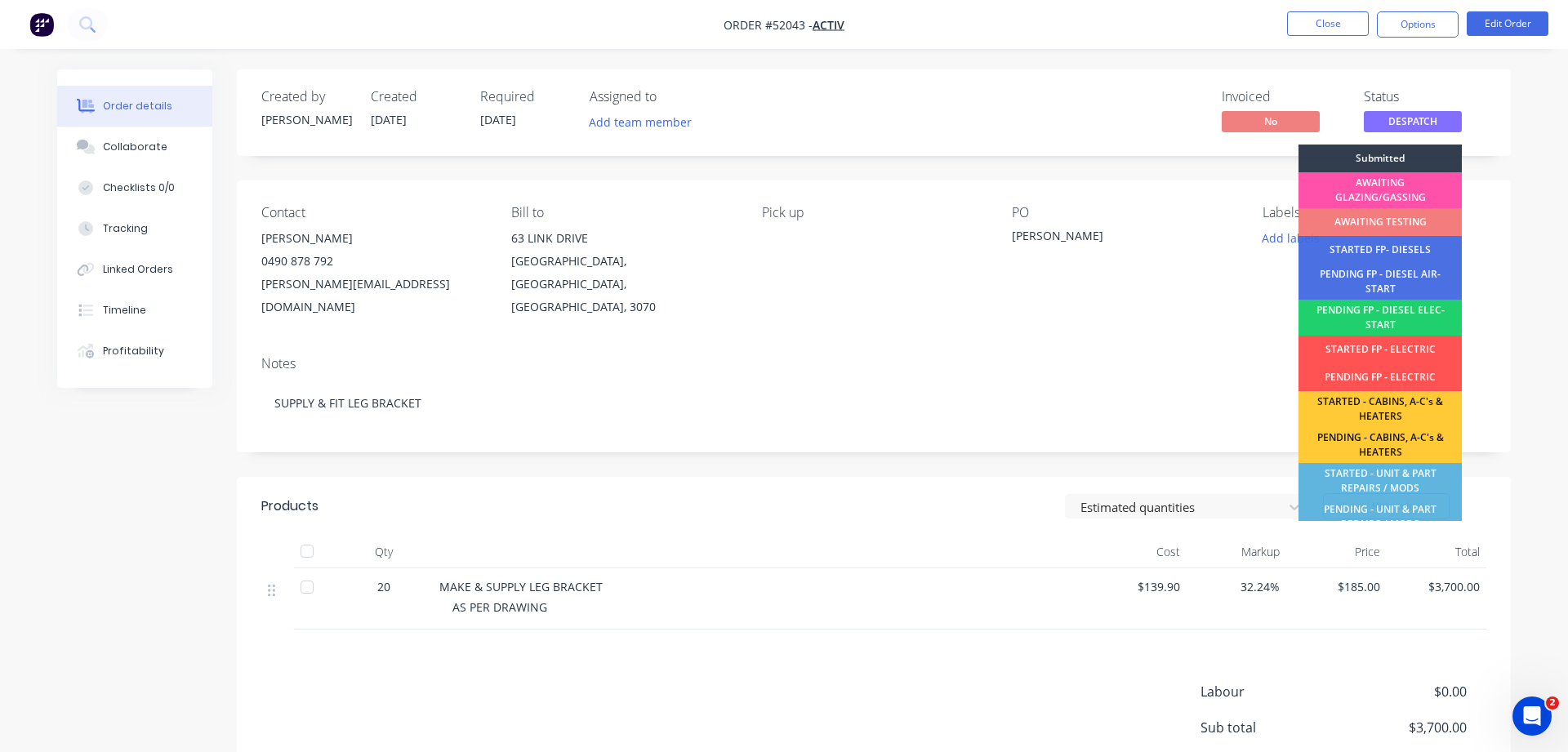
click at [1238, 305] on div "Contact [PERSON_NAME] [PHONE_NUMBER] [PERSON_NAME][EMAIL_ADDRESS][DOMAIN_NAME] …" at bounding box center [873, 261] width 1274 height 162
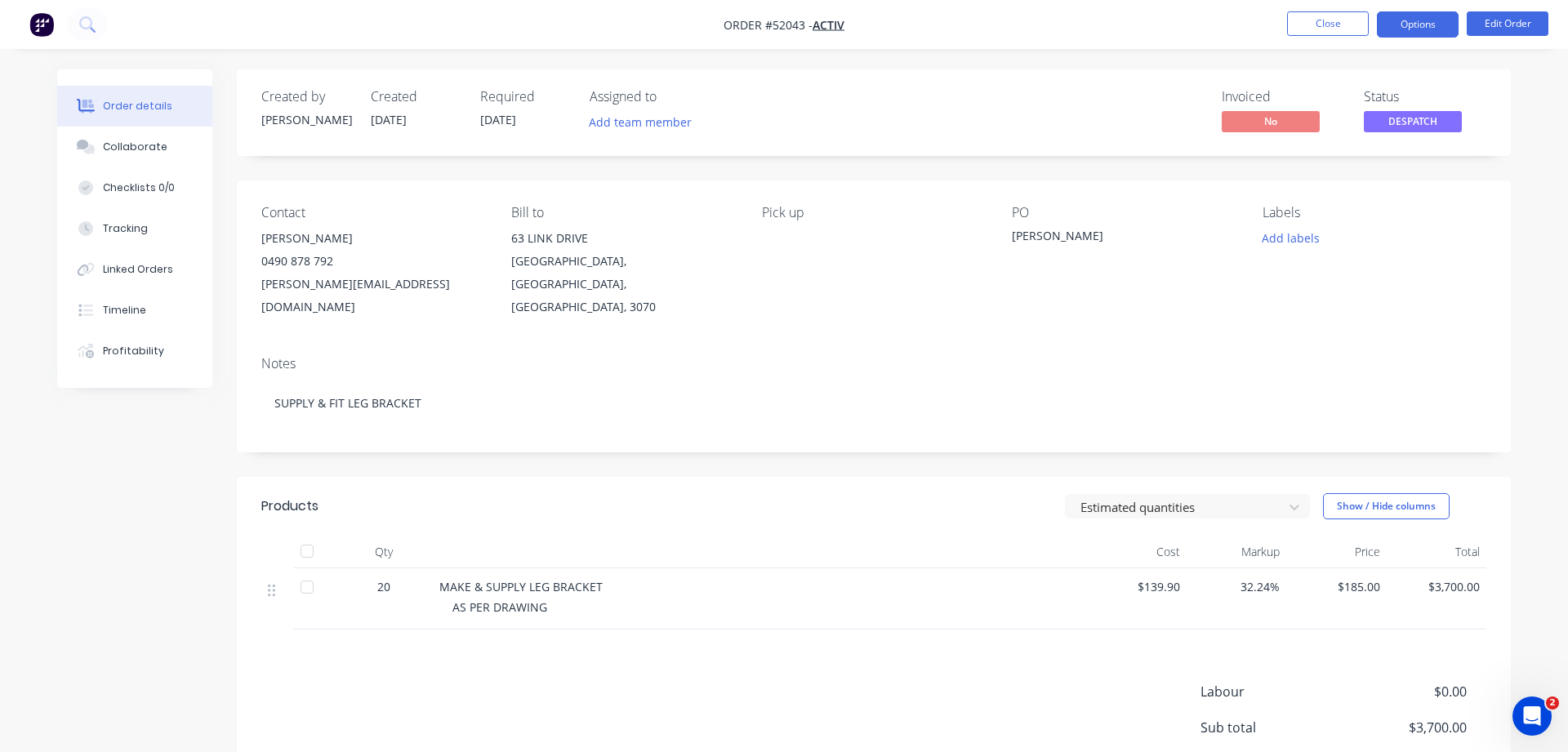
click at [1426, 27] on button "Options" at bounding box center [1418, 24] width 82 height 26
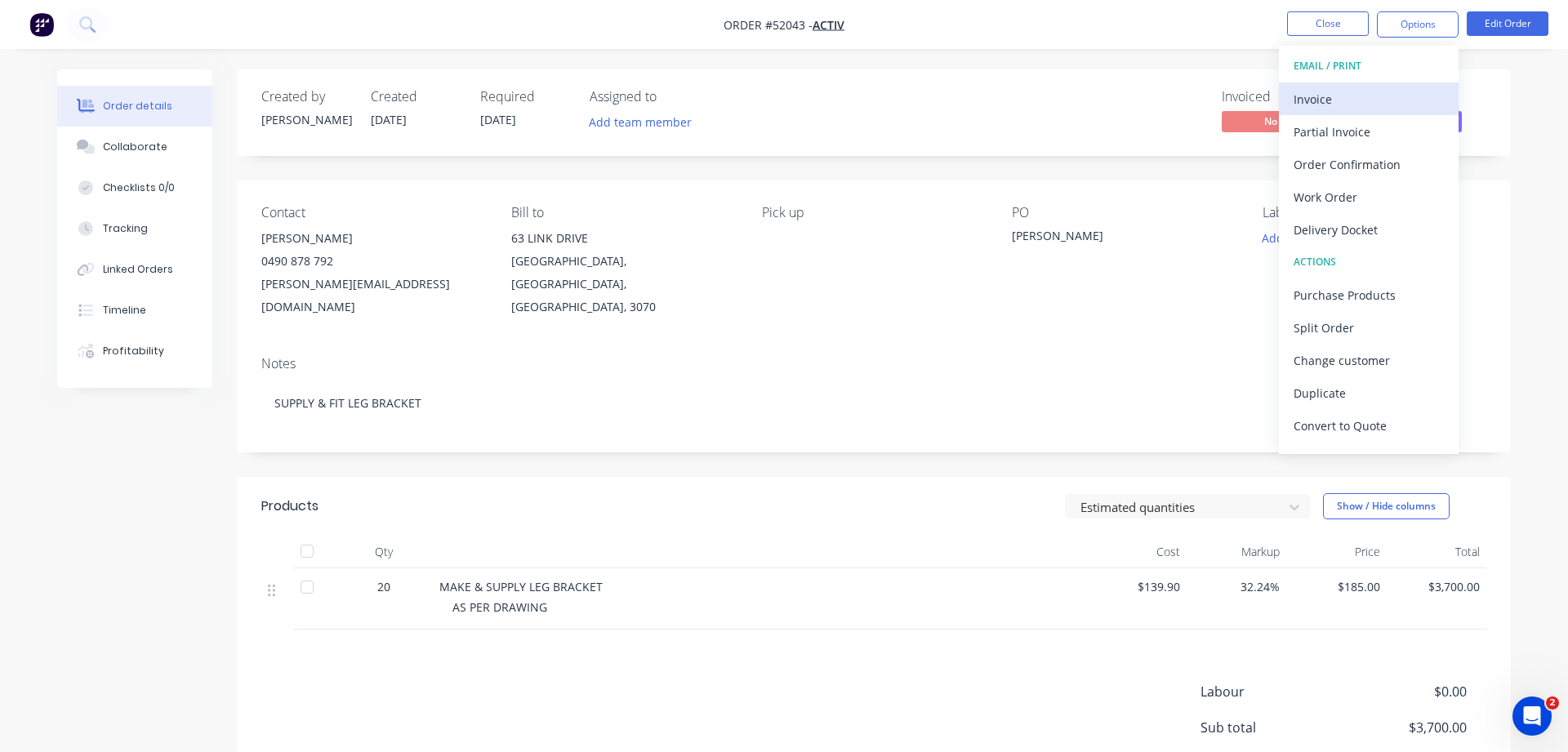
click at [1302, 99] on div "Invoice" at bounding box center [1369, 99] width 150 height 24
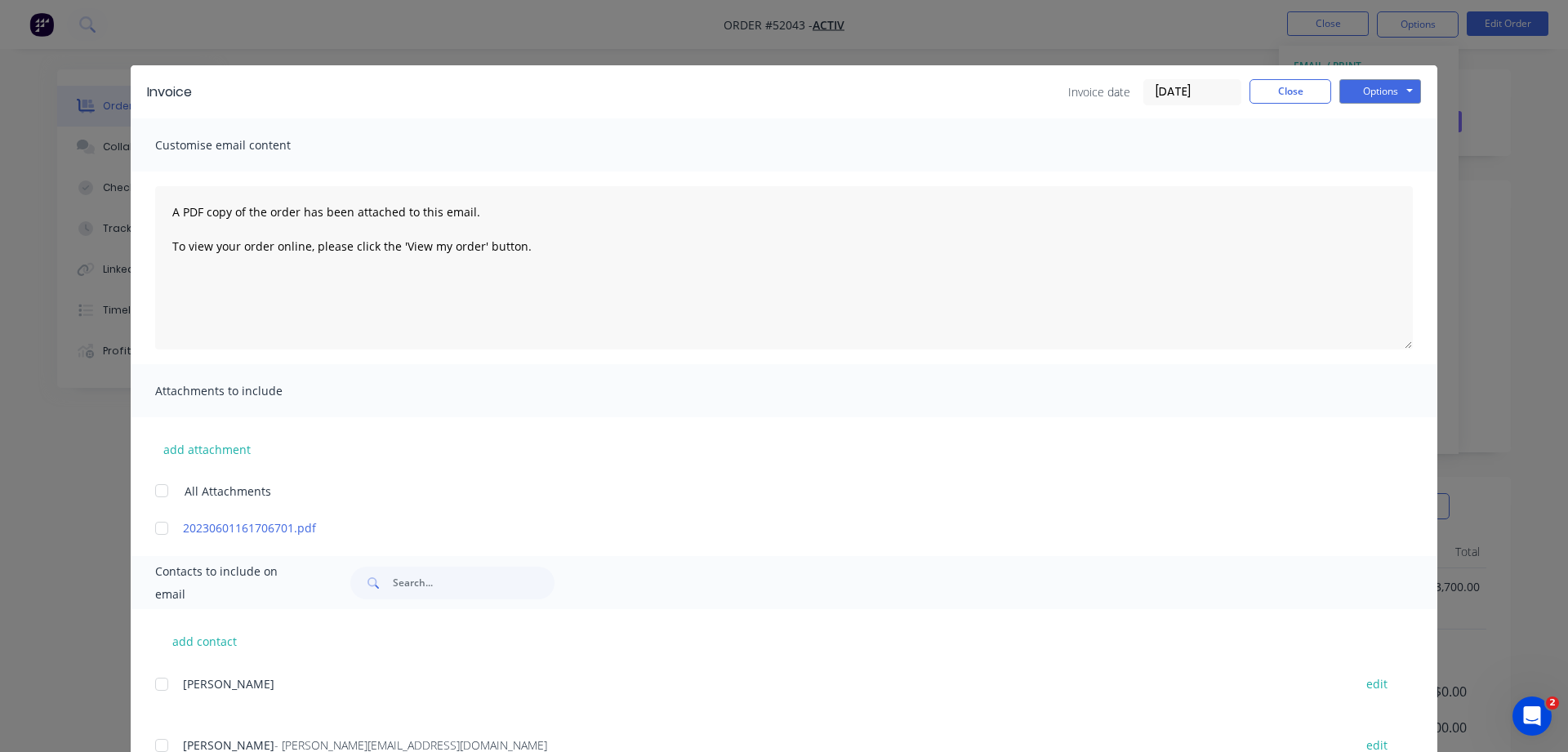
scroll to position [66, 0]
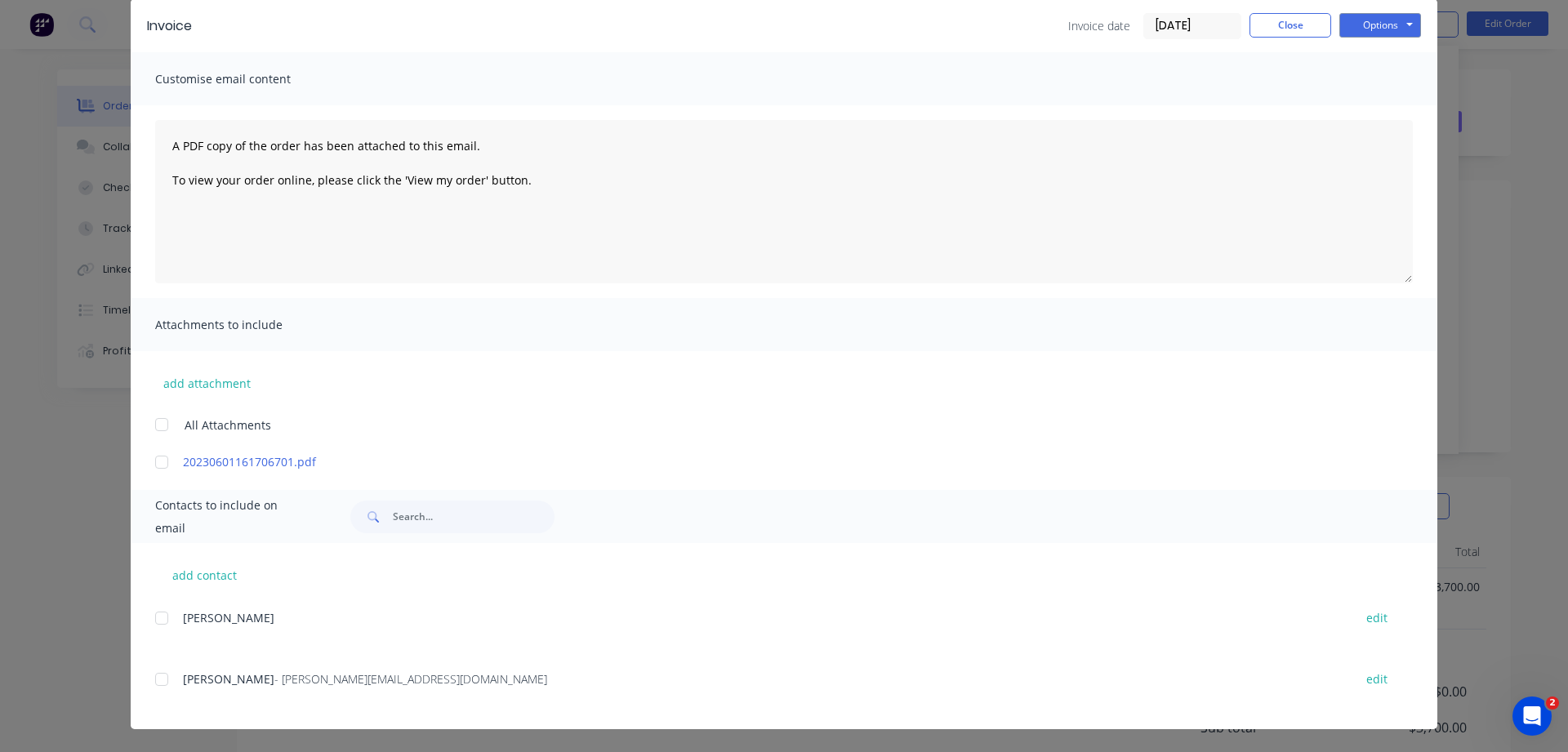
click at [165, 676] on div at bounding box center [162, 680] width 33 height 33
click at [1371, 22] on button "Options" at bounding box center [1380, 25] width 82 height 25
click at [1373, 105] on button "Email" at bounding box center [1392, 107] width 105 height 27
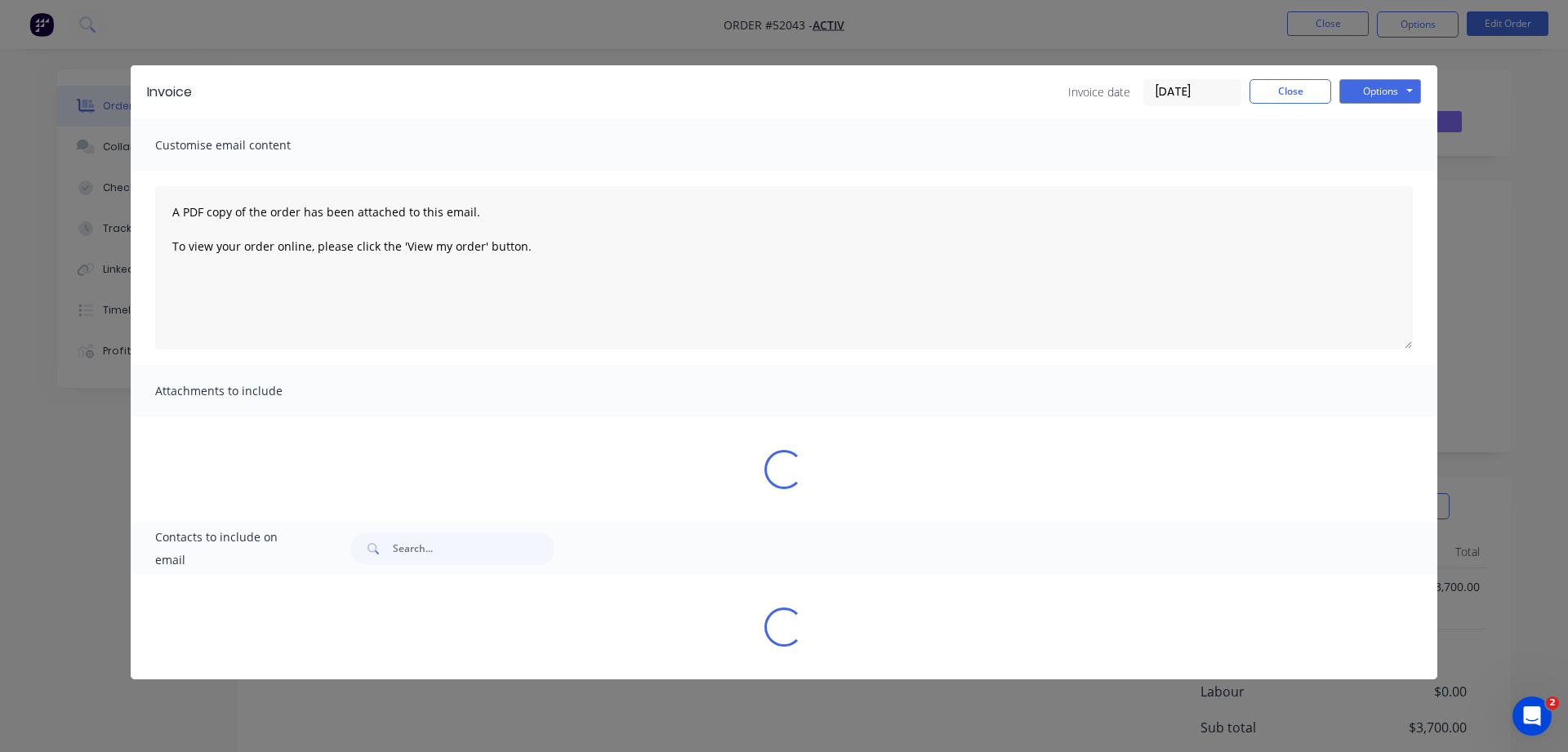
scroll to position [0, 0]
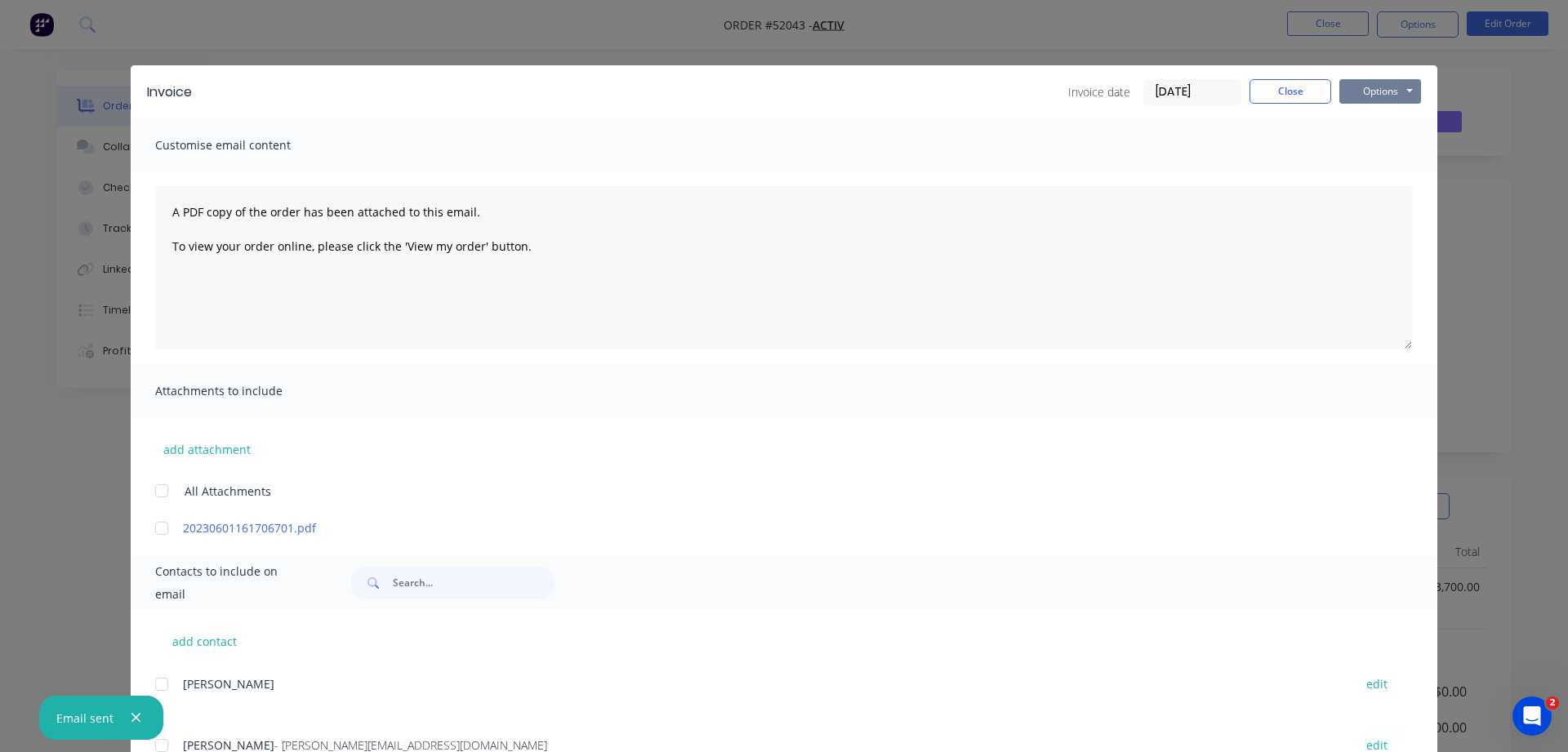
click at [1364, 85] on button "Options" at bounding box center [1380, 91] width 82 height 25
click at [1373, 180] on button "Email" at bounding box center [1392, 173] width 105 height 27
click at [1318, 92] on button "Close" at bounding box center [1290, 91] width 82 height 25
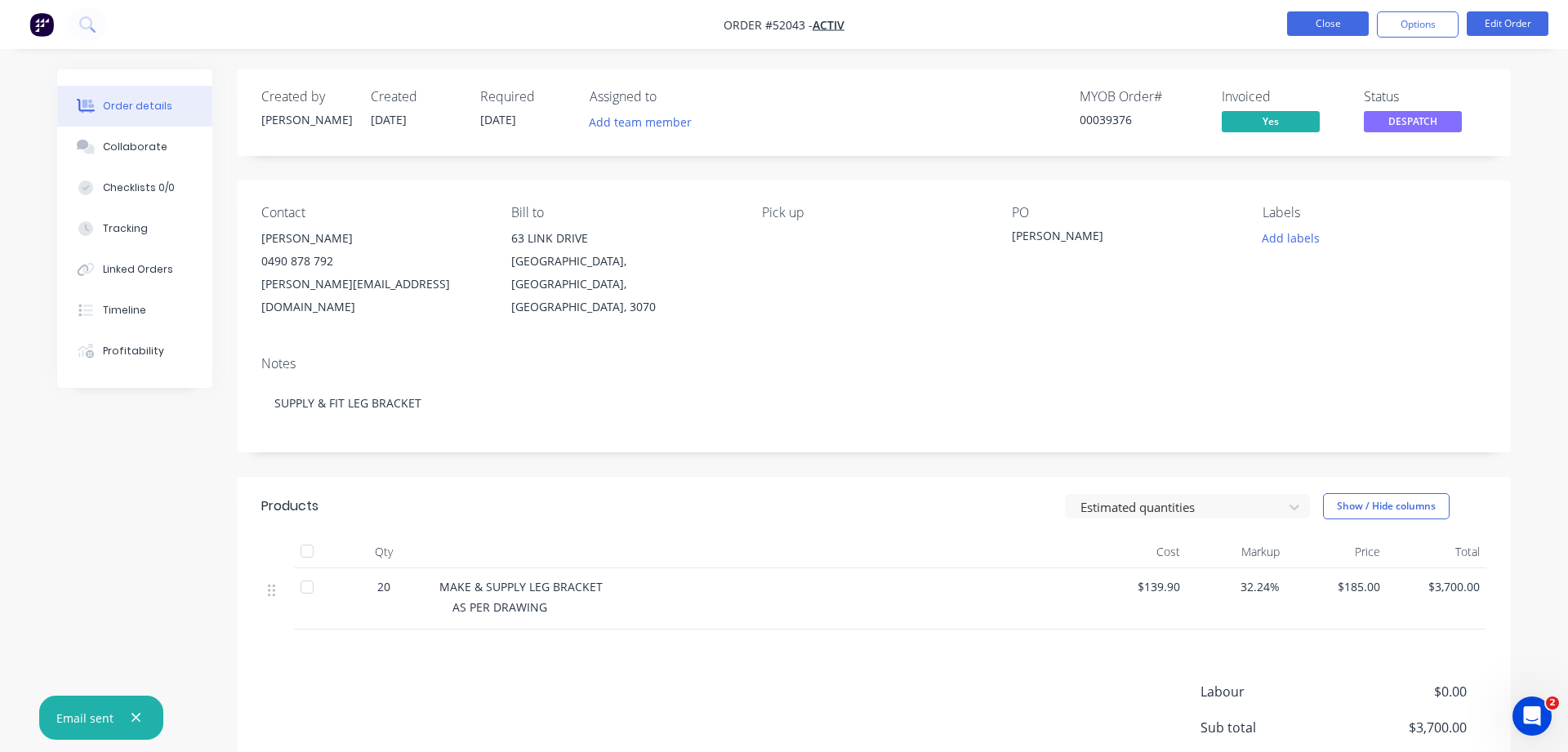
click at [1321, 27] on button "Close" at bounding box center [1328, 23] width 82 height 25
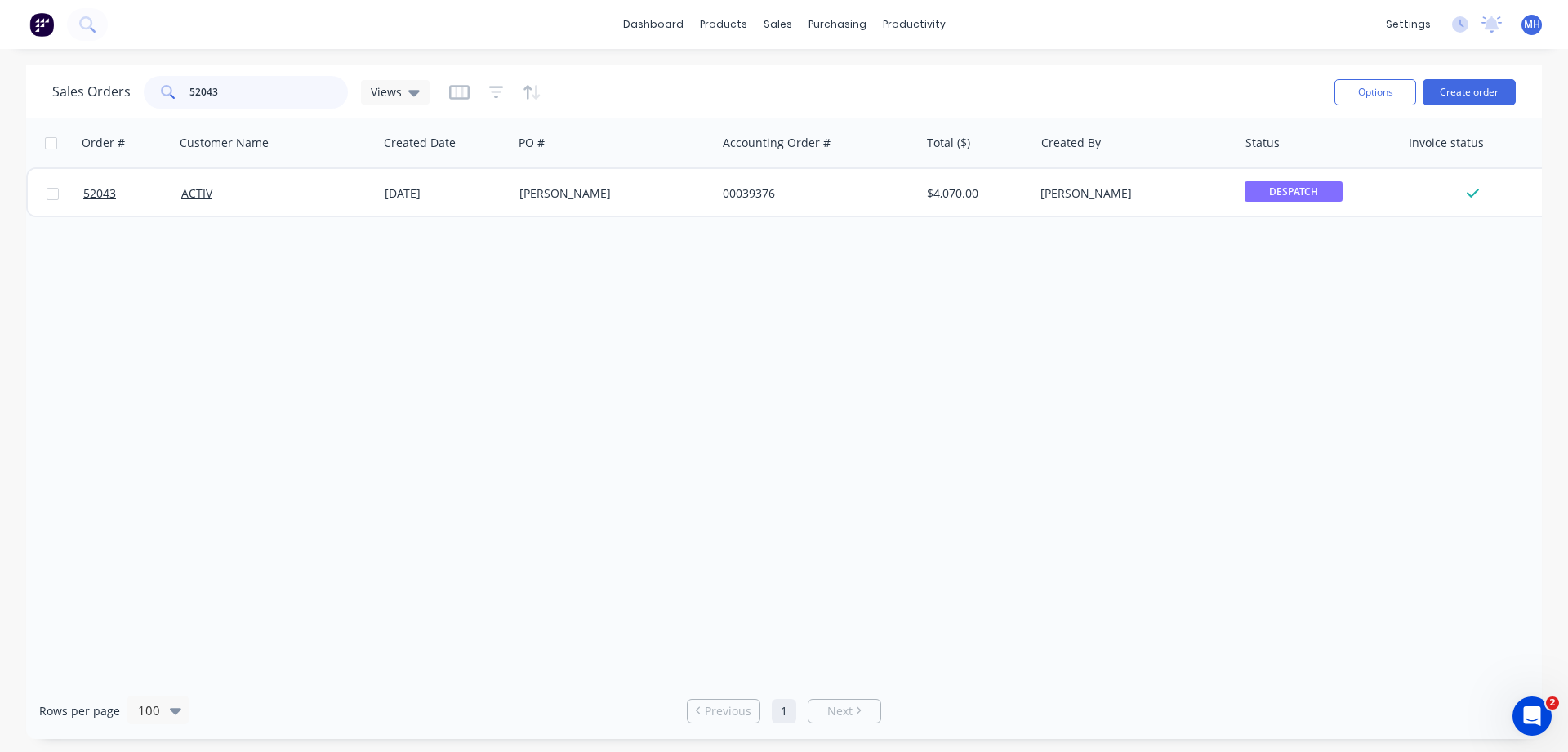
drag, startPoint x: 220, startPoint y: 80, endPoint x: 34, endPoint y: 98, distance: 186.9
click at [190, 98] on input "52043" at bounding box center [270, 93] width 160 height 33
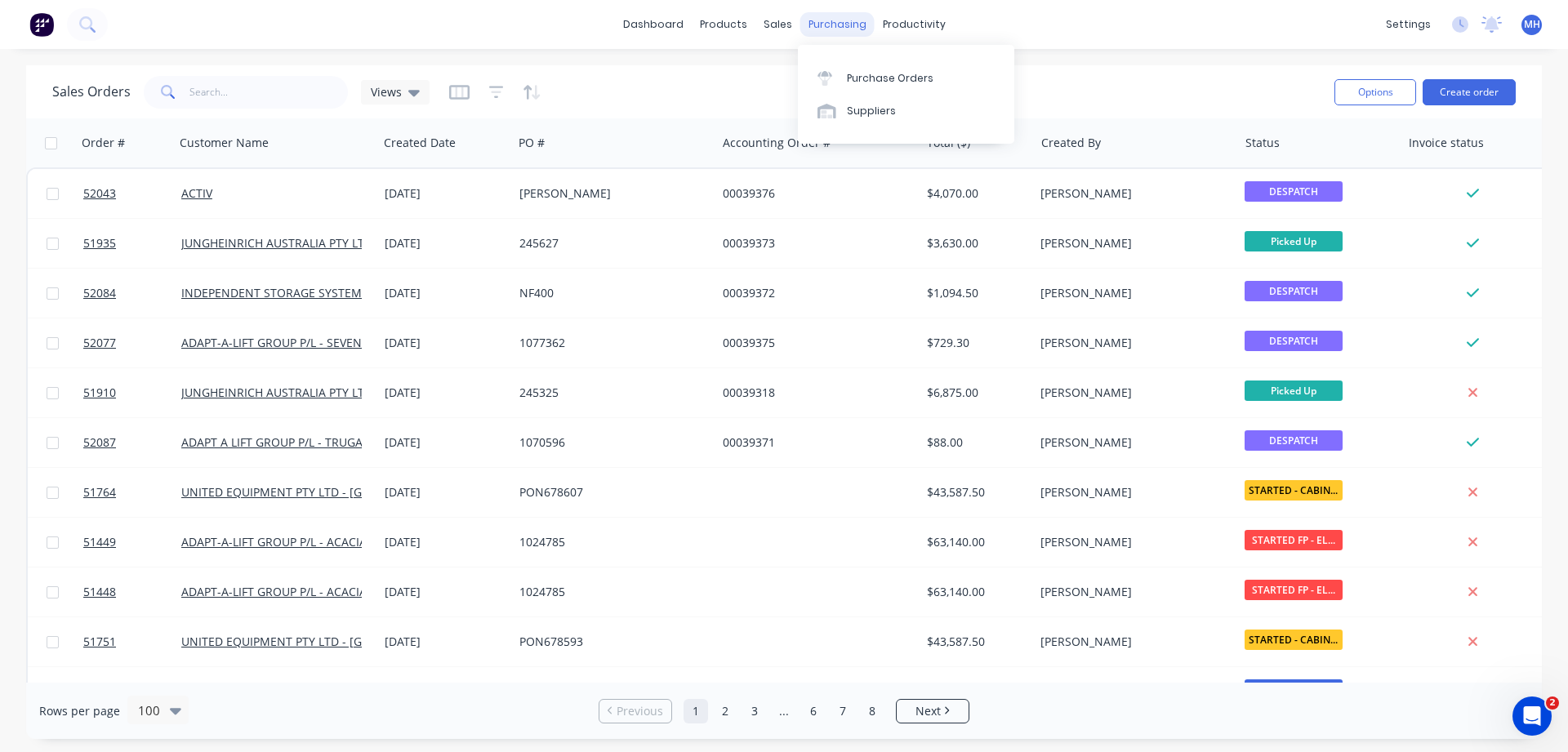
click at [812, 27] on div "purchasing" at bounding box center [837, 24] width 74 height 25
click at [867, 82] on div "Purchase Orders" at bounding box center [890, 78] width 86 height 15
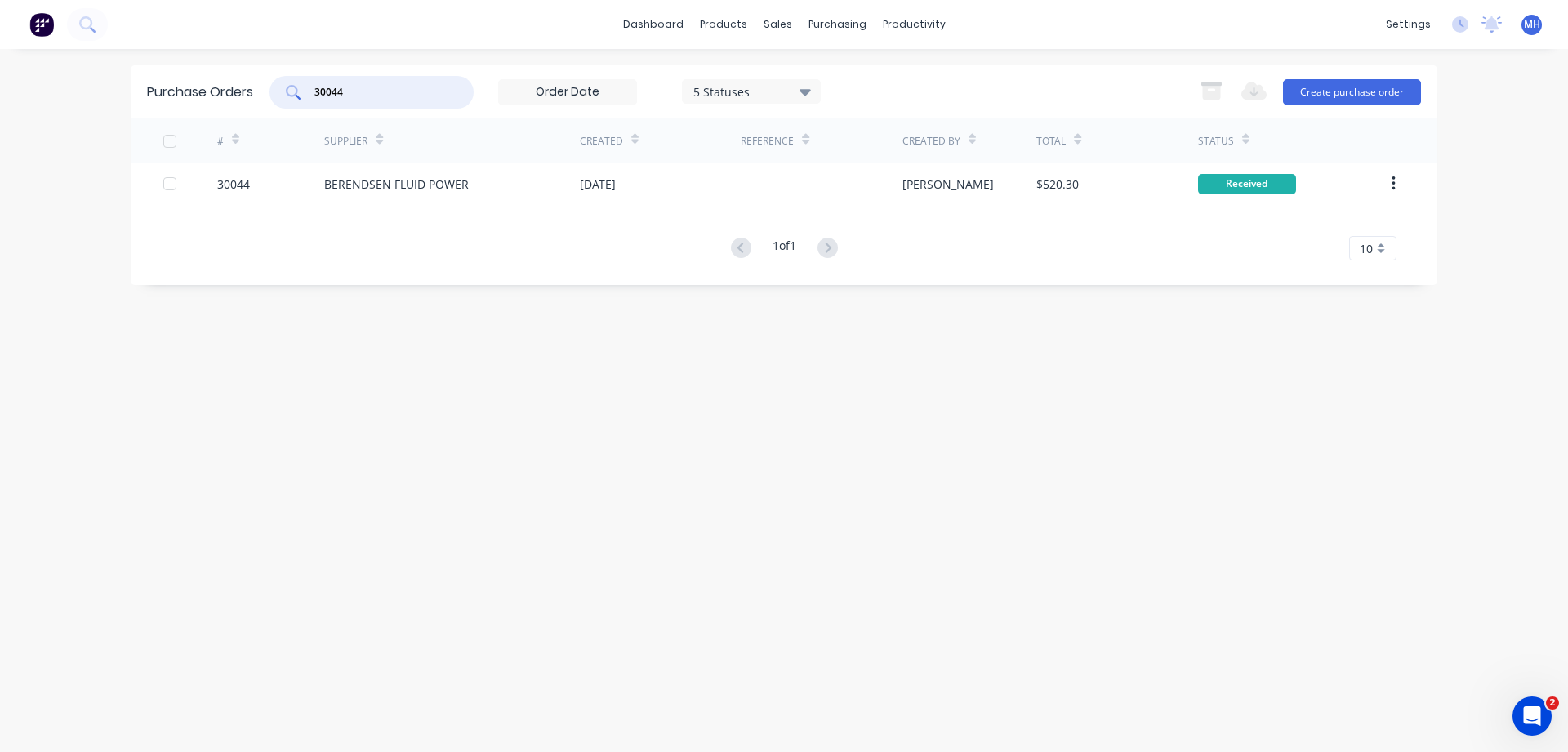
drag, startPoint x: 374, startPoint y: 95, endPoint x: 225, endPoint y: 92, distance: 149.0
click at [313, 92] on input "30044" at bounding box center [381, 93] width 136 height 17
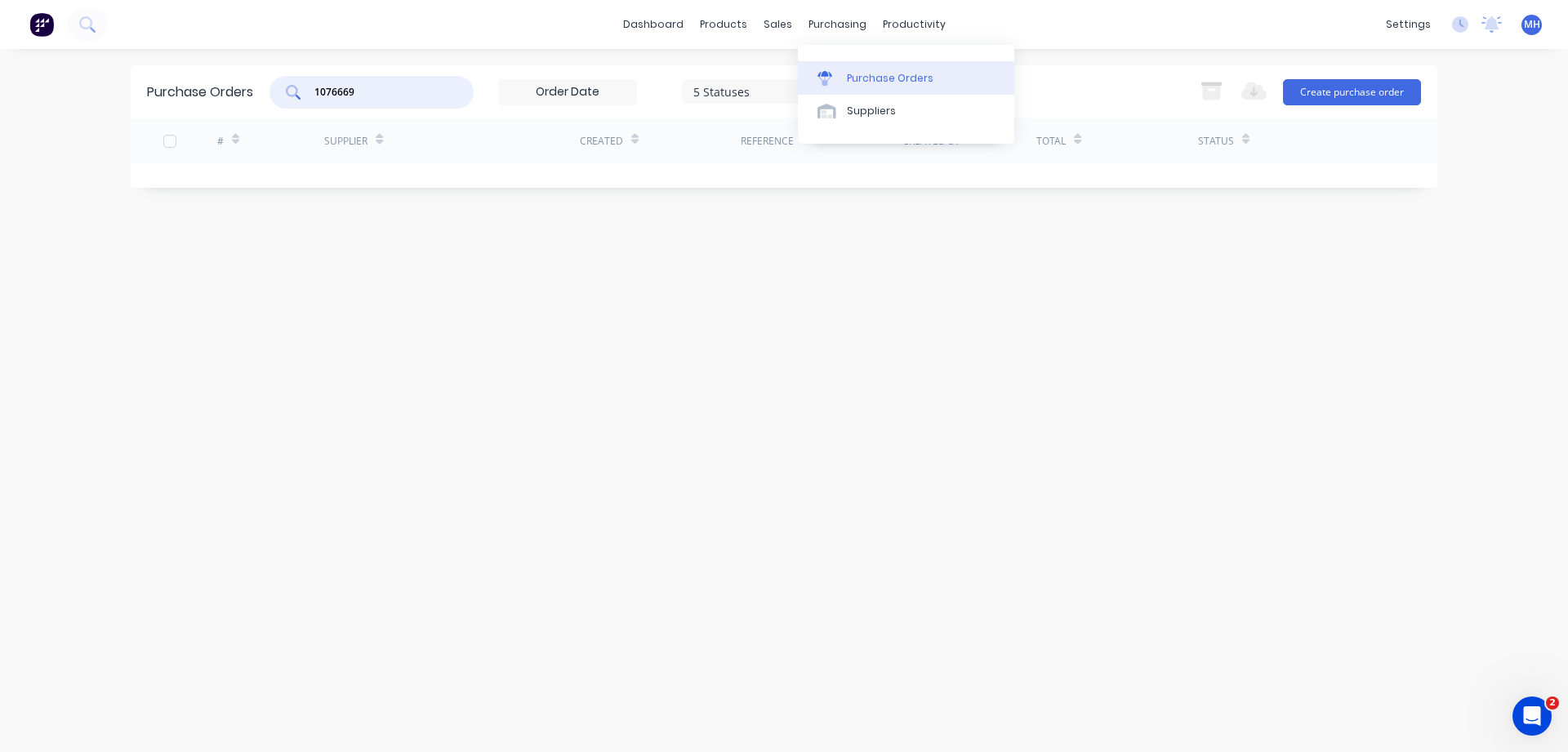
type input "1076669"
click at [870, 76] on div "Purchase Orders" at bounding box center [890, 78] width 86 height 15
click at [772, 28] on div "sales" at bounding box center [778, 24] width 45 height 25
click at [824, 22] on div "purchasing" at bounding box center [837, 24] width 74 height 25
drag, startPoint x: 377, startPoint y: 95, endPoint x: 188, endPoint y: 117, distance: 190.3
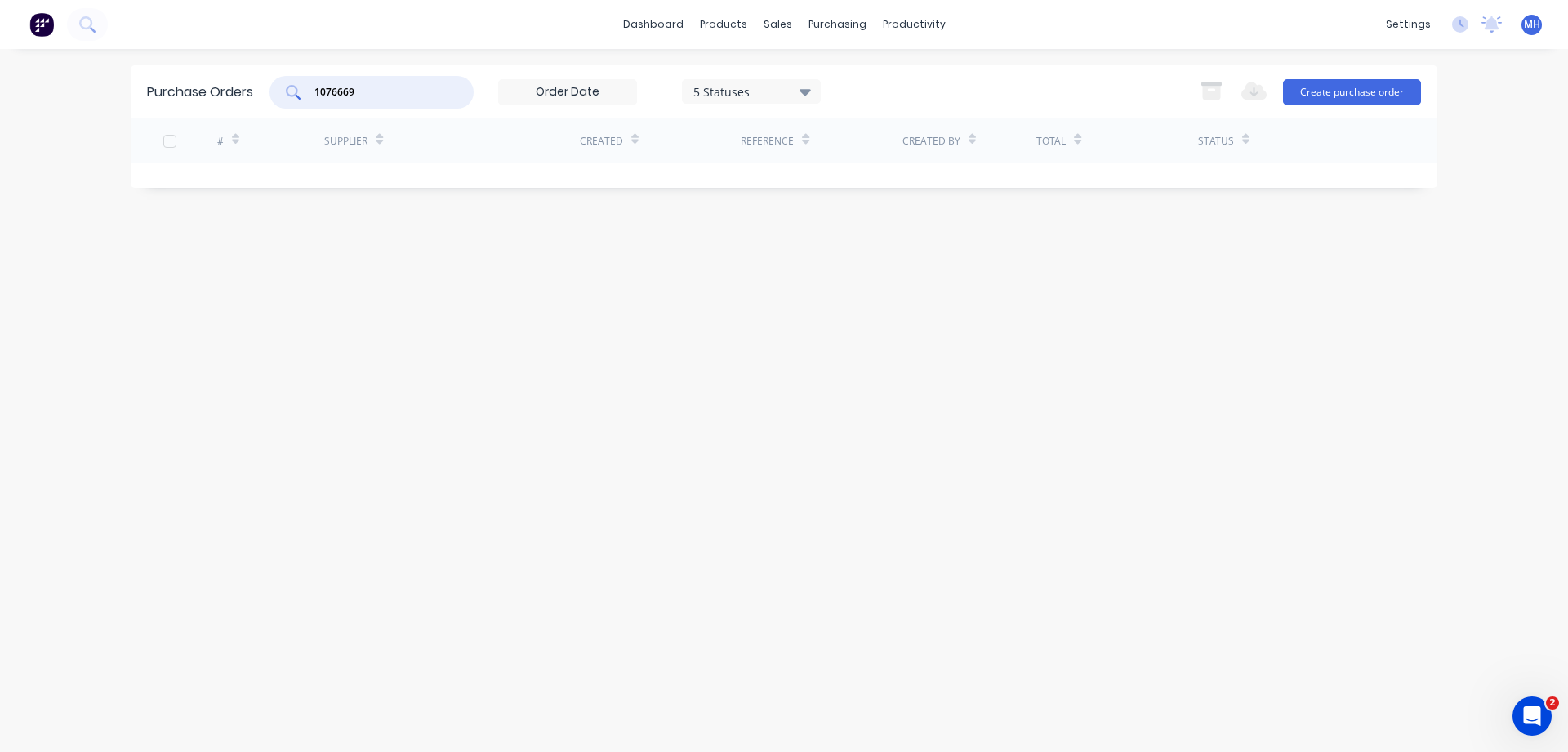
click at [313, 101] on input "1076669" at bounding box center [381, 93] width 136 height 17
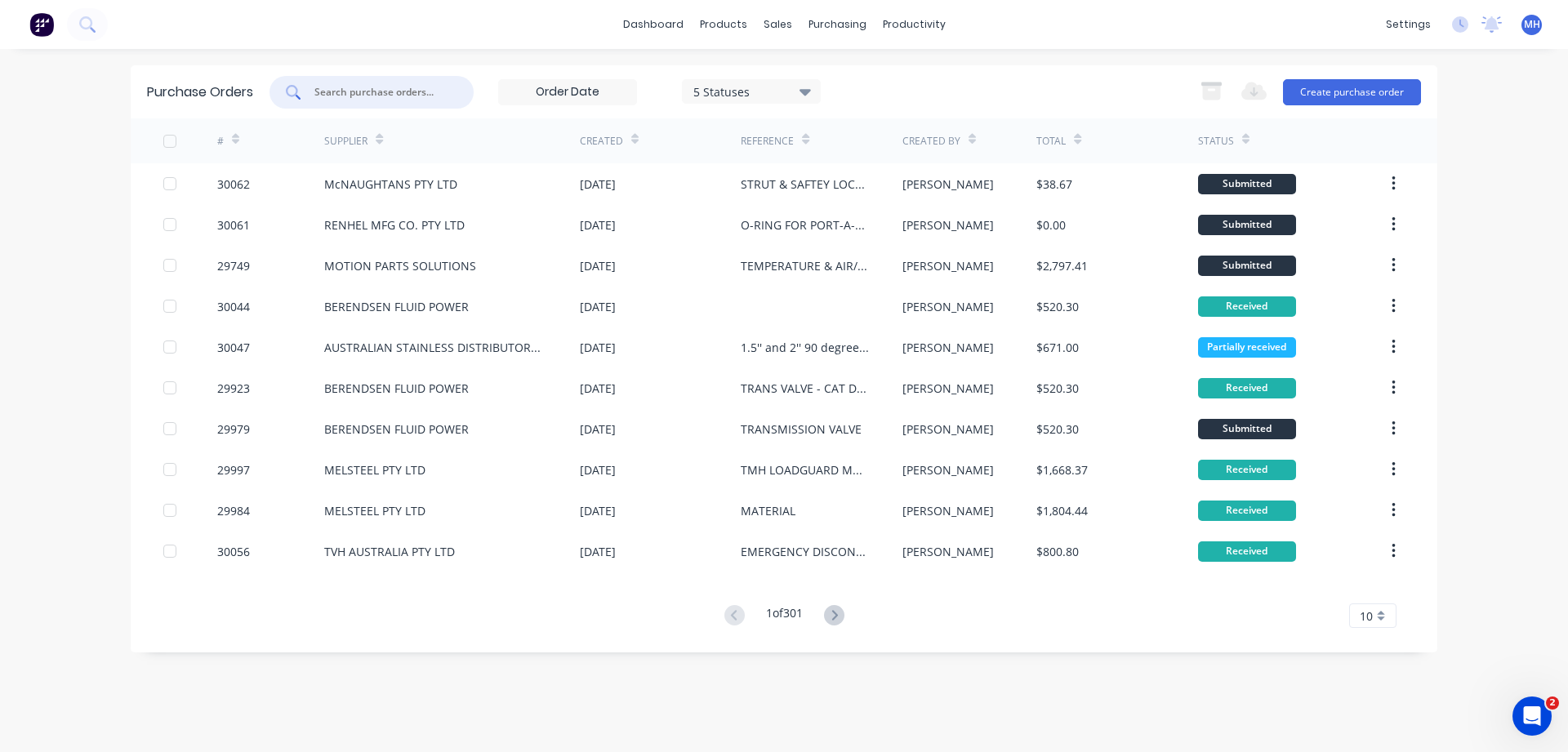
click at [337, 89] on input "text" at bounding box center [381, 93] width 136 height 17
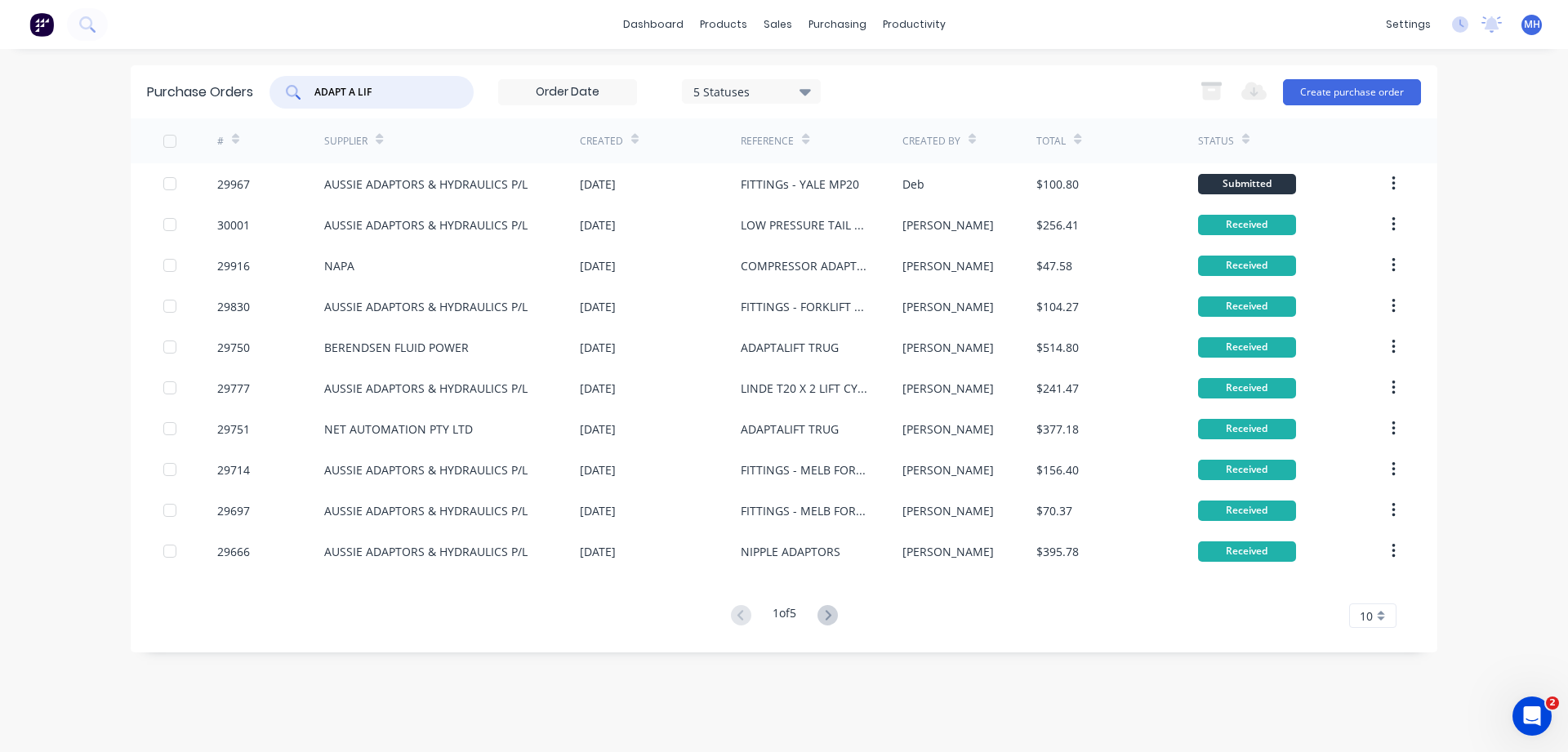
type input "ADAPT A LIFT"
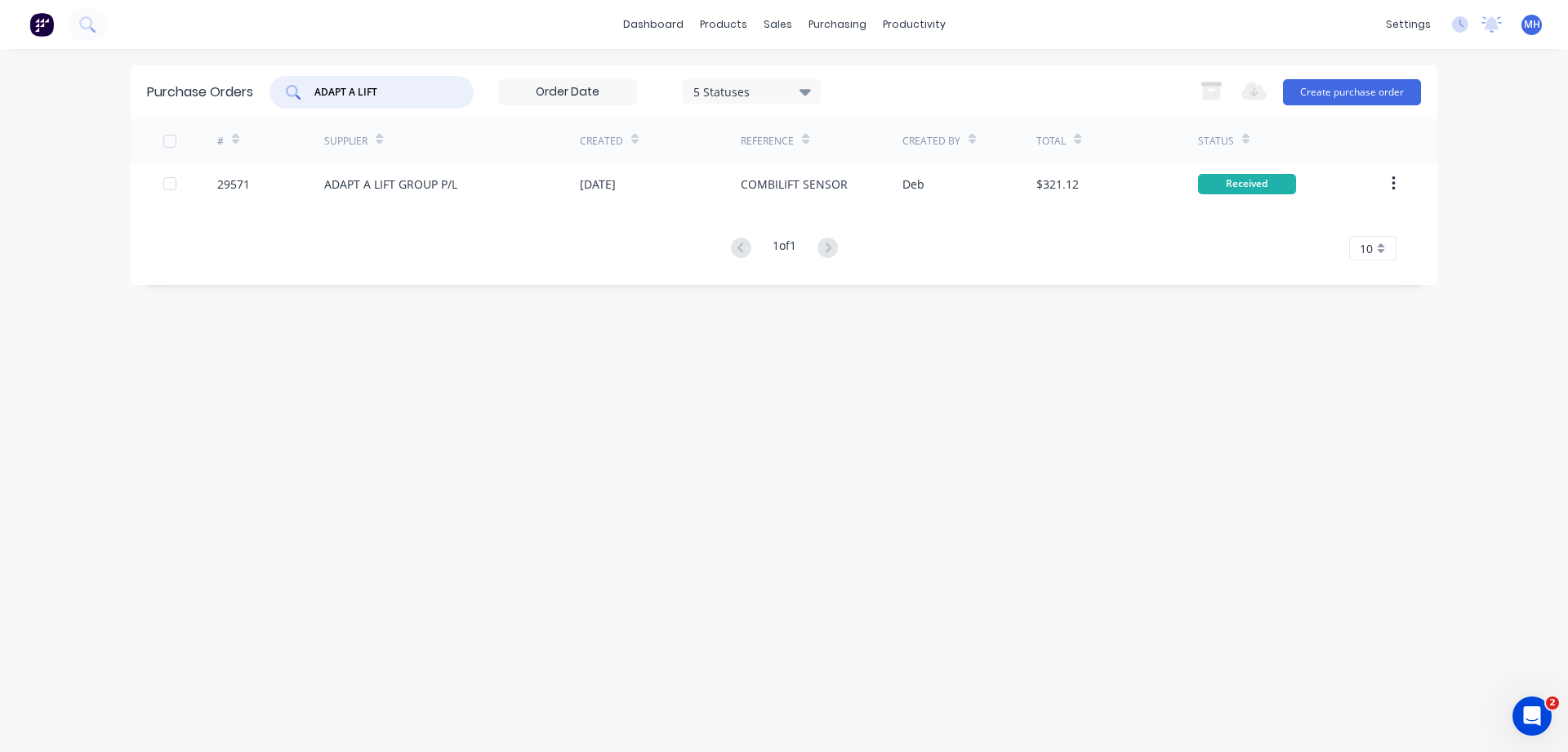
drag, startPoint x: 406, startPoint y: 98, endPoint x: 108, endPoint y: 75, distance: 298.9
click at [313, 84] on input "ADAPT A LIFT" at bounding box center [381, 93] width 136 height 17
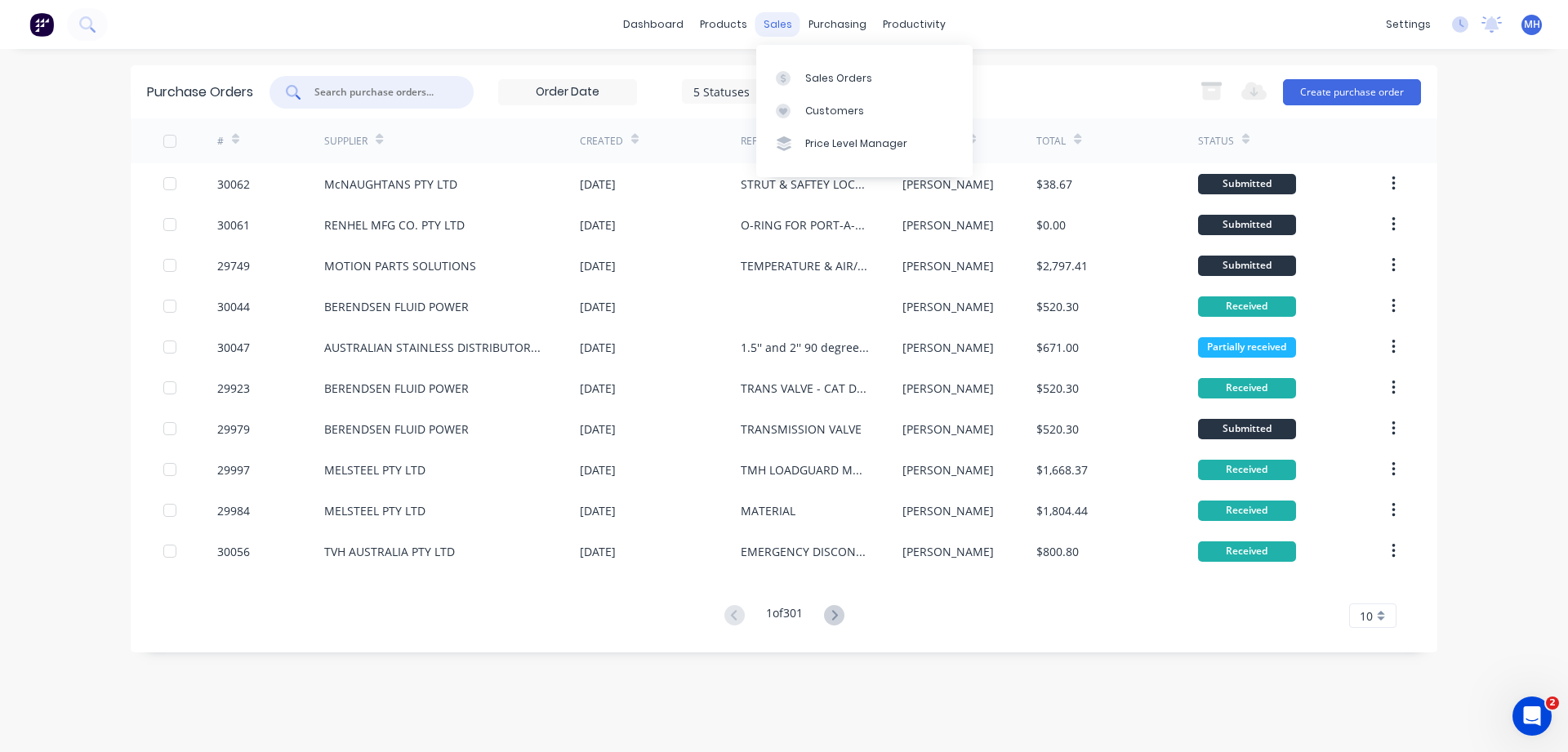
click at [768, 30] on div "sales" at bounding box center [778, 24] width 45 height 25
click at [812, 86] on link "Sales Orders" at bounding box center [865, 78] width 216 height 33
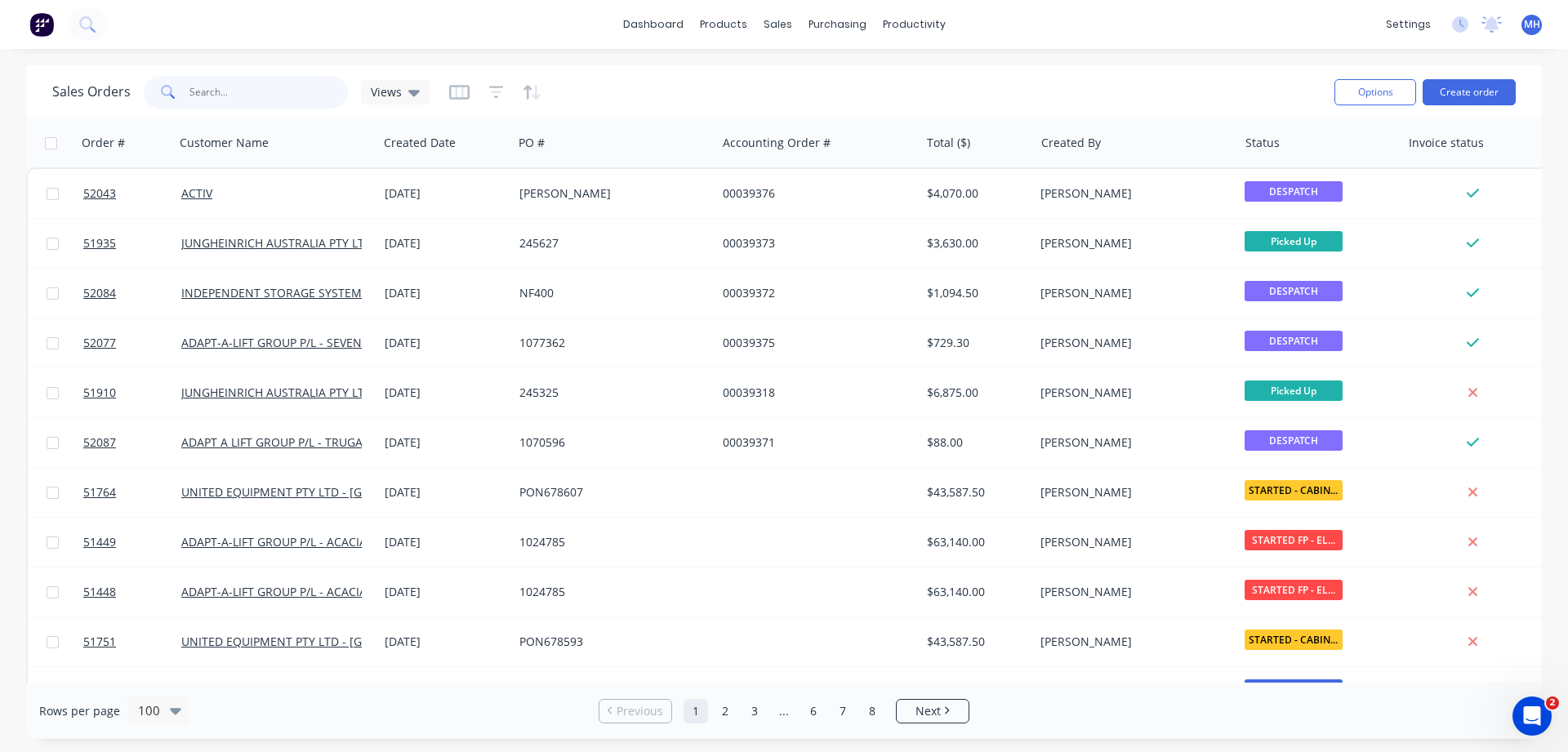
click at [241, 86] on input "text" at bounding box center [270, 93] width 160 height 33
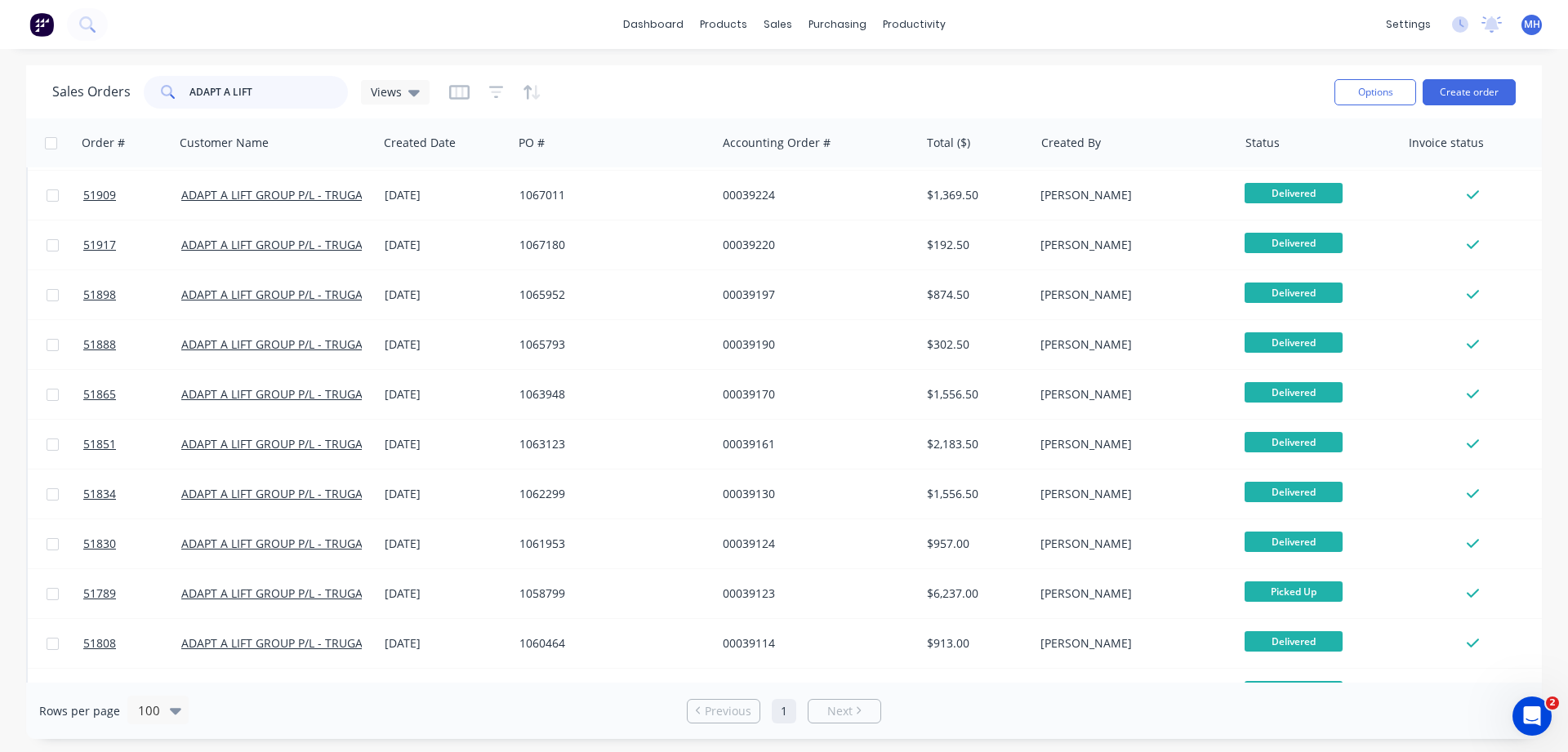
scroll to position [74, 0]
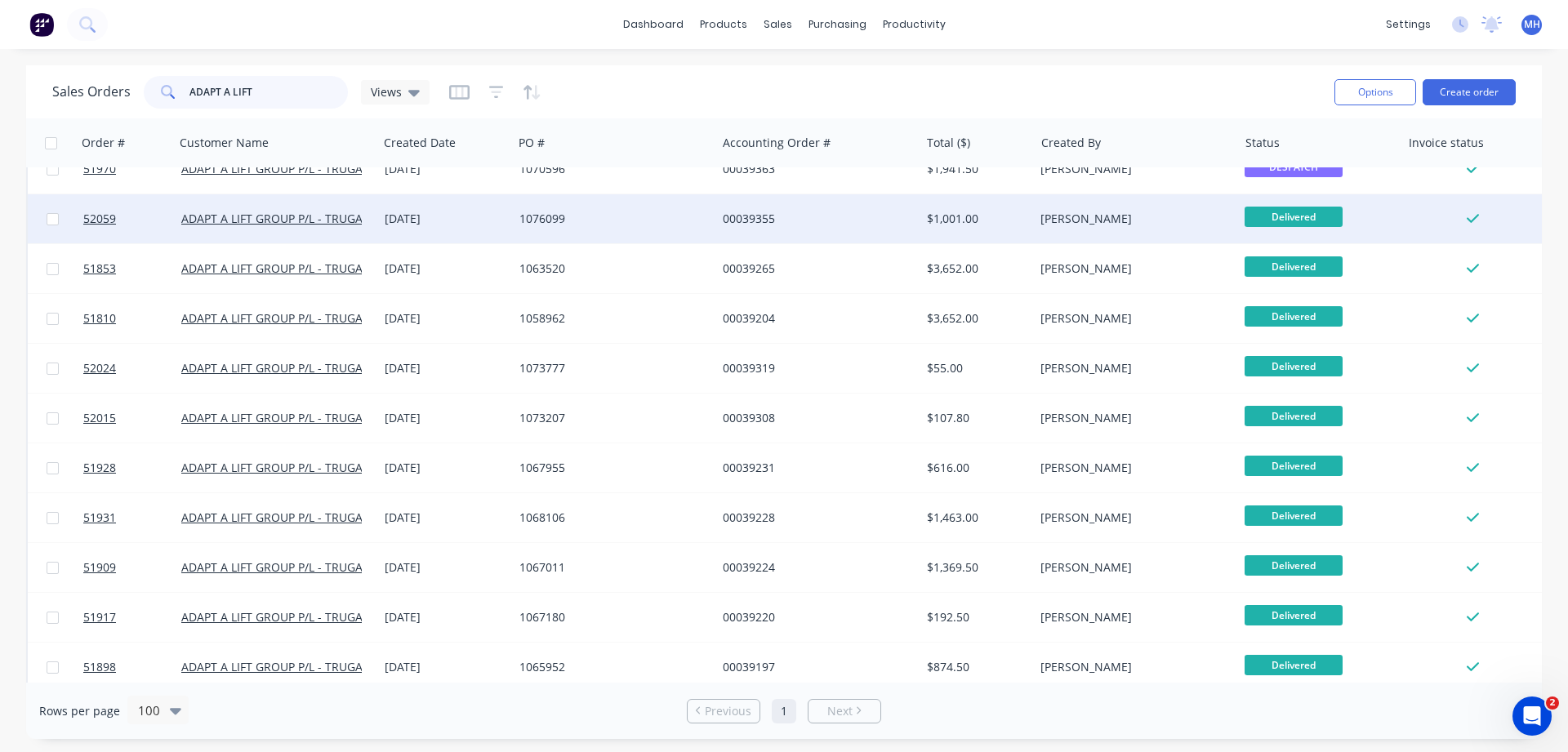
type input "ADAPT A LIFT"
click at [671, 241] on div "1076099" at bounding box center [614, 218] width 204 height 49
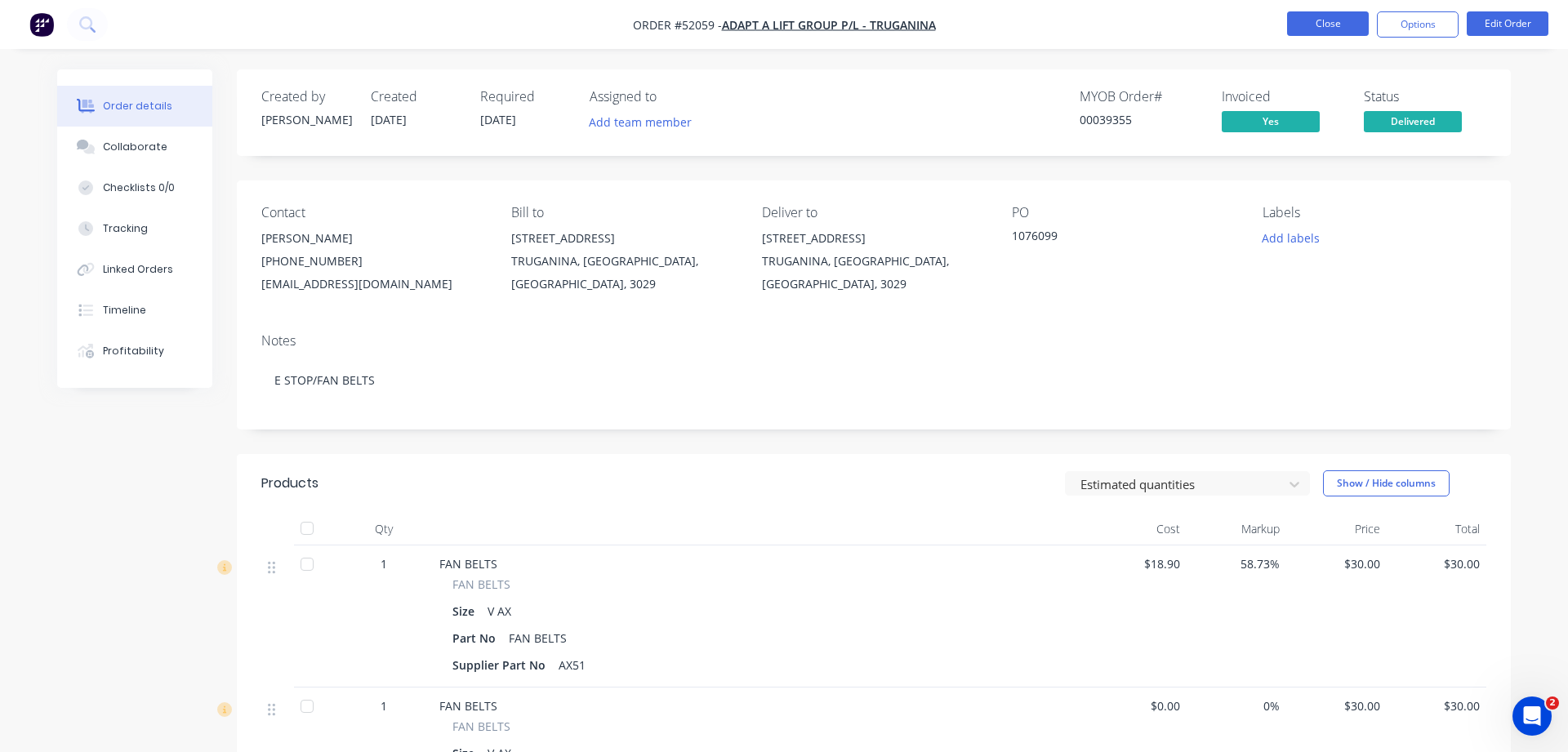
click at [1330, 26] on button "Close" at bounding box center [1328, 23] width 82 height 25
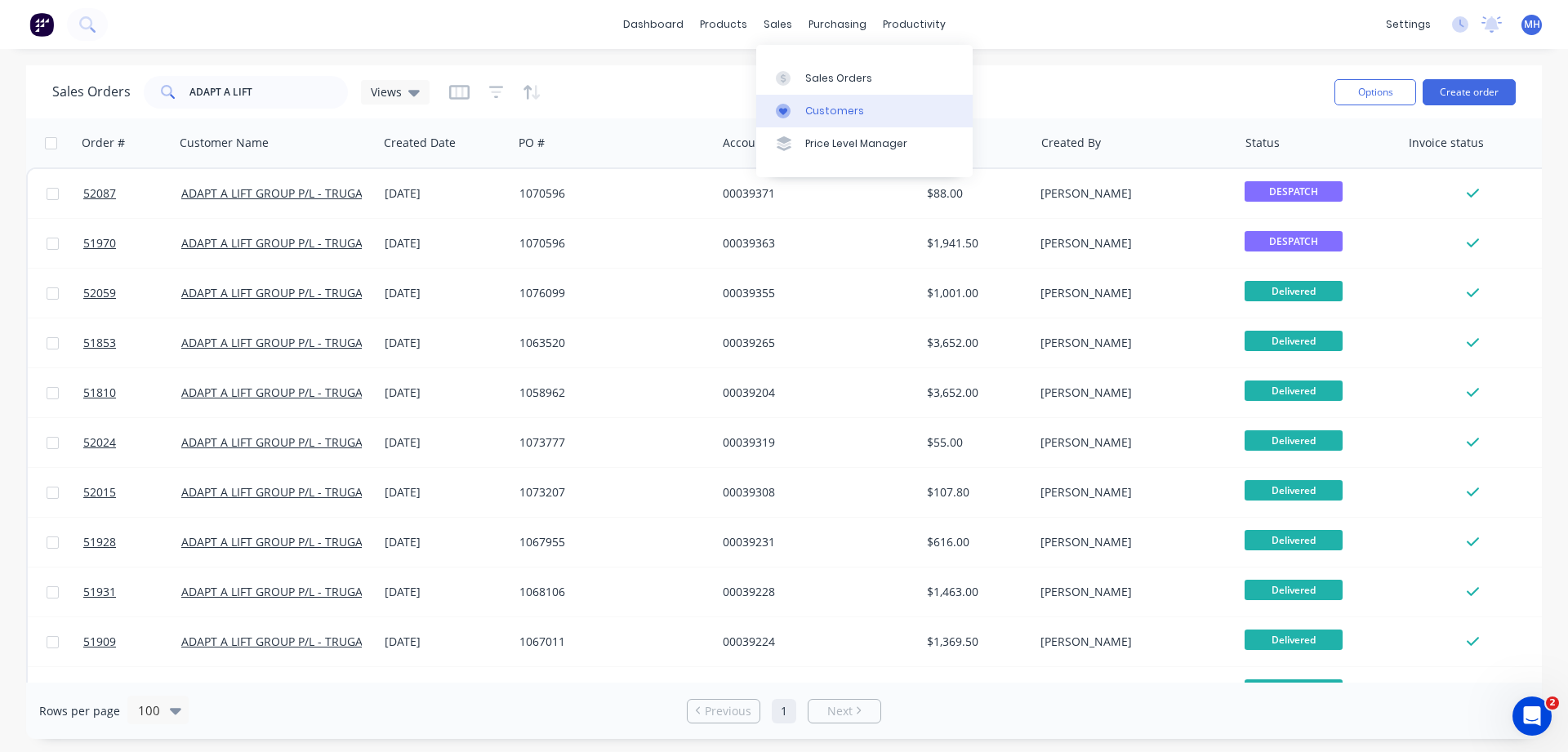
click at [821, 114] on div "Customers" at bounding box center [834, 111] width 59 height 15
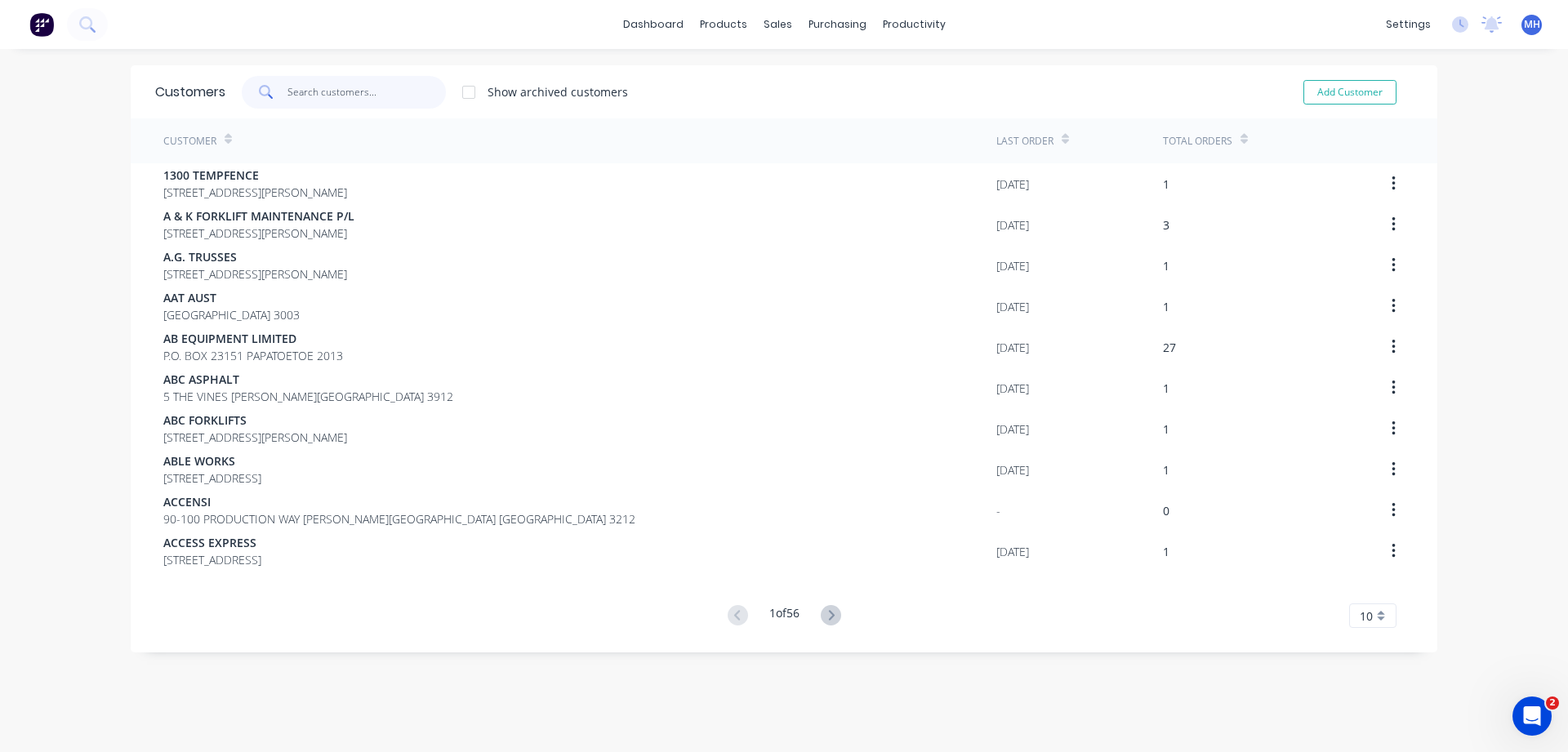
click at [317, 94] on input "text" at bounding box center [367, 93] width 160 height 33
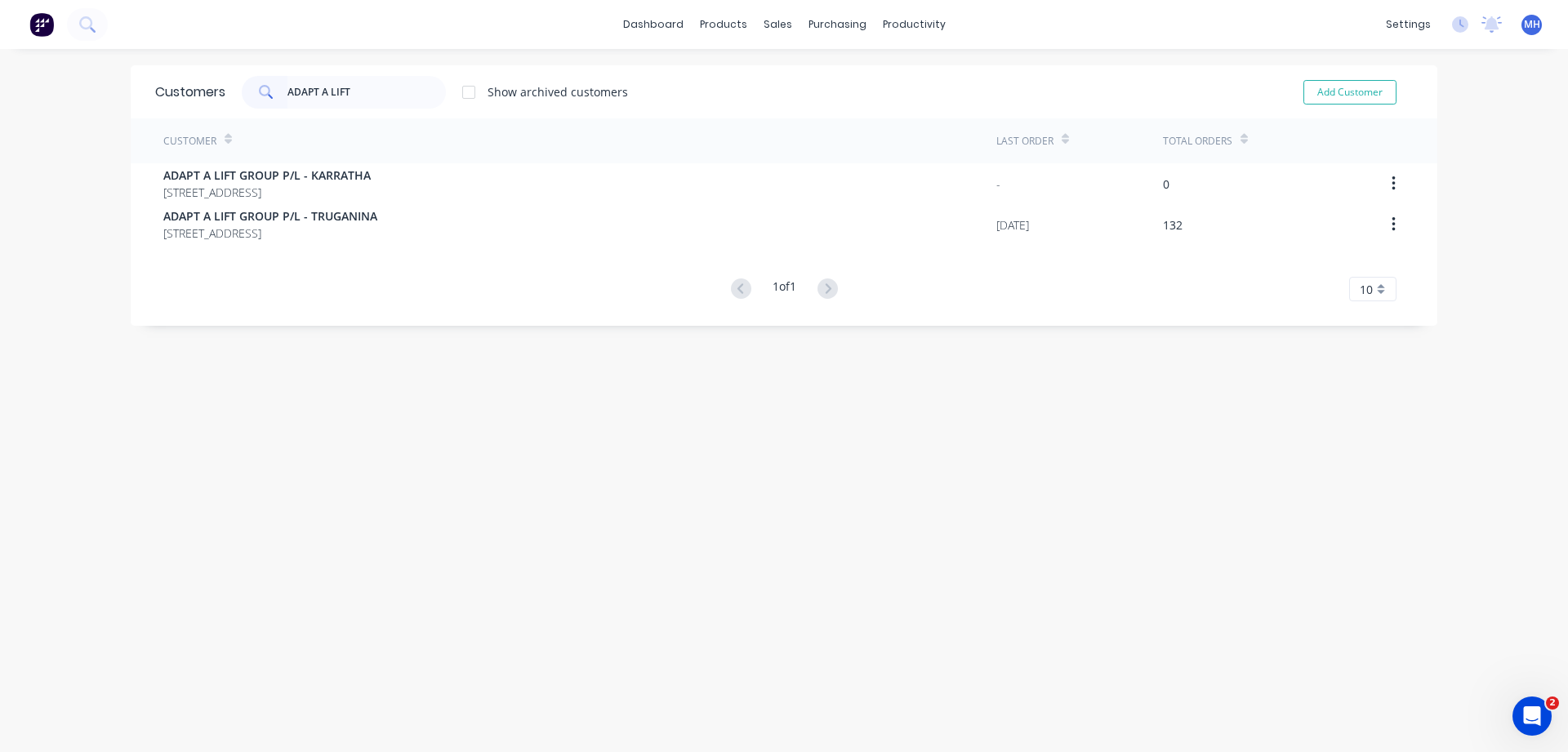
click at [549, 250] on div "Customer Last Order Total Orders ADAPT A LIFT GROUP P/L - KARRATHA [STREET_ADDR…" at bounding box center [783, 209] width 1307 height 182
click at [317, 94] on input "ADAPT A LIFT" at bounding box center [367, 93] width 160 height 33
type input "ADAPT- A LIFT"
drag, startPoint x: 361, startPoint y: 84, endPoint x: 111, endPoint y: 98, distance: 250.4
click at [287, 98] on input "ADAPT- A LIFT" at bounding box center [367, 93] width 160 height 33
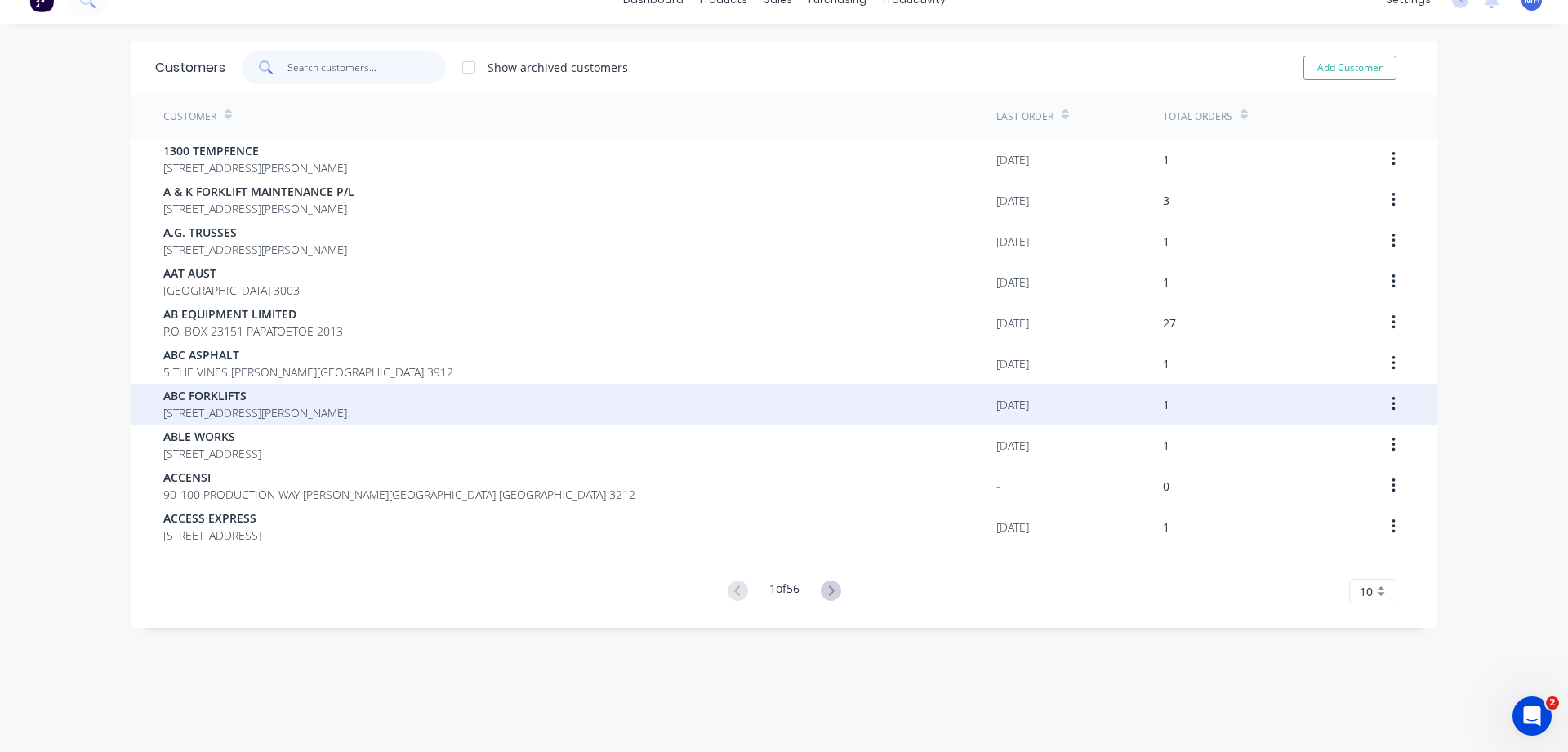
scroll to position [33, 0]
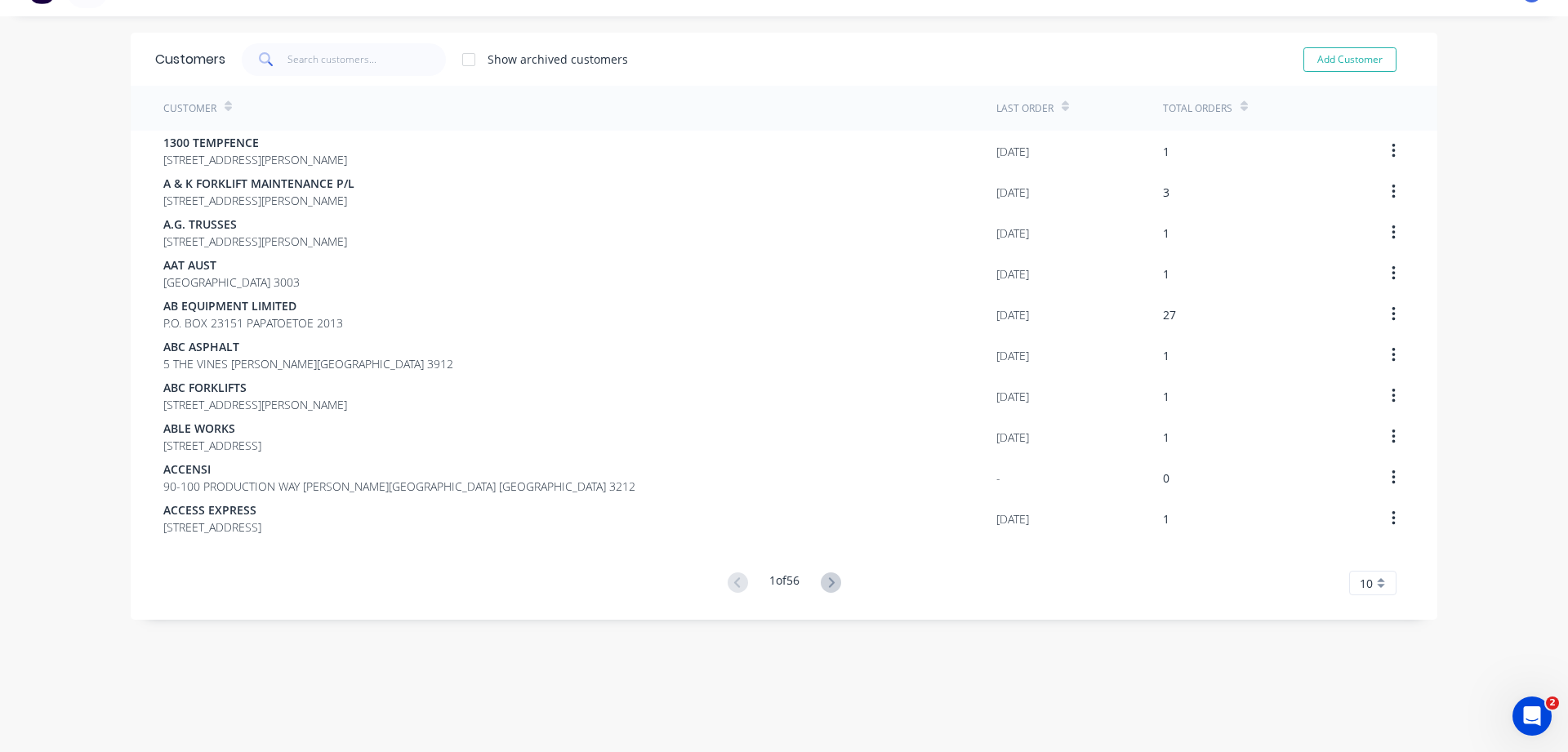
click at [1382, 579] on div "10" at bounding box center [1373, 583] width 48 height 25
click at [1382, 559] on div "35" at bounding box center [1373, 555] width 46 height 28
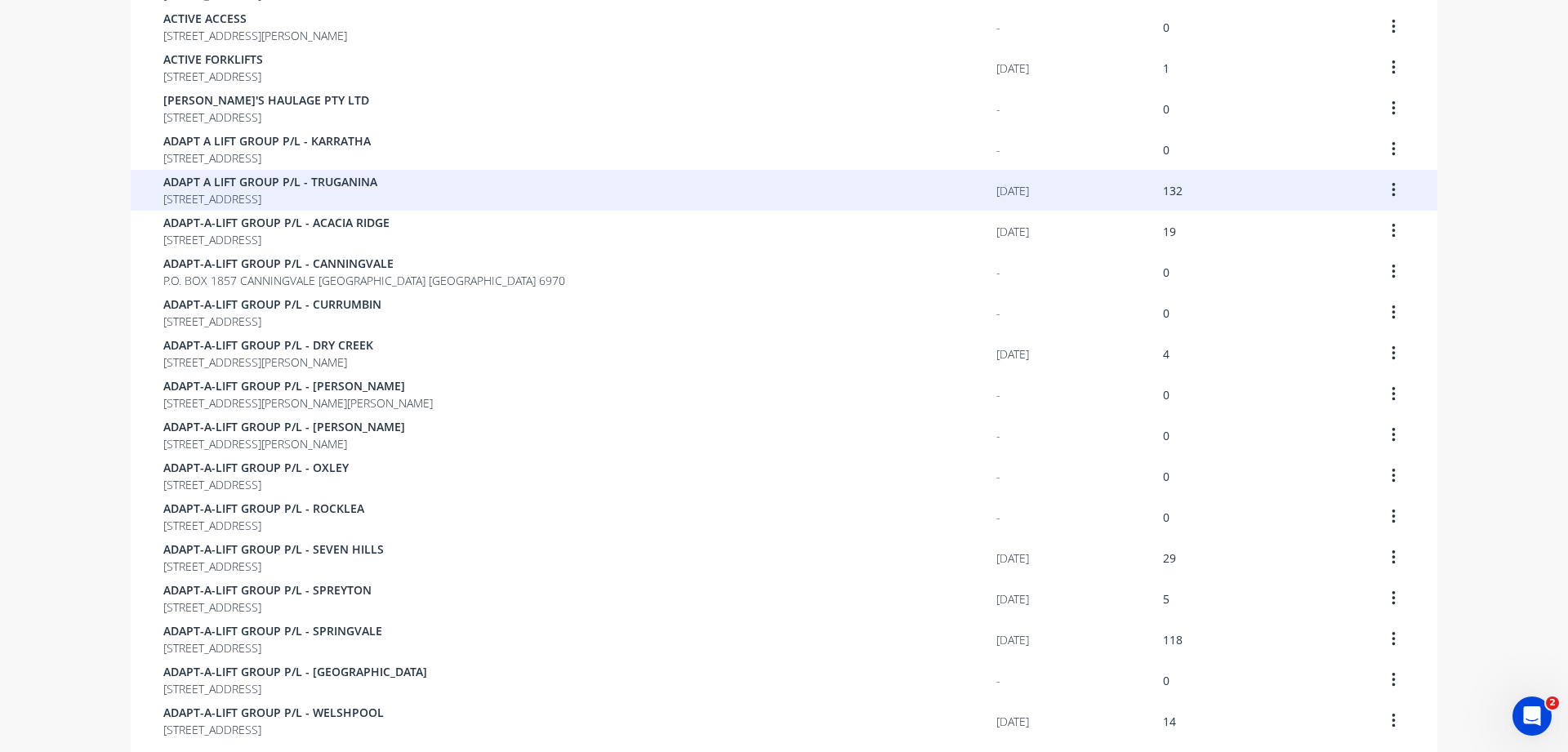
scroll to position [870, 0]
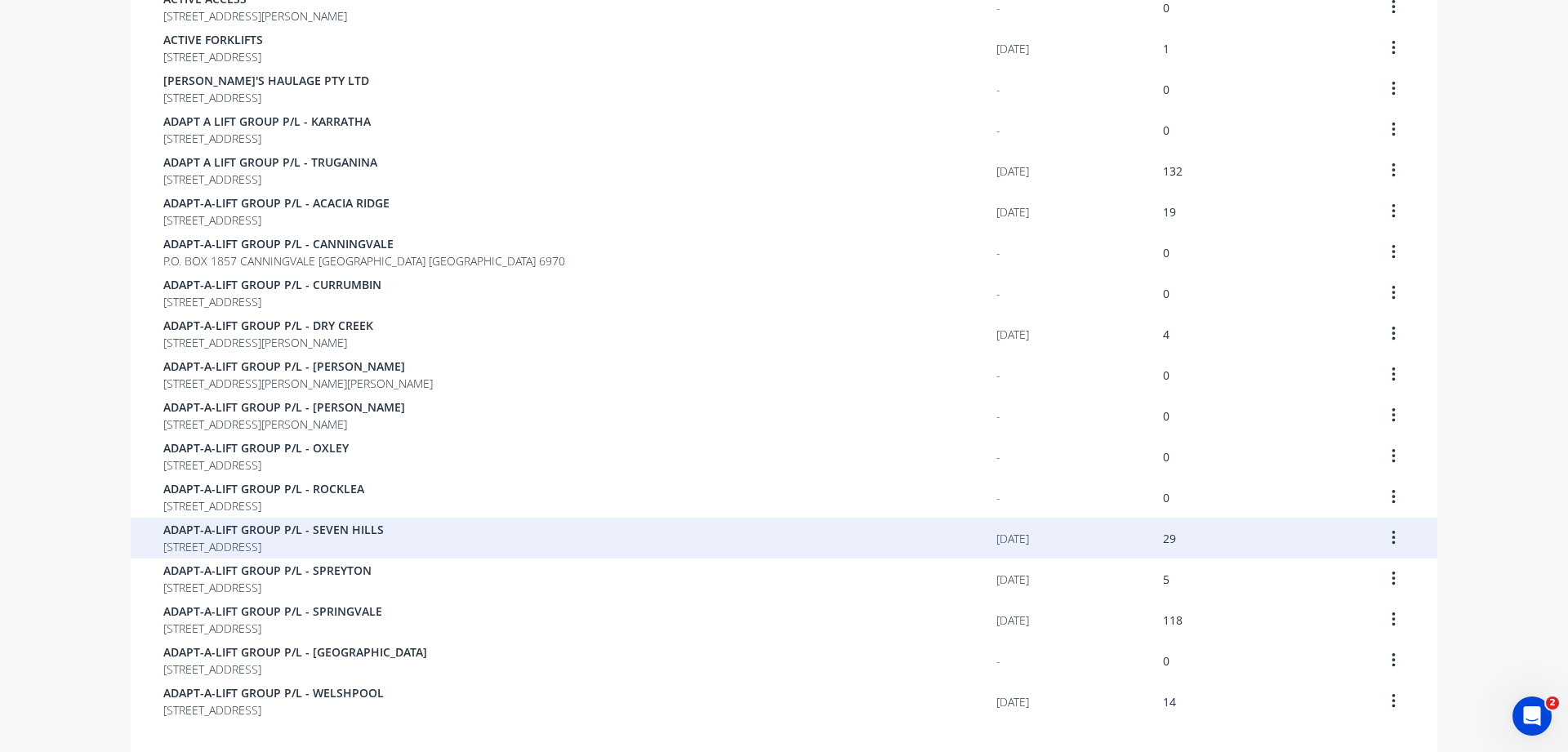
click at [316, 536] on span "ADAPT-A-LIFT GROUP P/L - SEVEN HILLS" at bounding box center [273, 529] width 220 height 17
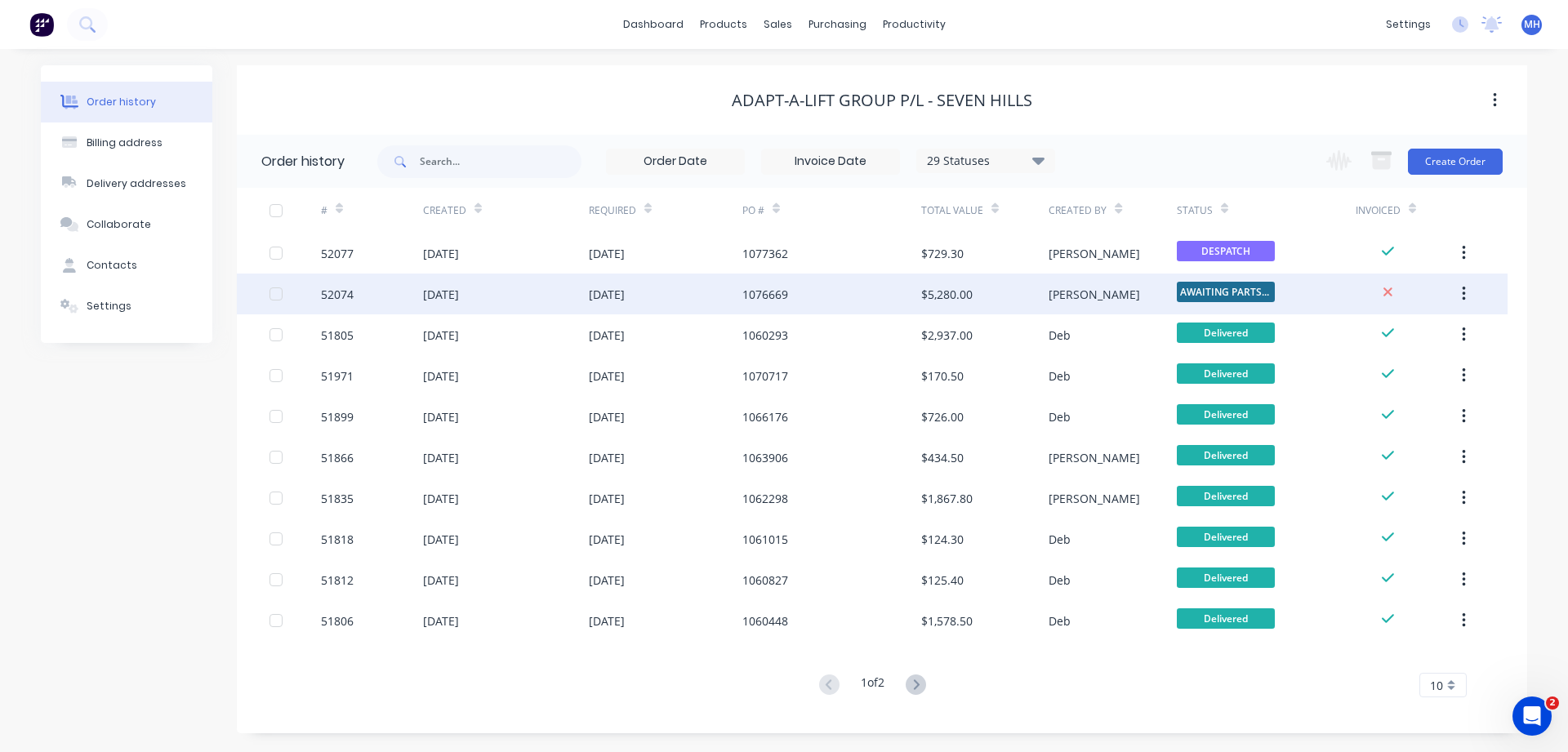
click at [553, 304] on div "[DATE]" at bounding box center [505, 293] width 166 height 41
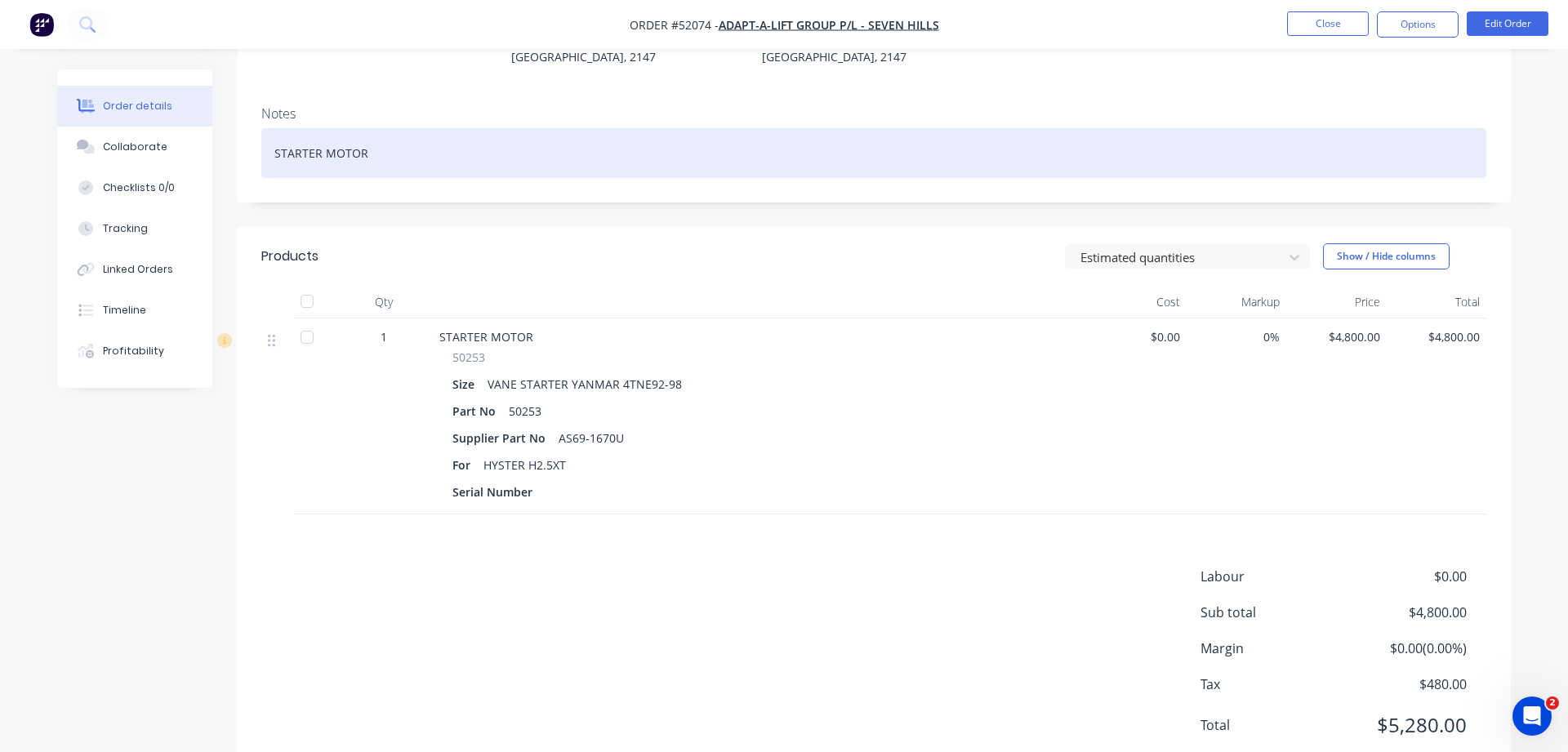
scroll to position [280, 0]
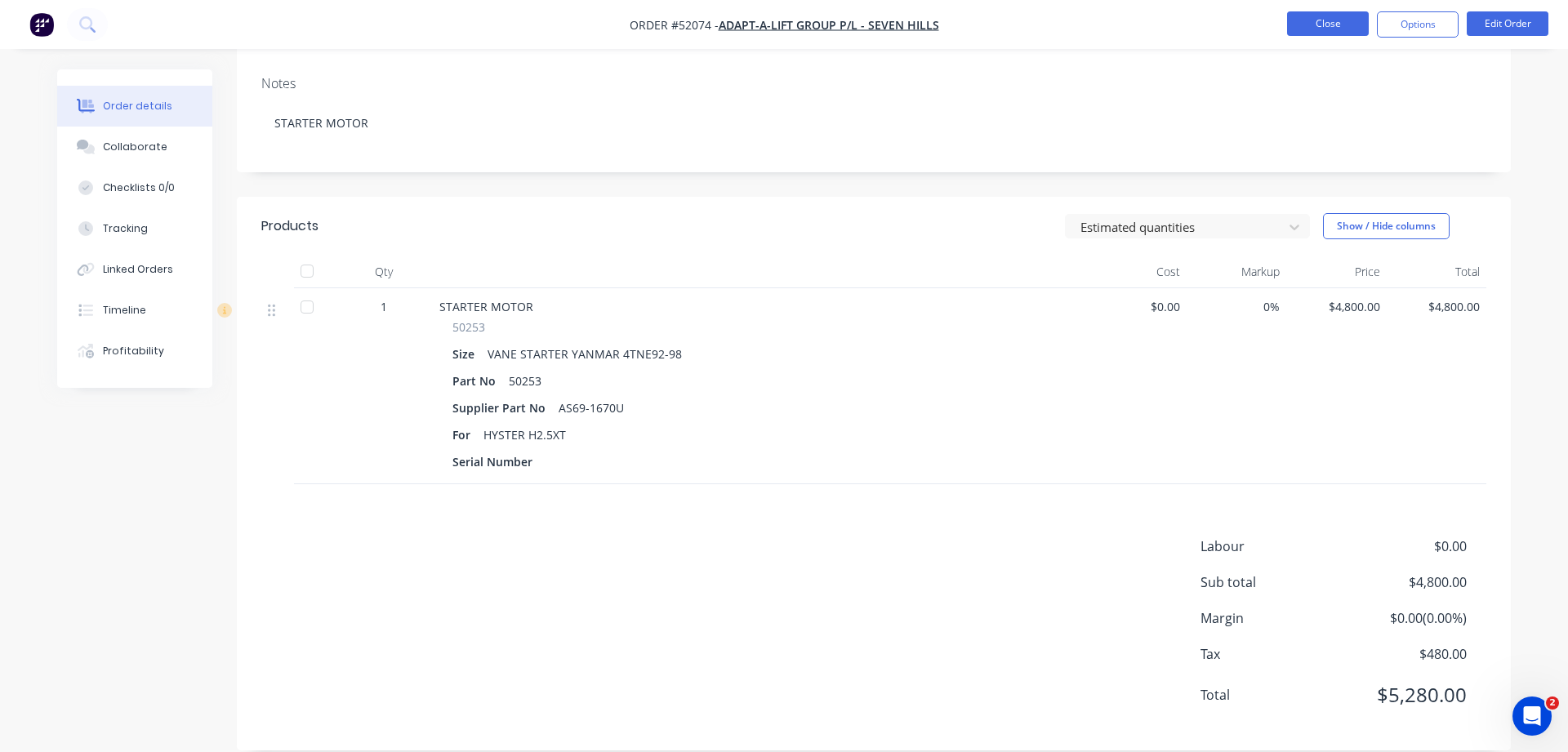
click at [1316, 19] on button "Close" at bounding box center [1328, 23] width 82 height 25
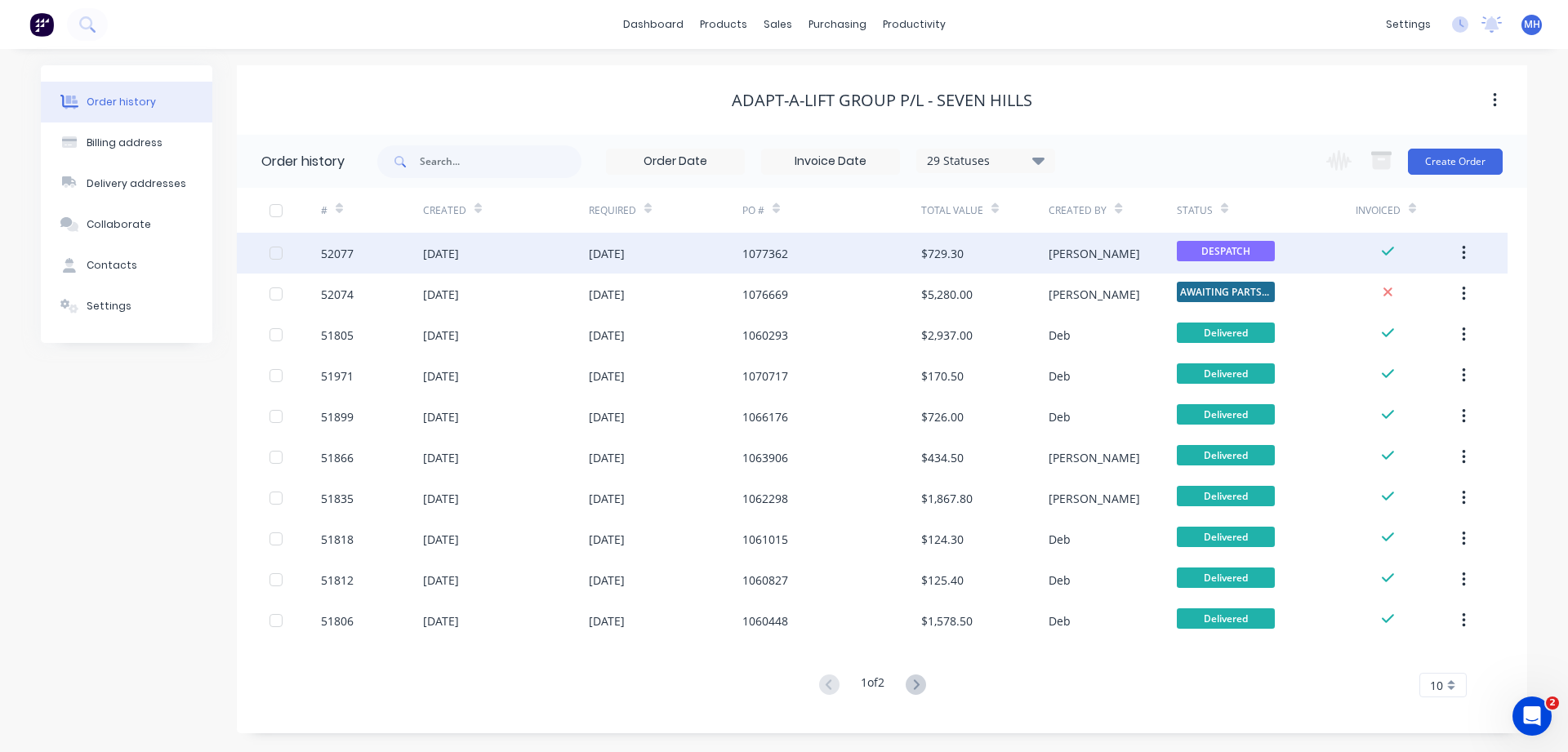
click at [623, 261] on div "[DATE]" at bounding box center [606, 253] width 36 height 17
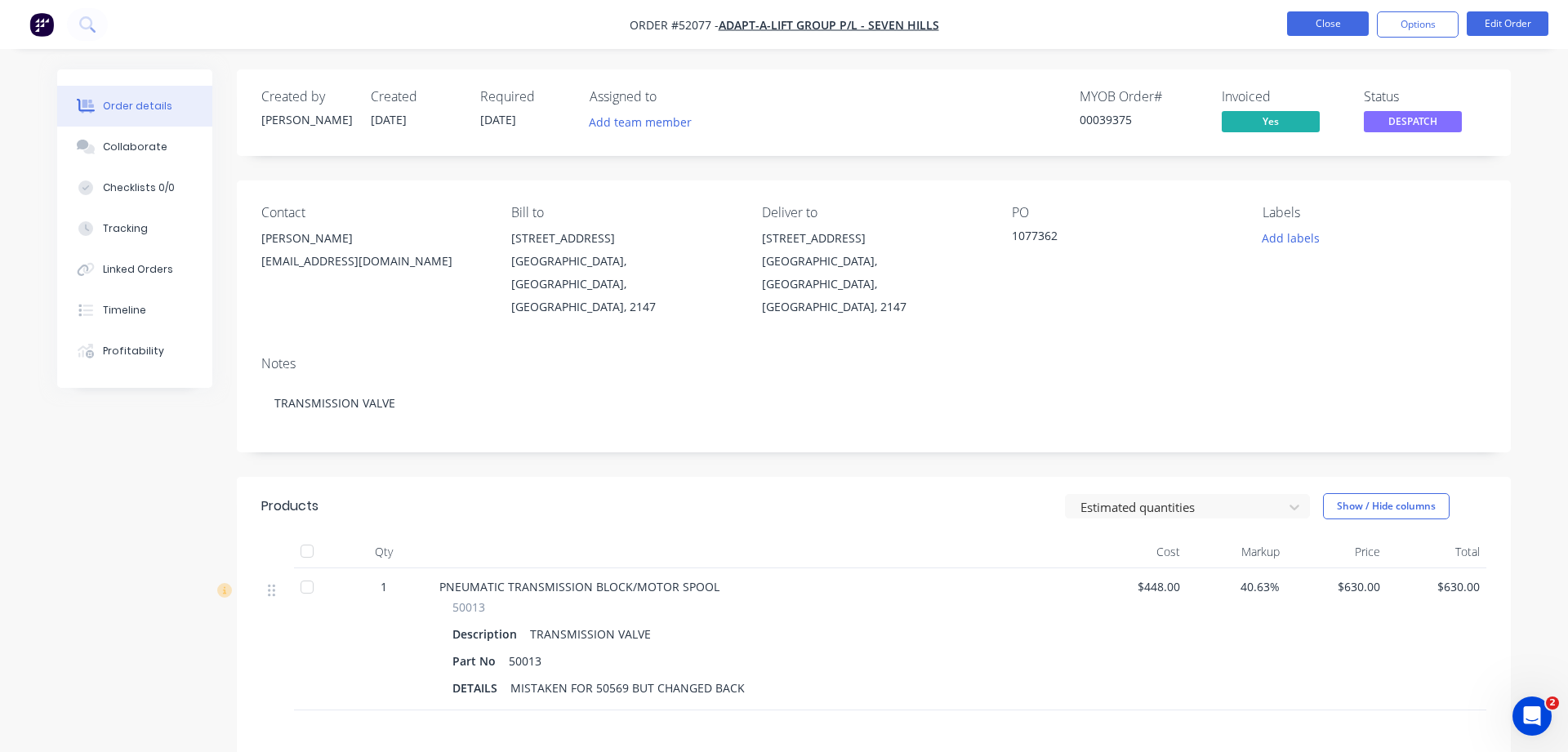
click at [1320, 18] on button "Close" at bounding box center [1328, 23] width 82 height 25
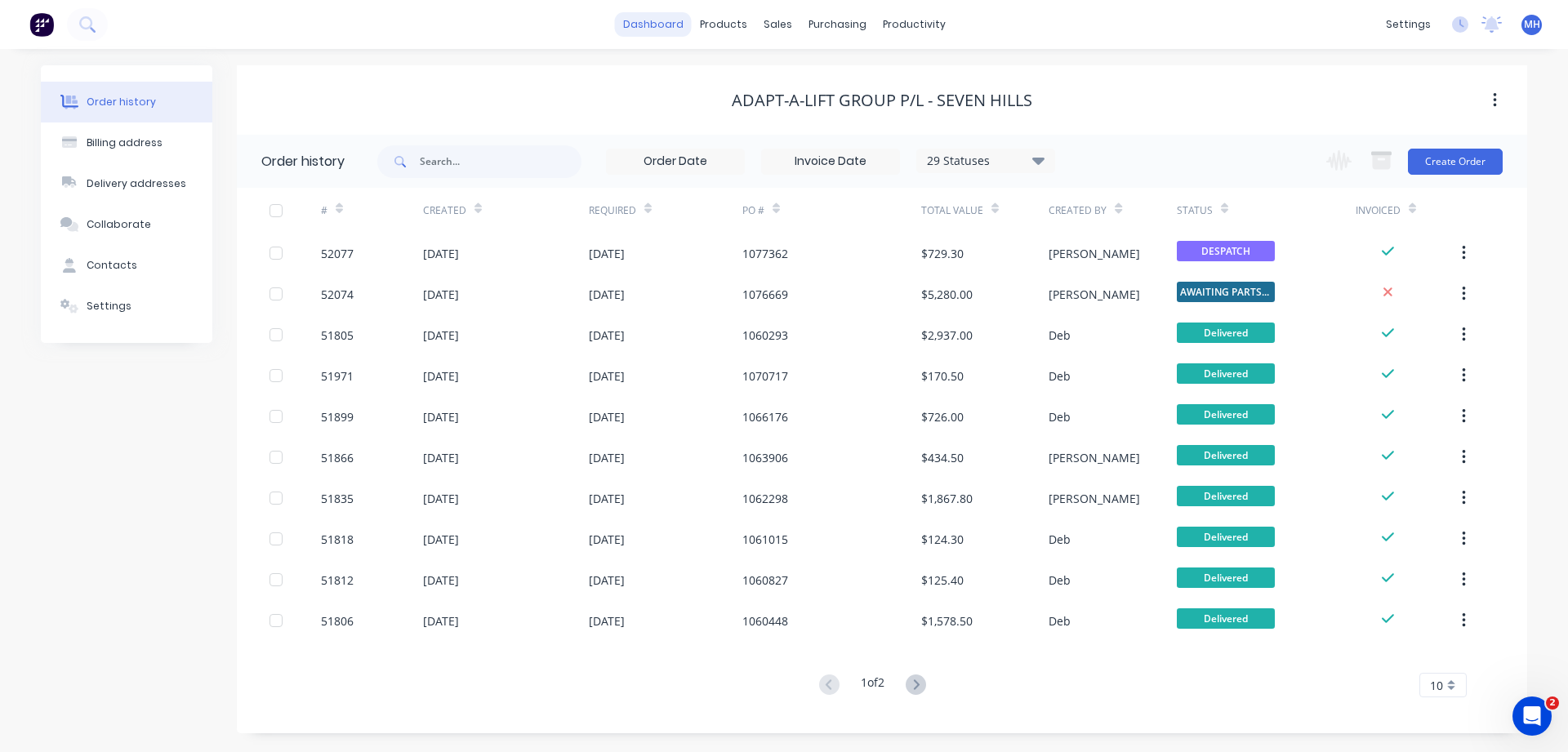
click at [654, 24] on link "dashboard" at bounding box center [654, 24] width 77 height 25
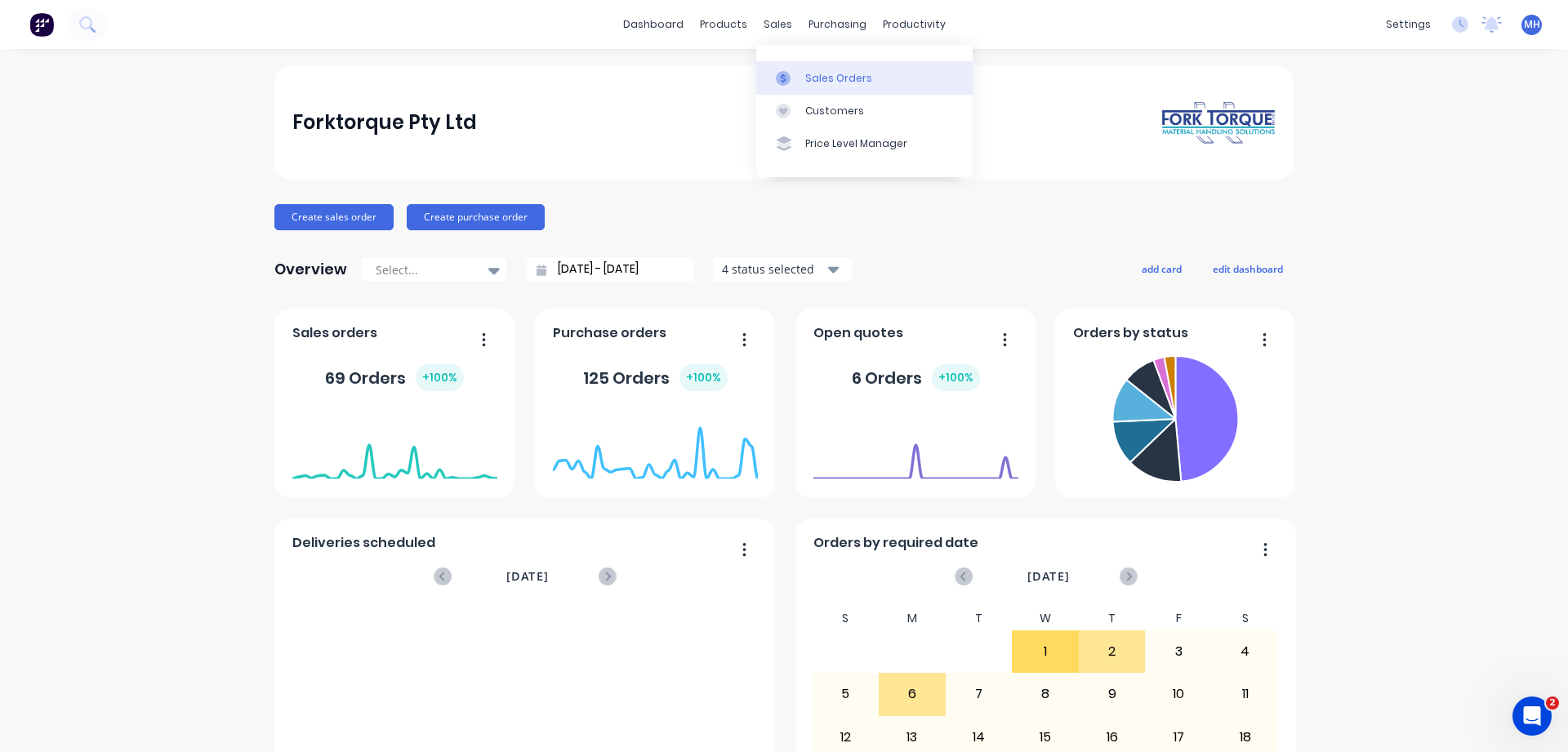
click at [824, 79] on div "Sales Orders" at bounding box center [838, 78] width 67 height 15
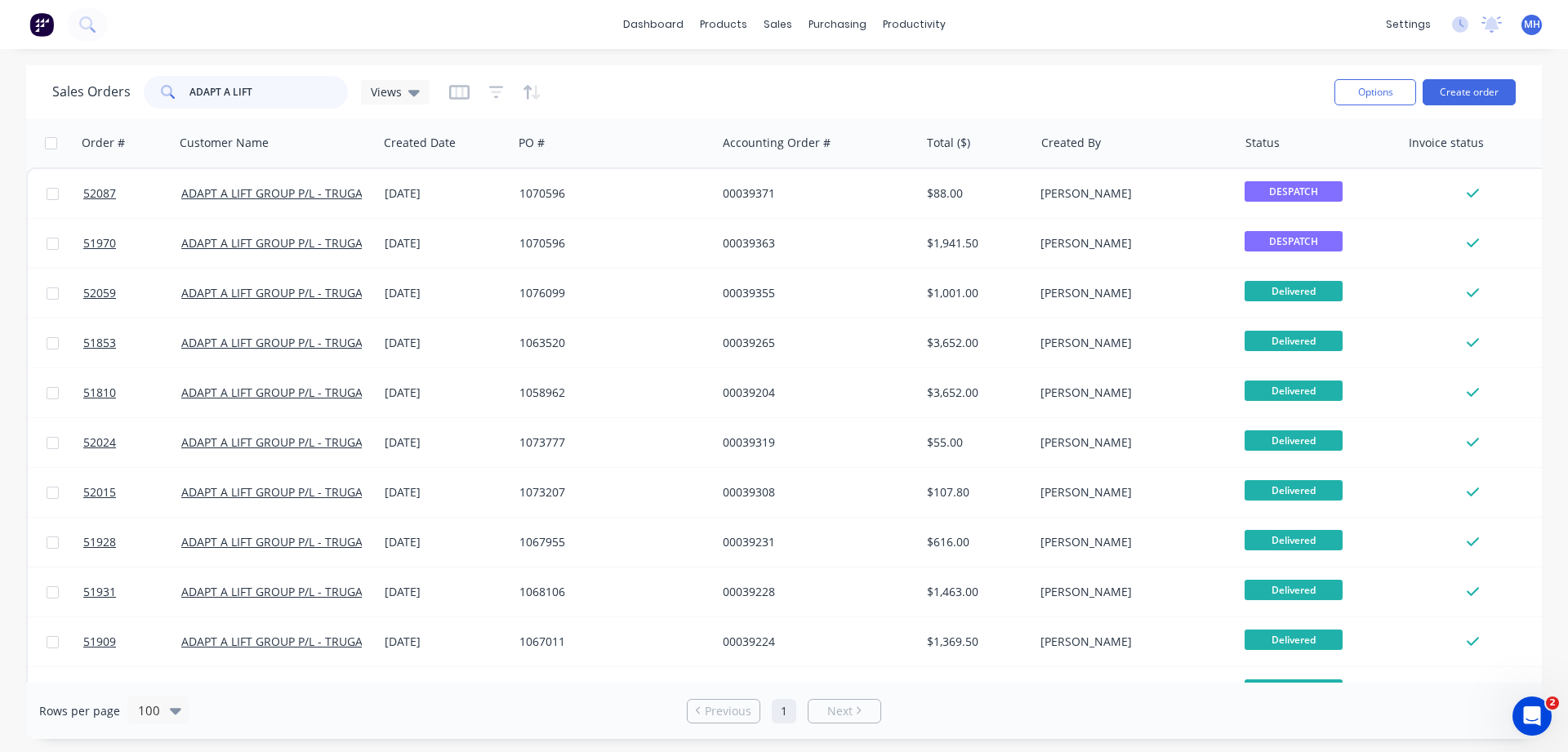
drag, startPoint x: 259, startPoint y: 94, endPoint x: 108, endPoint y: 96, distance: 151.0
click at [190, 96] on input "ADAPT A LIFT" at bounding box center [270, 93] width 160 height 33
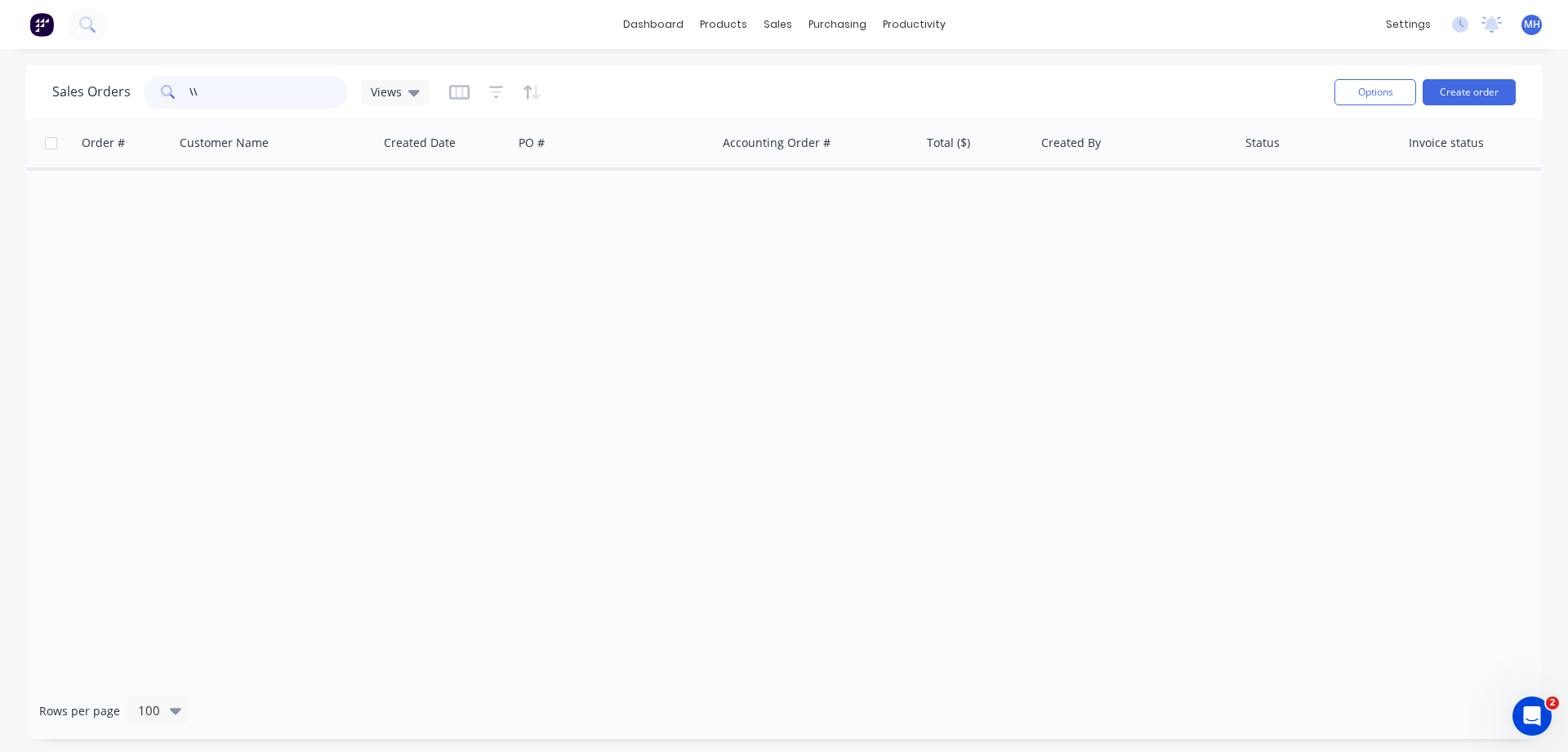
type input "\"
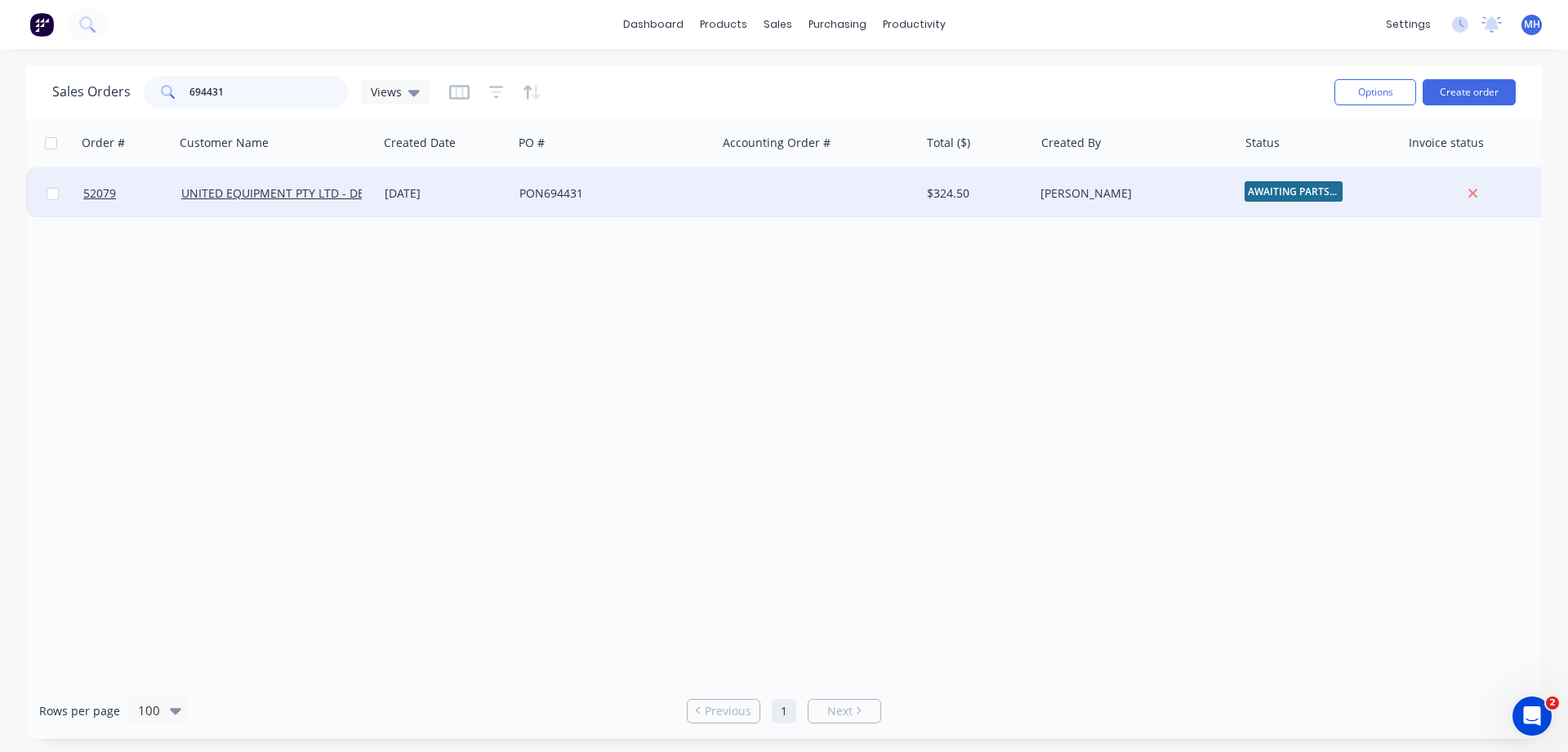
type input "694431"
click at [729, 198] on div at bounding box center [818, 193] width 204 height 49
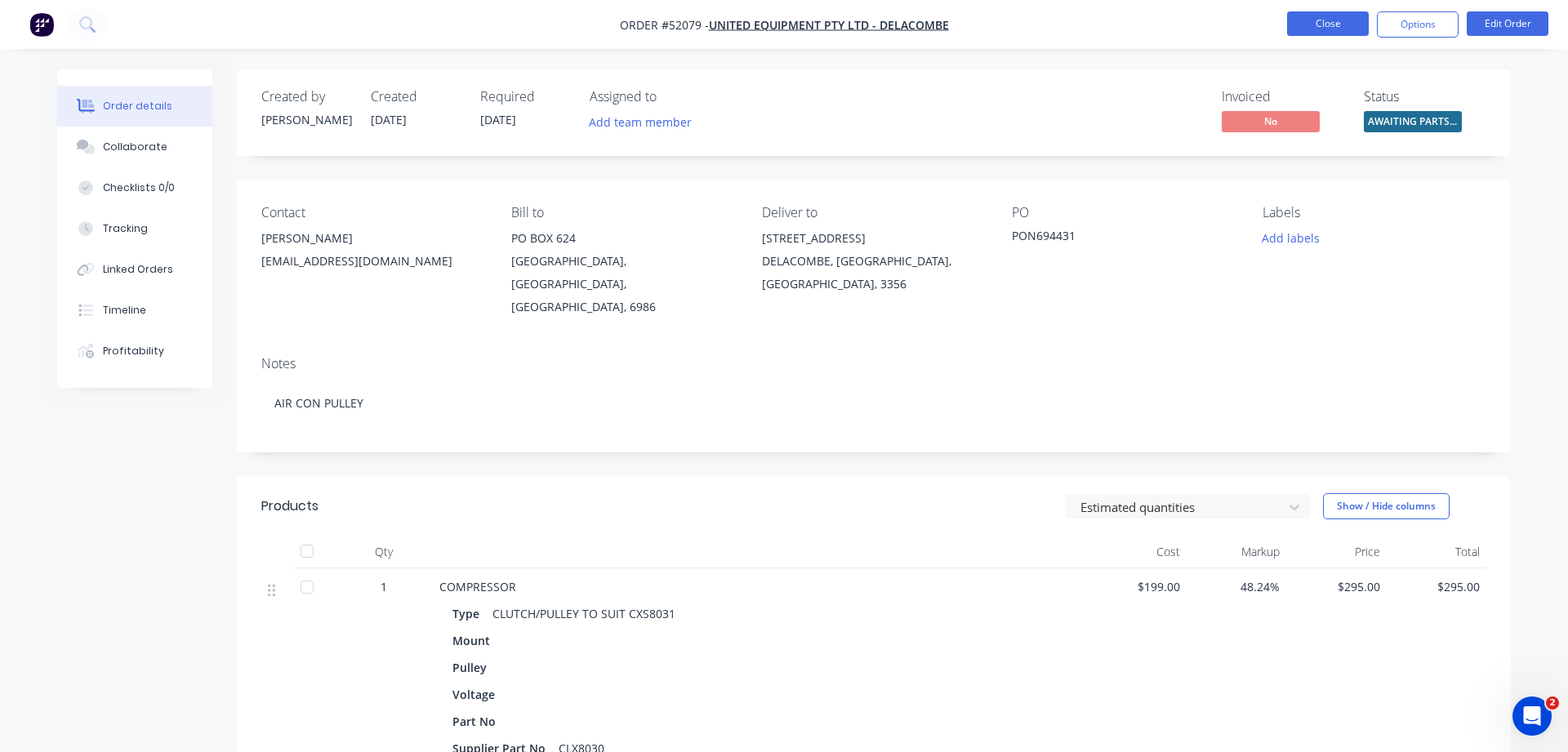
click at [1318, 30] on button "Close" at bounding box center [1328, 23] width 82 height 25
